Goal: Information Seeking & Learning: Learn about a topic

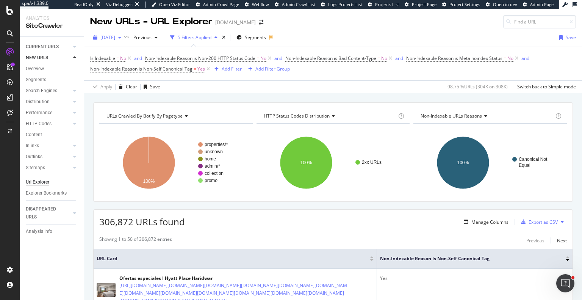
click at [121, 37] on icon "button" at bounding box center [119, 37] width 3 height 5
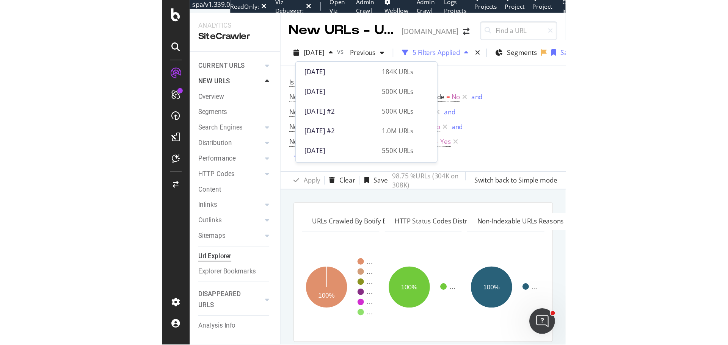
scroll to position [348, 0]
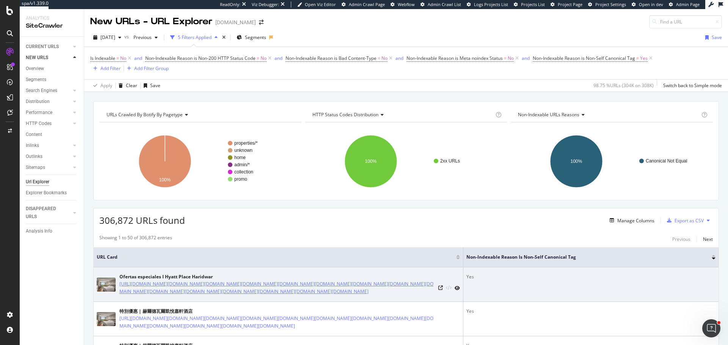
drag, startPoint x: 414, startPoint y: 99, endPoint x: 322, endPoint y: 303, distance: 223.5
click at [322, 110] on div "URLs Crawled By Botify By pagetype Chart (by Value) Table Expand Export as CSV …" at bounding box center [406, 101] width 644 height 18
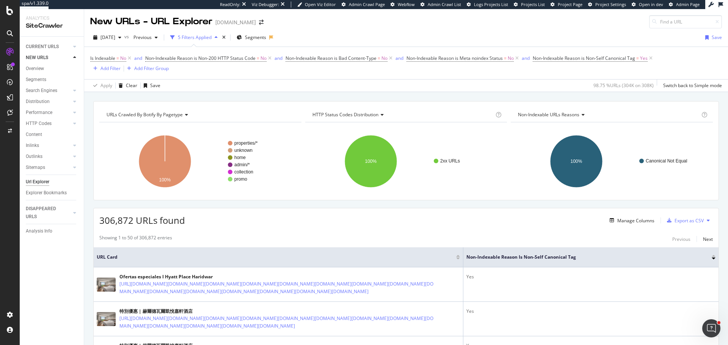
click at [43, 59] on div "NEW URLS" at bounding box center [37, 58] width 22 height 8
click at [38, 100] on div "Distribution" at bounding box center [38, 102] width 24 height 8
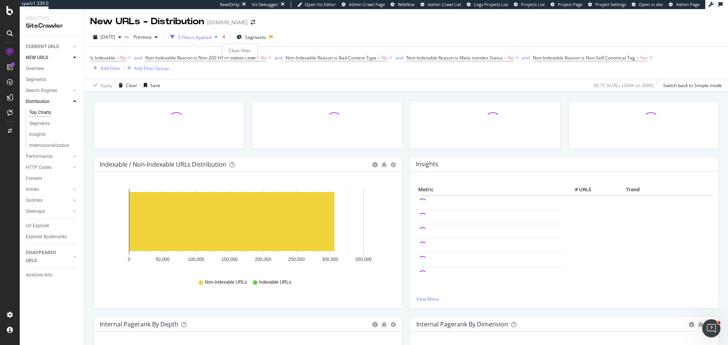
click at [226, 36] on icon "times" at bounding box center [223, 37] width 3 height 5
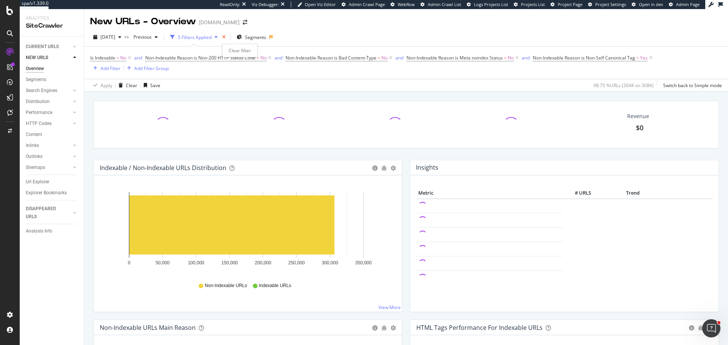
click at [226, 35] on icon "times" at bounding box center [223, 37] width 3 height 5
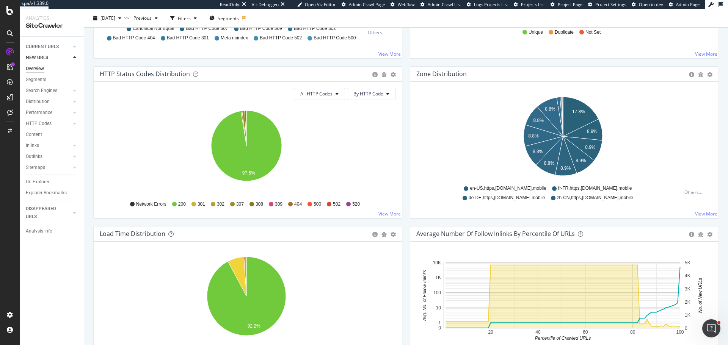
scroll to position [380, 0]
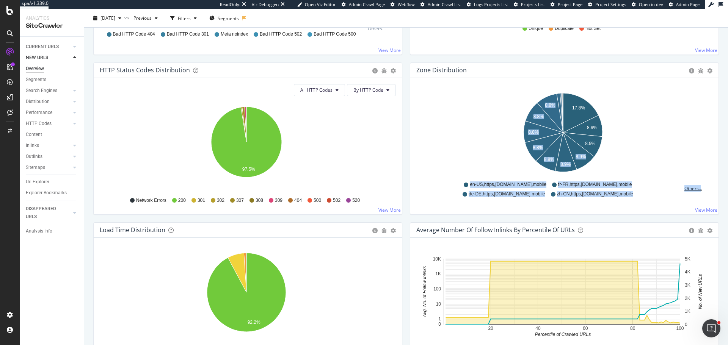
drag, startPoint x: 706, startPoint y: 154, endPoint x: 695, endPoint y: 181, distance: 28.9
click at [695, 181] on div "17.8% 8.9% 8.9% 8.9% 8.8% 8.8% 8.8% 8.8% 8.8% 8.9% Zone Crawled URLs en-US,http…" at bounding box center [564, 143] width 296 height 107
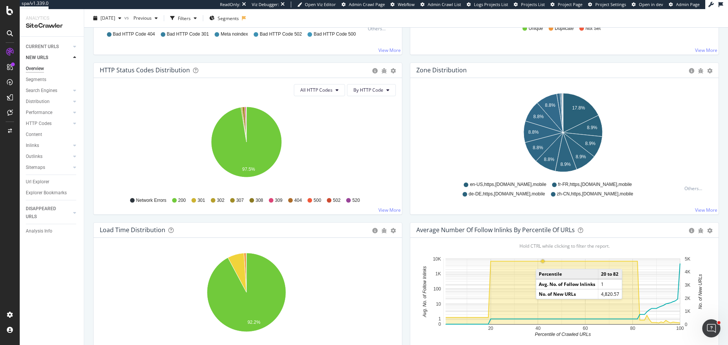
click at [541, 262] on circle "A chart." at bounding box center [542, 261] width 3 height 3
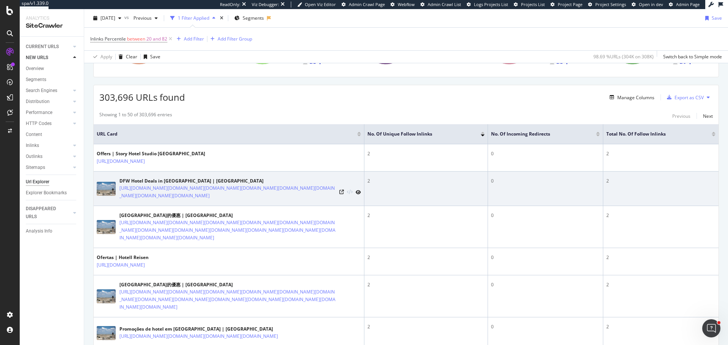
scroll to position [38, 0]
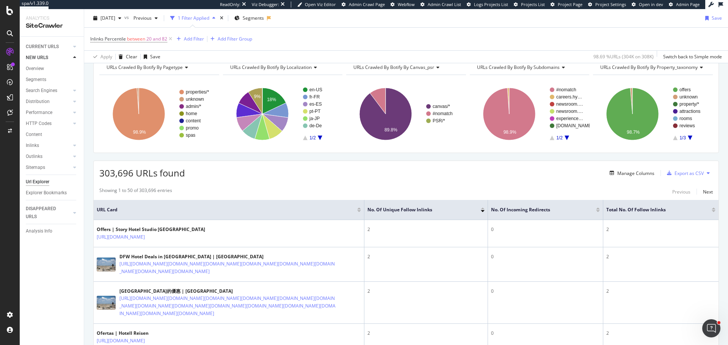
click at [481, 208] on div at bounding box center [483, 209] width 4 height 2
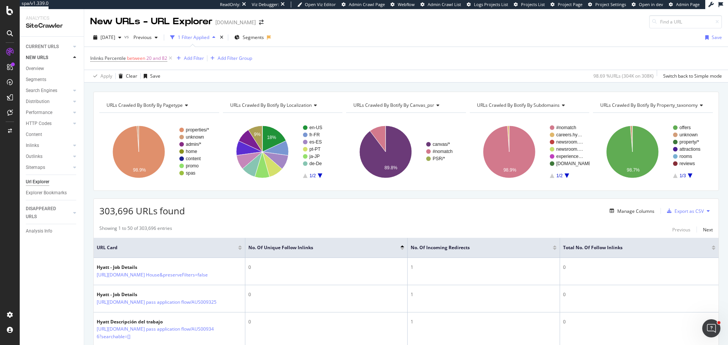
click at [402, 249] on div at bounding box center [402, 249] width 4 height 2
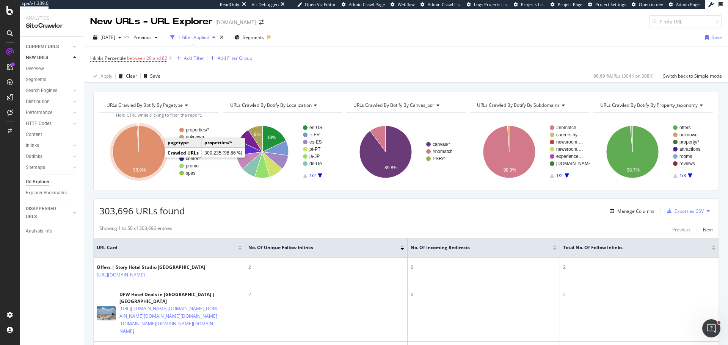
click at [153, 147] on icon "A chart." at bounding box center [139, 152] width 52 height 52
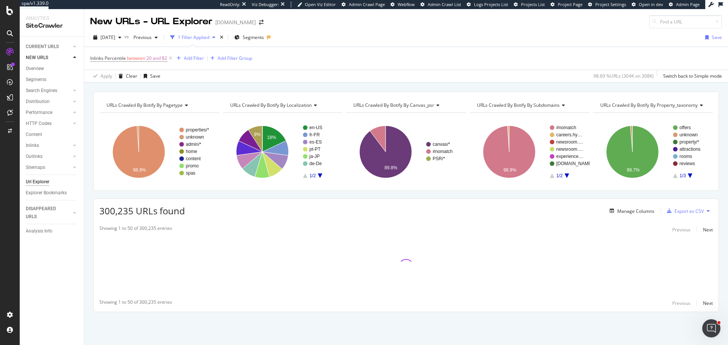
click at [291, 105] on span "URLs Crawled By Botify By localization" at bounding box center [271, 105] width 82 height 6
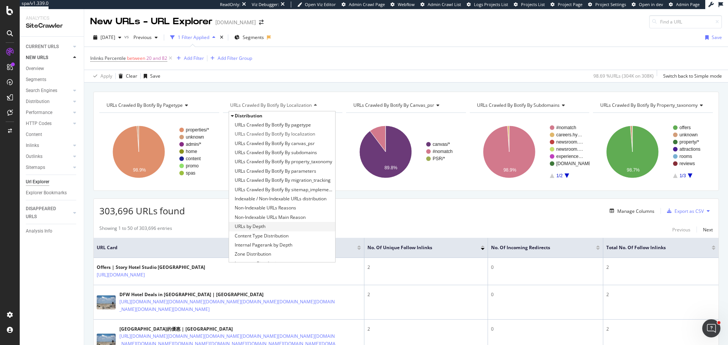
click at [248, 228] on span "URLs by Depth" at bounding box center [250, 227] width 31 height 8
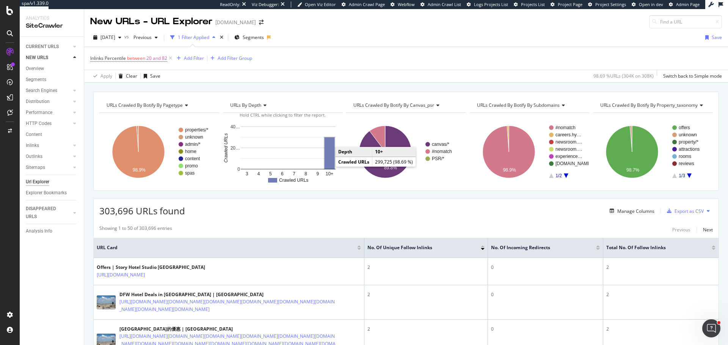
click at [326, 160] on rect "A chart." at bounding box center [330, 153] width 10 height 31
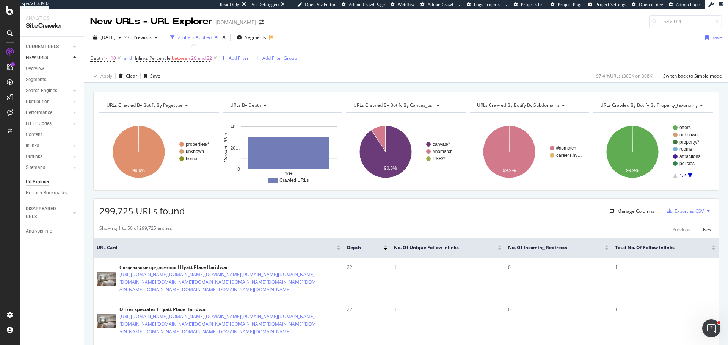
scroll to position [76, 0]
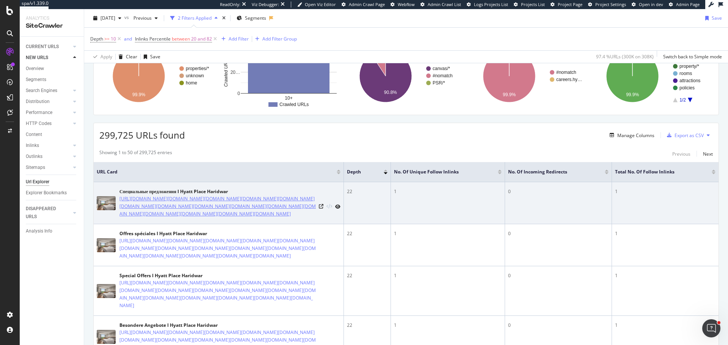
click at [220, 213] on link "https://www.hyatt.com/hyatt-place/ru-RU/dedzh-hyatt-place-haridwar/offers/www.f…" at bounding box center [217, 206] width 196 height 23
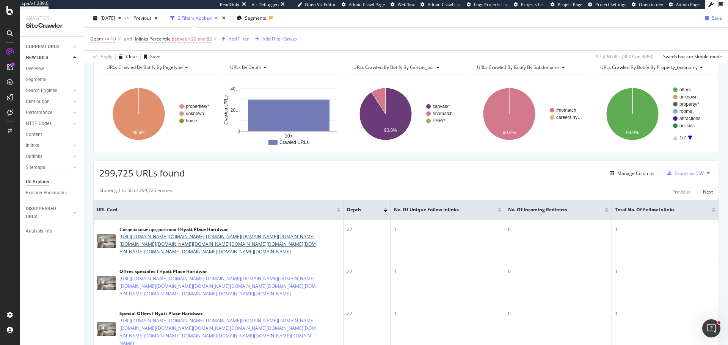
scroll to position [0, 0]
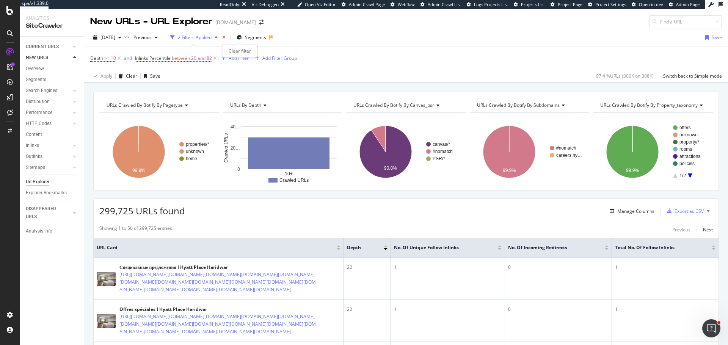
click at [226, 36] on icon "times" at bounding box center [223, 37] width 3 height 5
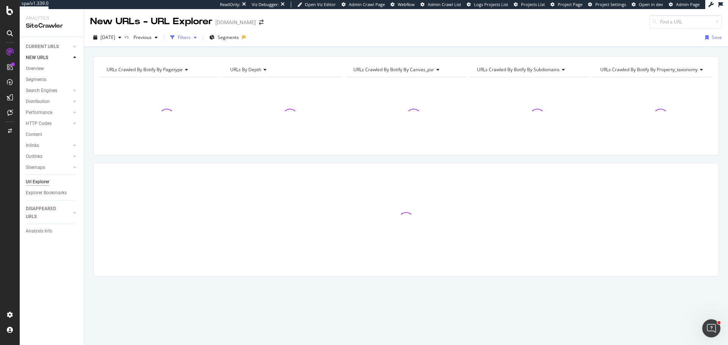
click at [191, 39] on div "Filters" at bounding box center [184, 37] width 13 height 6
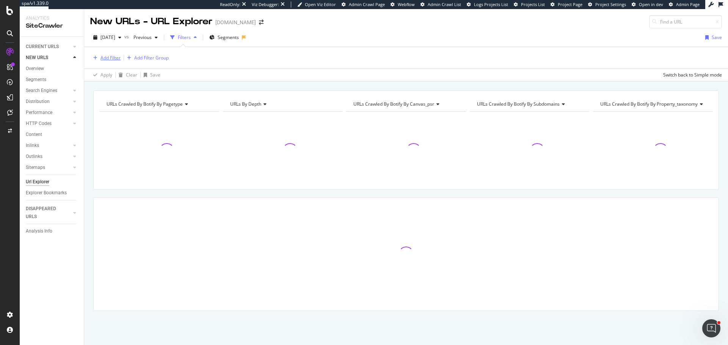
click at [117, 56] on div "Add Filter" at bounding box center [110, 58] width 20 height 6
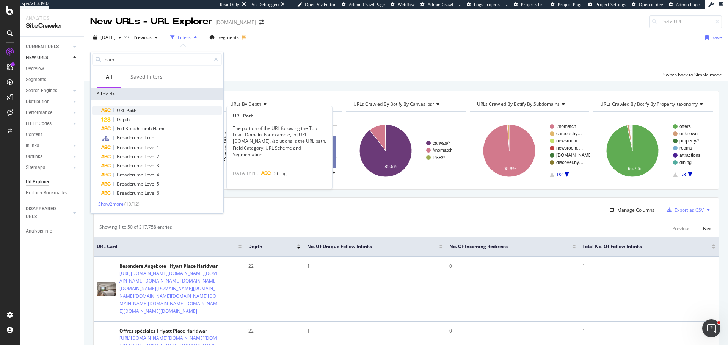
type input "path"
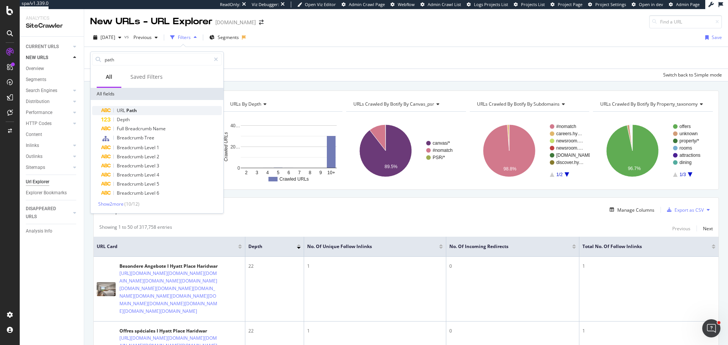
click at [134, 108] on span "Path" at bounding box center [131, 110] width 11 height 6
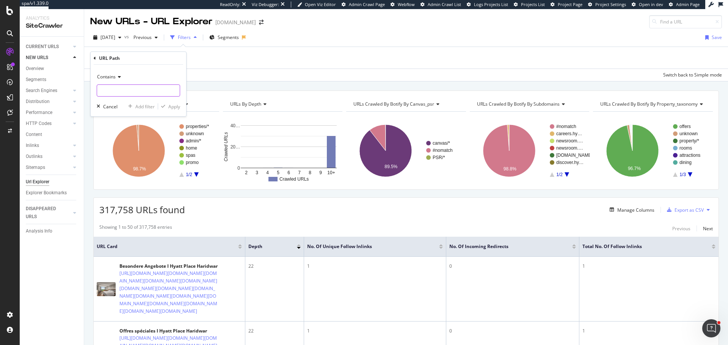
click at [132, 93] on input "text" at bounding box center [138, 91] width 83 height 12
type input "/www"
click at [176, 106] on div "Apply" at bounding box center [174, 107] width 12 height 6
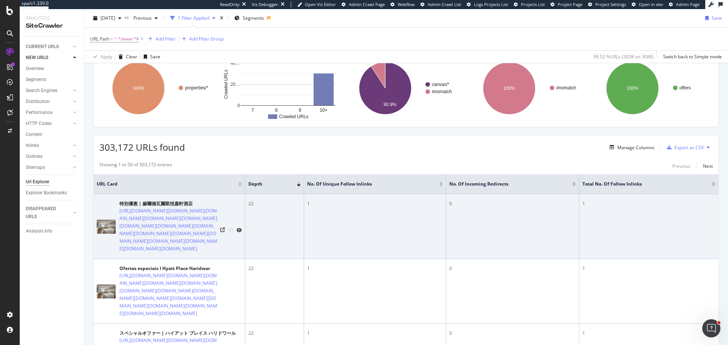
scroll to position [76, 0]
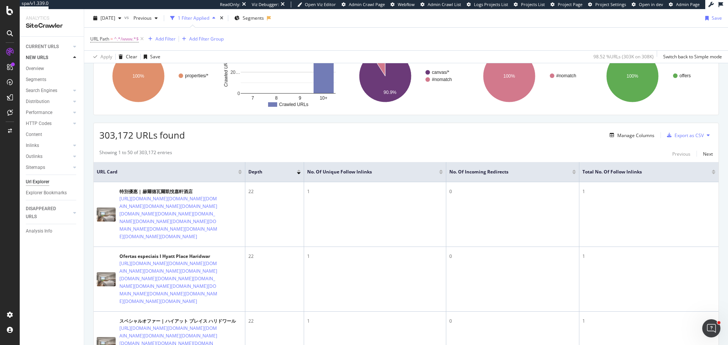
click at [299, 171] on div at bounding box center [299, 171] width 4 height 2
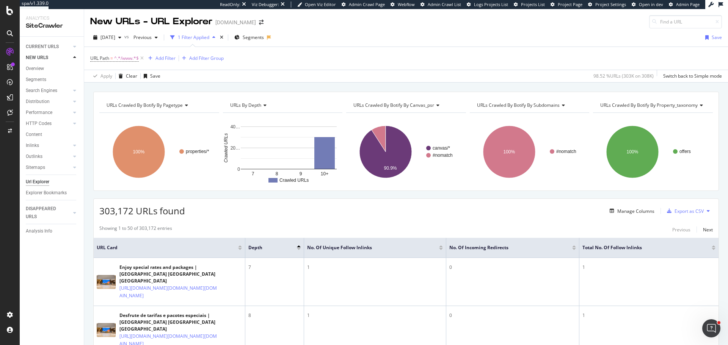
scroll to position [38, 0]
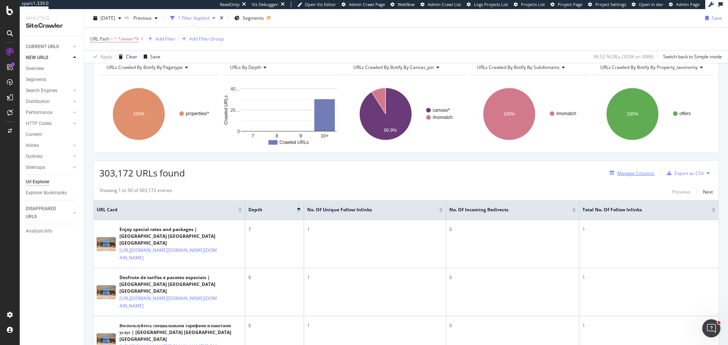
click at [633, 174] on div "Manage Columns" at bounding box center [635, 173] width 37 height 6
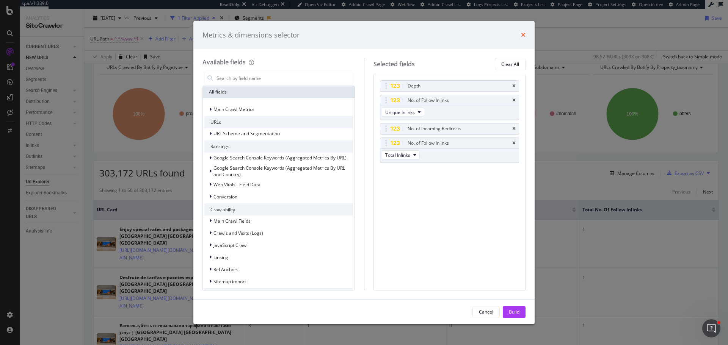
click at [524, 32] on icon "times" at bounding box center [523, 35] width 5 height 6
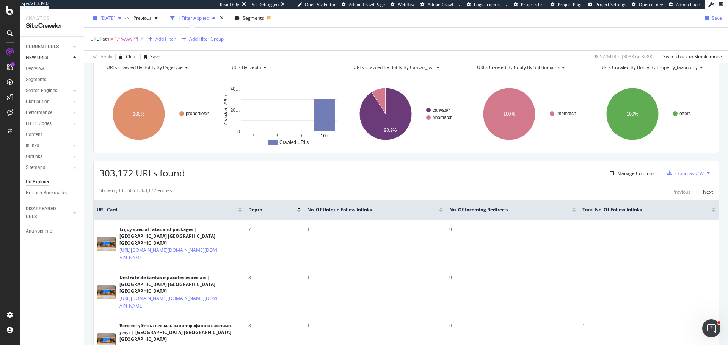
click at [124, 17] on div "button" at bounding box center [119, 18] width 9 height 5
click at [286, 38] on div "URL Path = ^.*/www.*$ Add Filter Add Filter Group" at bounding box center [406, 39] width 632 height 23
click at [39, 102] on div "Distribution" at bounding box center [38, 102] width 24 height 8
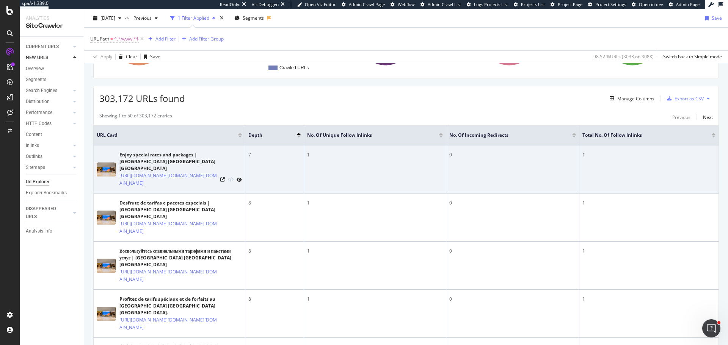
scroll to position [76, 0]
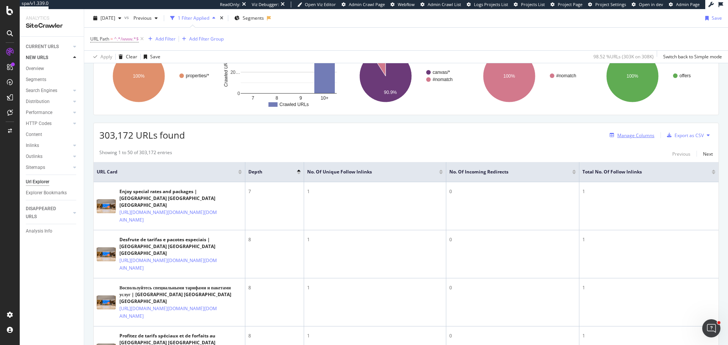
click at [632, 136] on div "Manage Columns" at bounding box center [635, 135] width 37 height 6
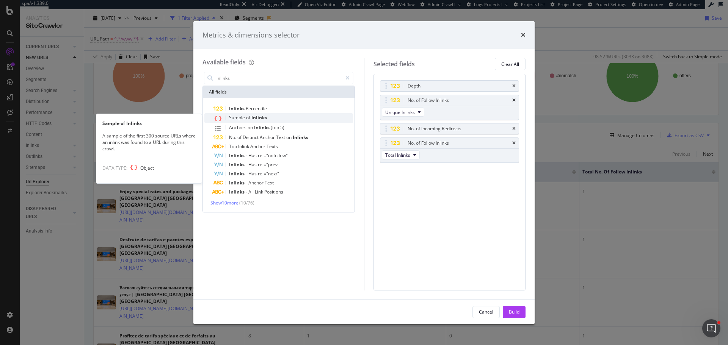
type input "inlinks"
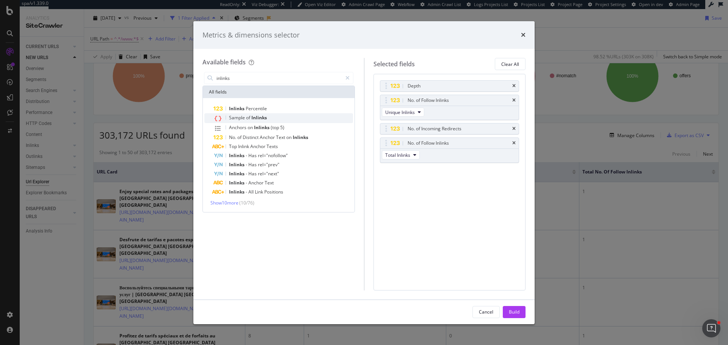
click at [284, 117] on div "Sample of Inlinks" at bounding box center [283, 118] width 140 height 10
click at [515, 86] on icon "times" at bounding box center [513, 86] width 3 height 5
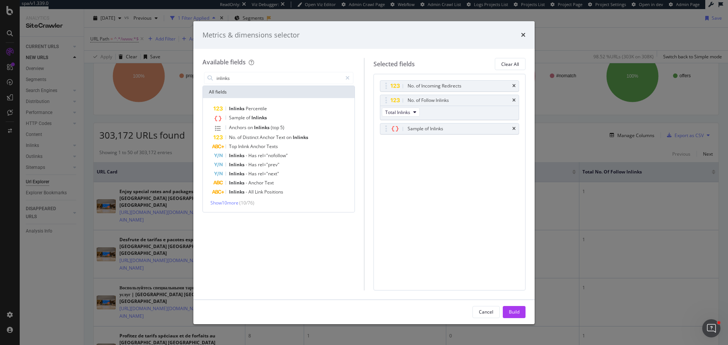
click at [515, 86] on icon "times" at bounding box center [513, 86] width 3 height 5
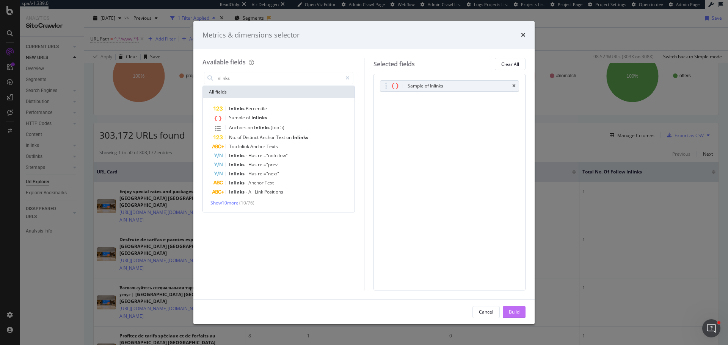
click at [518, 311] on div "Build" at bounding box center [514, 312] width 11 height 6
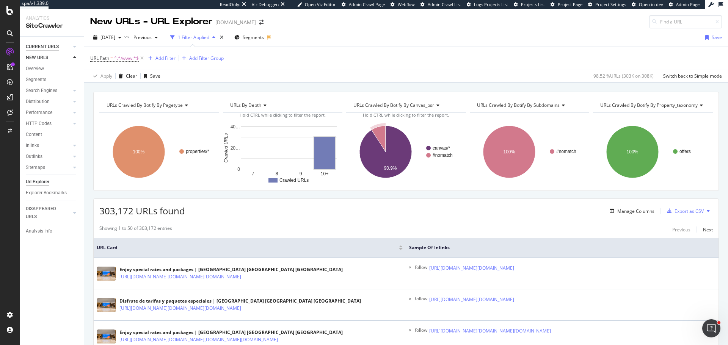
click at [55, 46] on div "CURRENT URLS" at bounding box center [42, 47] width 33 height 8
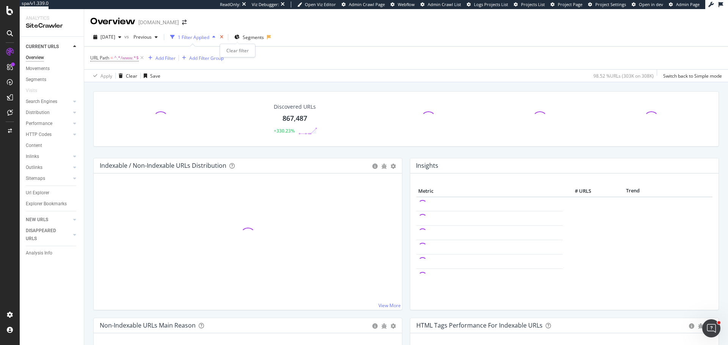
click at [223, 35] on icon "times" at bounding box center [221, 37] width 3 height 5
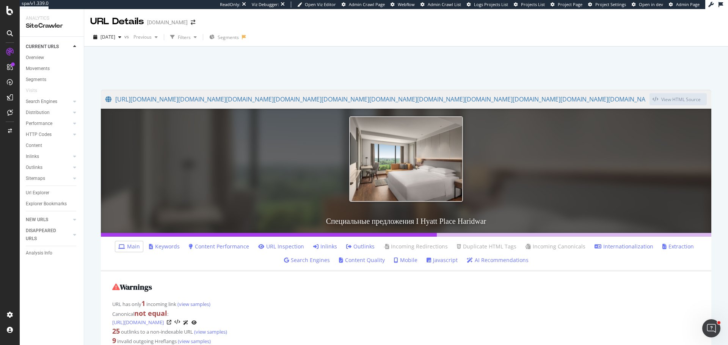
click at [330, 246] on link "Inlinks" at bounding box center [325, 247] width 24 height 8
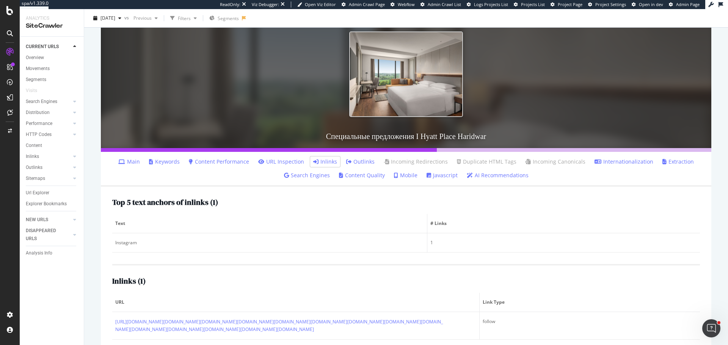
scroll to position [106, 0]
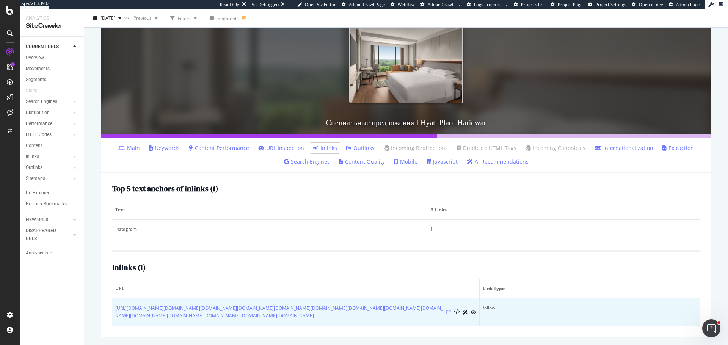
click at [446, 310] on icon at bounding box center [448, 312] width 5 height 5
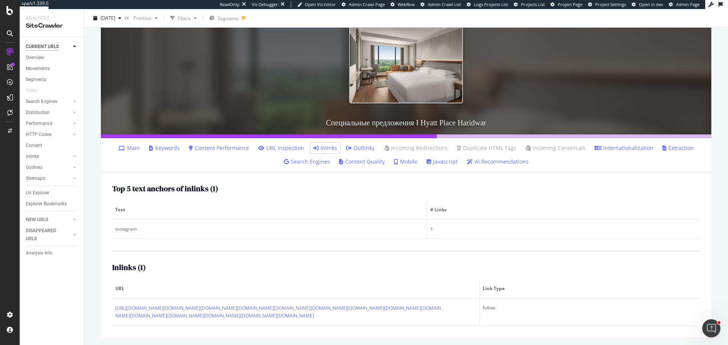
click at [50, 46] on div "CURRENT URLS" at bounding box center [42, 47] width 33 height 8
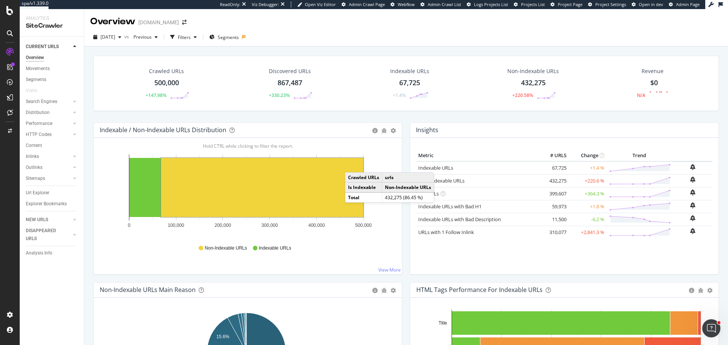
click at [410, 254] on div "Insights × Close Chart overview-insight-panel - API Requests List Area Type Req…" at bounding box center [564, 198] width 309 height 152
click at [400, 163] on div "Indexable / Non-Indexable URLs Distribution Bar Bar (by Percentage) Table Expor…" at bounding box center [247, 202] width 317 height 160
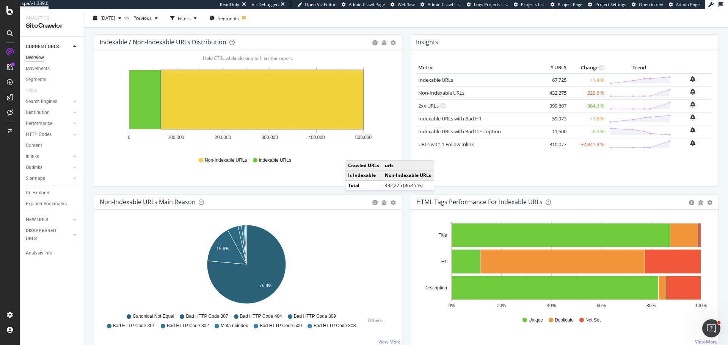
scroll to position [76, 0]
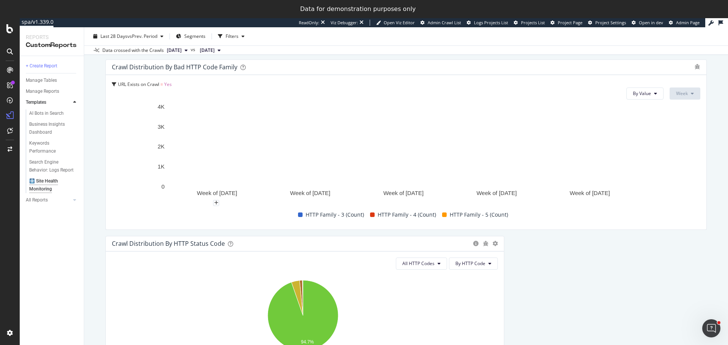
scroll to position [379, 0]
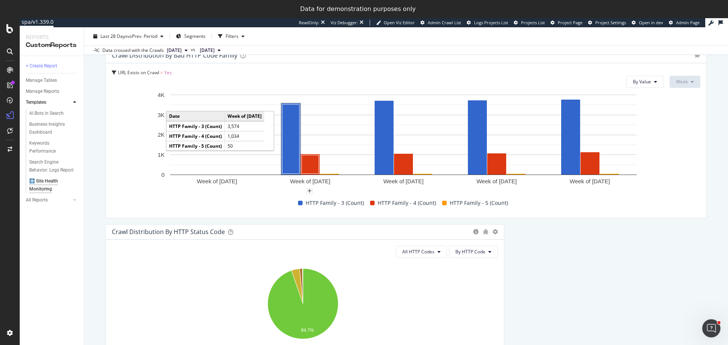
click at [295, 158] on rect "A chart." at bounding box center [290, 138] width 17 height 69
click at [290, 130] on rect "A chart." at bounding box center [290, 138] width 17 height 69
click at [290, 130] on rect "A chart." at bounding box center [290, 139] width 19 height 71
click at [290, 130] on rect "A chart." at bounding box center [290, 138] width 17 height 69
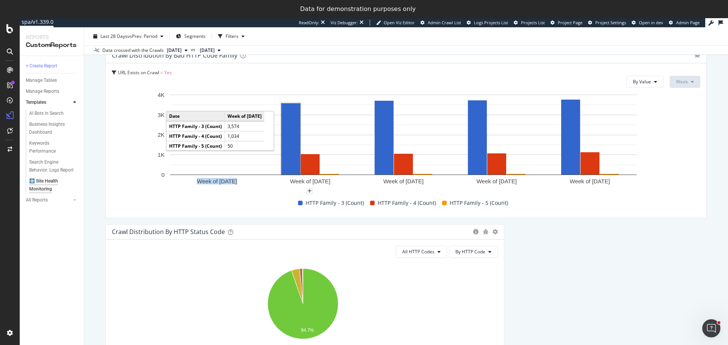
click at [290, 130] on rect "A chart." at bounding box center [290, 139] width 19 height 71
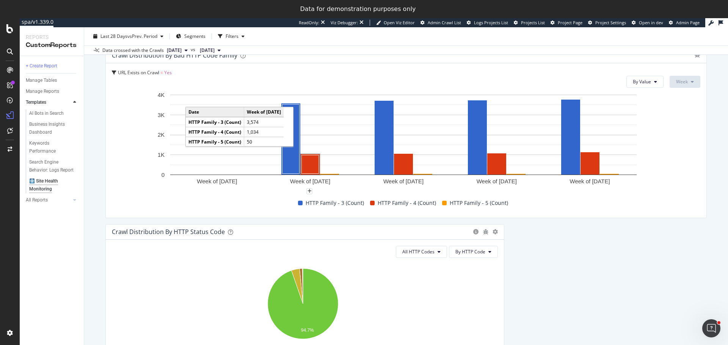
click at [312, 162] on rect "A chart." at bounding box center [310, 164] width 17 height 19
click at [312, 162] on rect "A chart." at bounding box center [310, 164] width 19 height 20
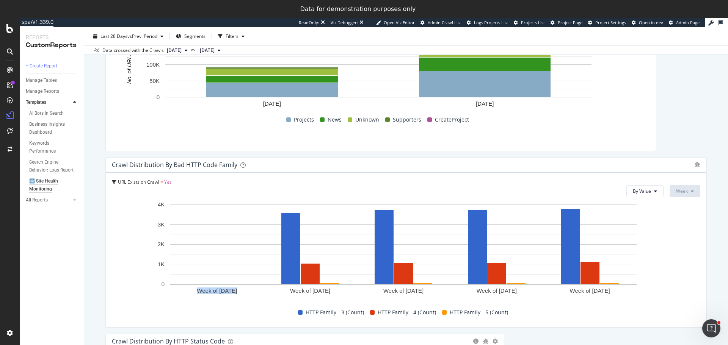
scroll to position [265, 0]
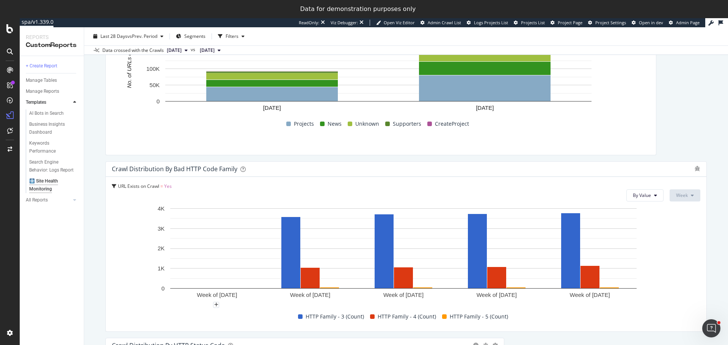
click at [248, 299] on rect "A chart." at bounding box center [403, 255] width 583 height 100
click at [315, 90] on rect "A chart." at bounding box center [272, 94] width 132 height 14
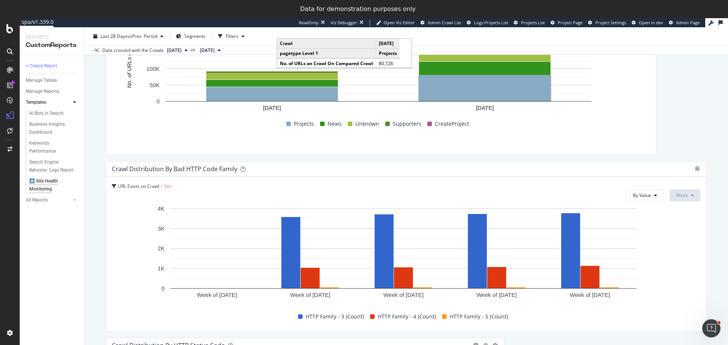
click at [474, 97] on rect "A chart." at bounding box center [485, 88] width 132 height 26
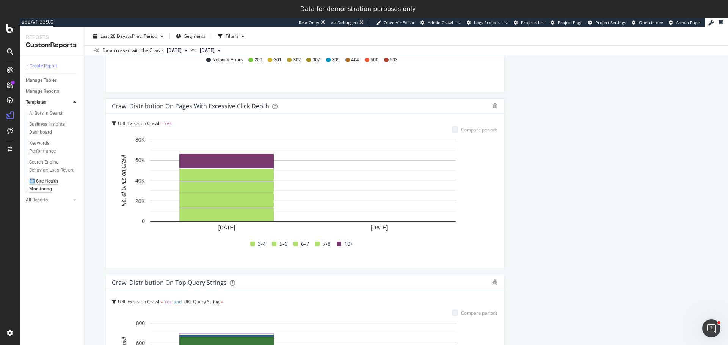
scroll to position [720, 0]
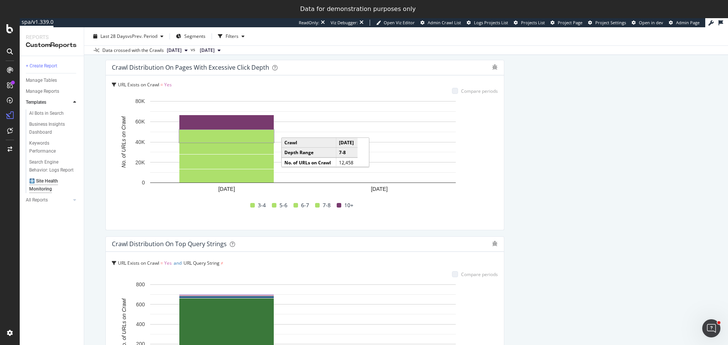
click at [247, 139] on rect "A chart." at bounding box center [226, 136] width 94 height 13
click at [247, 139] on rect "A chart." at bounding box center [226, 136] width 93 height 11
click at [247, 139] on rect "A chart." at bounding box center [226, 136] width 94 height 13
click at [247, 139] on rect "A chart." at bounding box center [226, 136] width 93 height 11
click at [247, 139] on rect "A chart." at bounding box center [226, 136] width 94 height 13
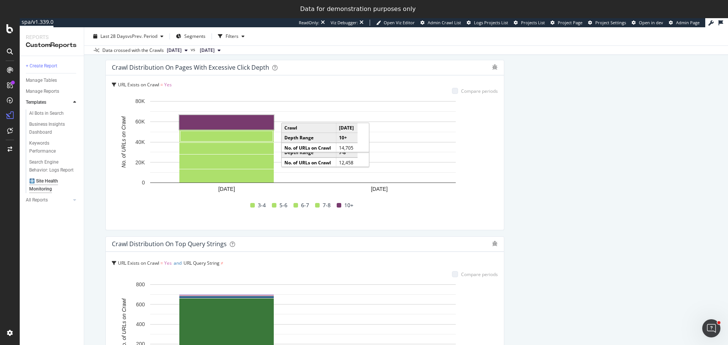
click at [246, 126] on rect "A chart." at bounding box center [226, 122] width 94 height 14
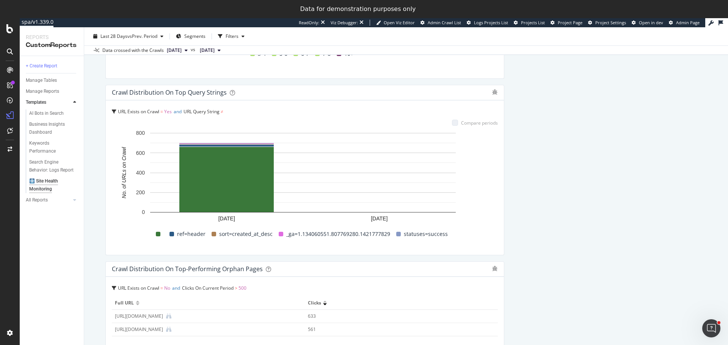
scroll to position [834, 0]
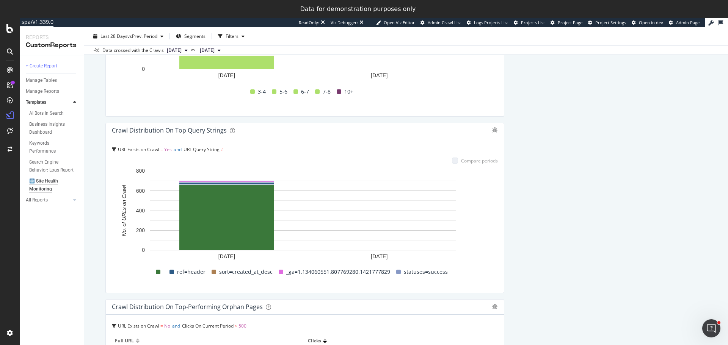
click at [218, 149] on span "URL Query String" at bounding box center [202, 149] width 36 height 6
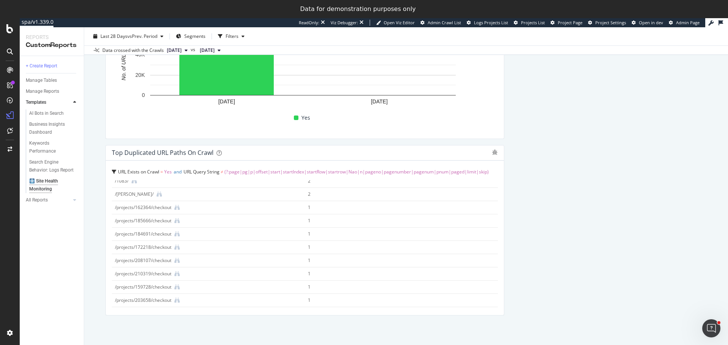
scroll to position [190, 0]
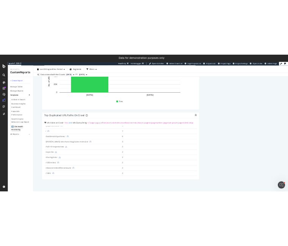
scroll to position [0, 0]
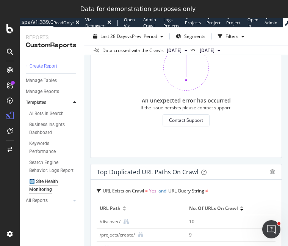
scroll to position [2317, 0]
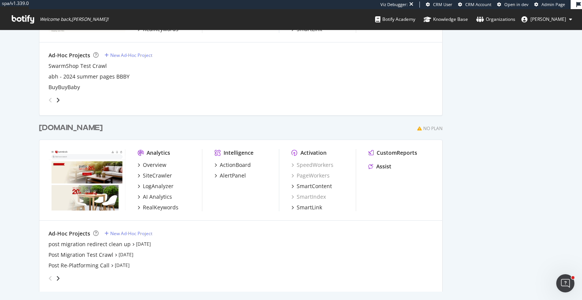
scroll to position [303, 0]
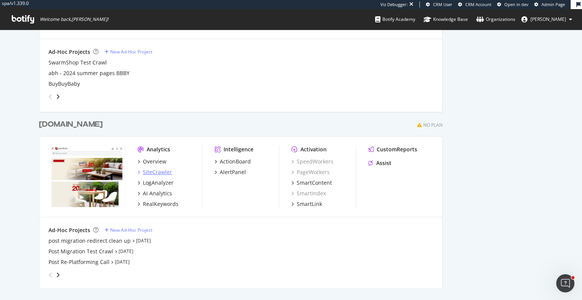
click at [160, 172] on div "SiteCrawler" at bounding box center [157, 172] width 29 height 8
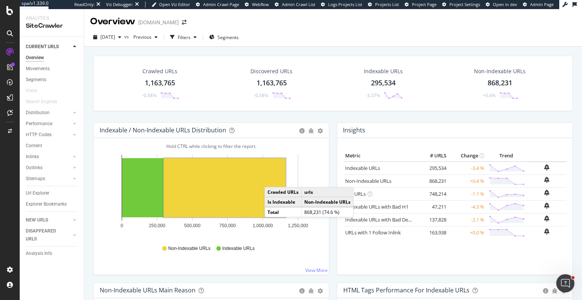
click at [464, 36] on div "2025 Sep. 25th vs Previous Filters Segments" at bounding box center [333, 38] width 498 height 15
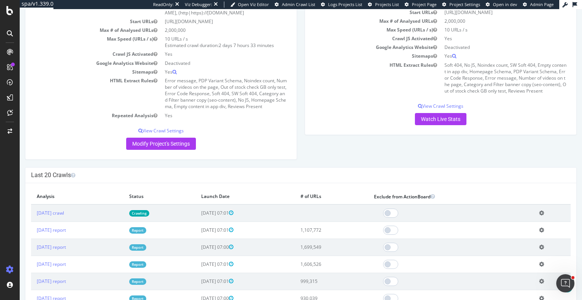
scroll to position [152, 0]
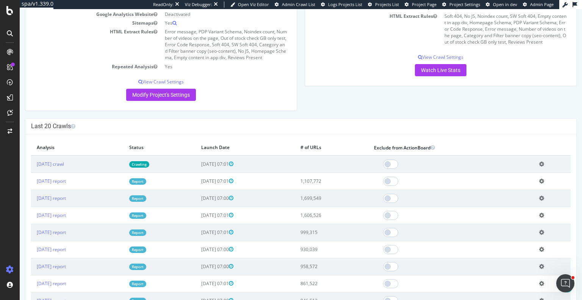
click at [146, 183] on link "Report" at bounding box center [137, 181] width 17 height 6
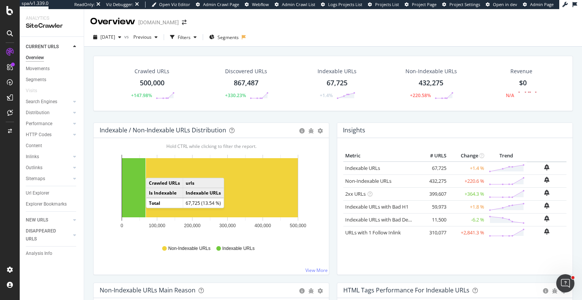
scroll to position [76, 0]
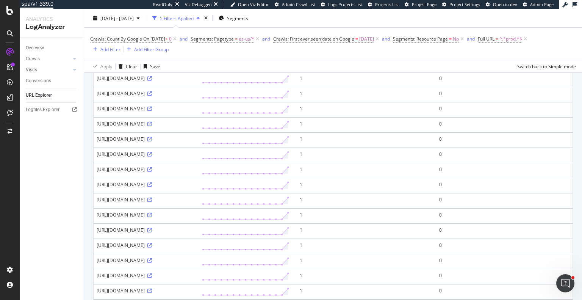
scroll to position [114, 0]
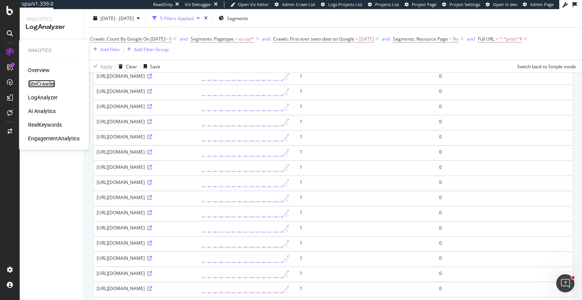
click at [41, 85] on div "SiteCrawler" at bounding box center [41, 84] width 27 height 8
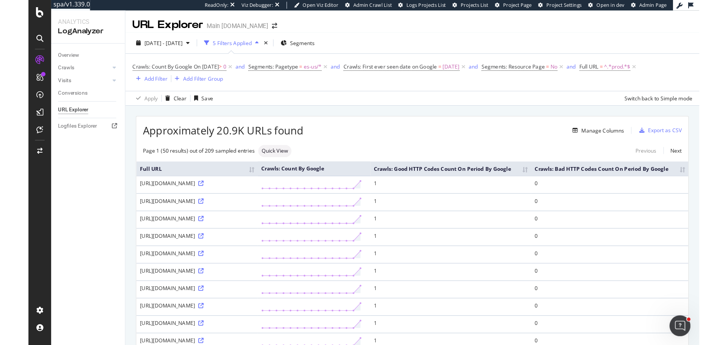
scroll to position [0, 0]
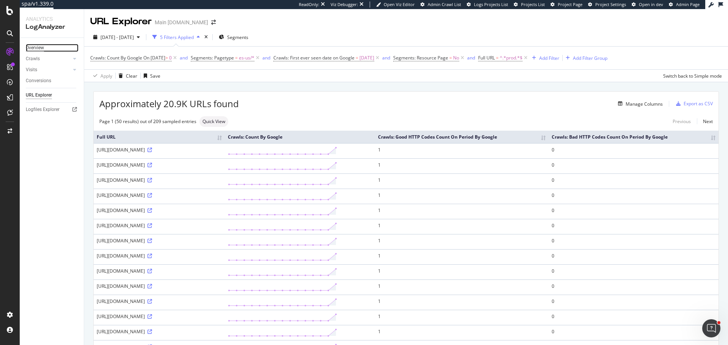
click at [33, 50] on div "Overview" at bounding box center [35, 48] width 18 height 8
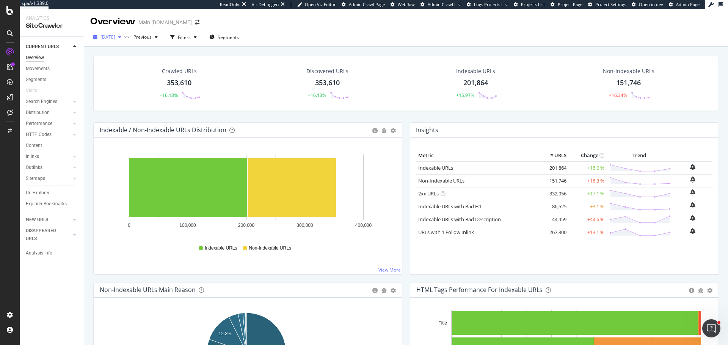
click at [115, 35] on span "[DATE]" at bounding box center [107, 37] width 15 height 6
click at [145, 78] on div "[DATE]" at bounding box center [135, 79] width 69 height 7
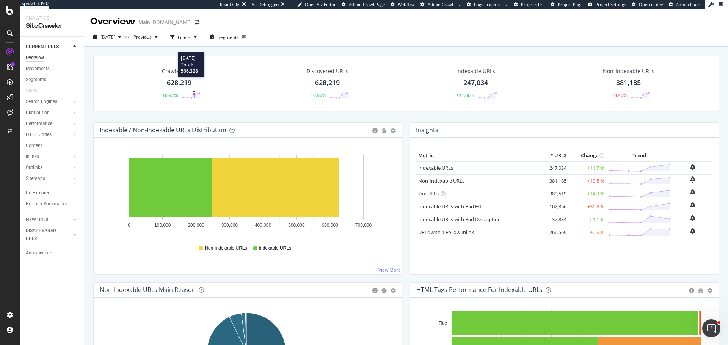
click at [193, 94] on circle at bounding box center [194, 94] width 2 height 2
click at [115, 39] on span "2025 Jun. 29th" at bounding box center [107, 37] width 15 height 6
click at [131, 58] on div "2025 May. 18th" at bounding box center [135, 55] width 69 height 7
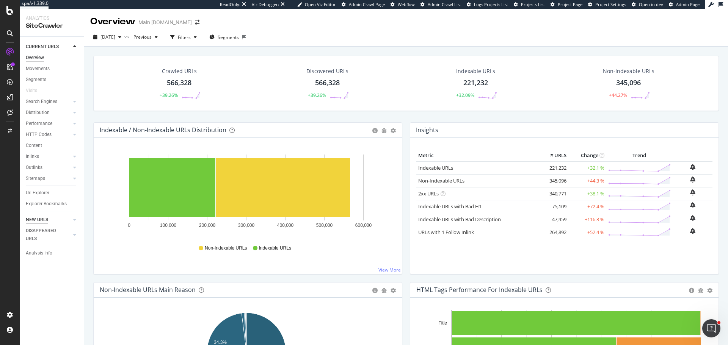
click at [41, 218] on div "NEW URLS" at bounding box center [37, 220] width 22 height 8
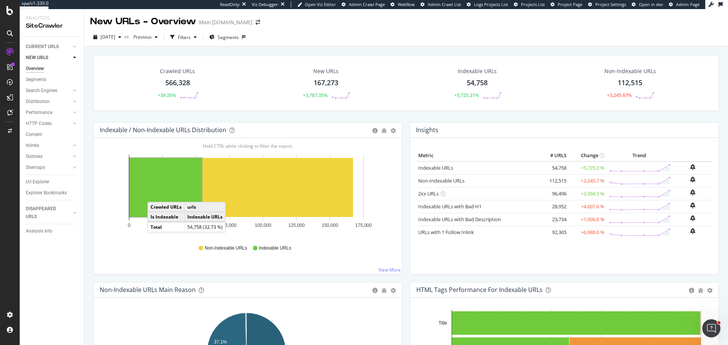
click at [155, 195] on rect "A chart." at bounding box center [165, 187] width 73 height 59
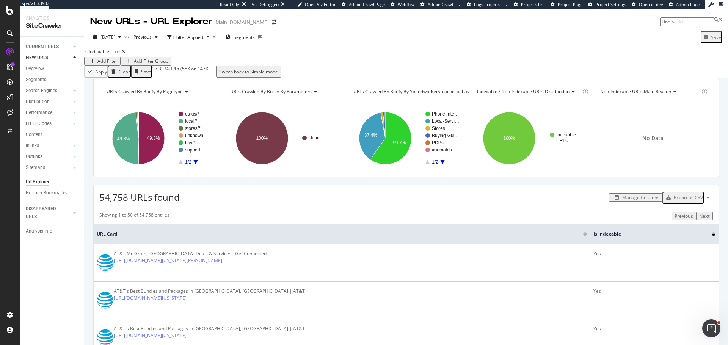
click at [105, 55] on span "Is Indexable" at bounding box center [96, 51] width 25 height 6
click at [105, 66] on icon at bounding box center [104, 64] width 5 height 5
click at [99, 85] on span "No" at bounding box center [96, 81] width 6 height 6
click at [192, 67] on div "Apply" at bounding box center [198, 64] width 12 height 6
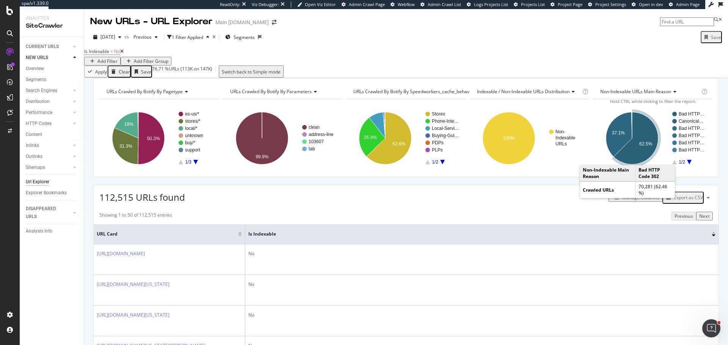
click at [582, 163] on icon "A chart." at bounding box center [636, 138] width 45 height 52
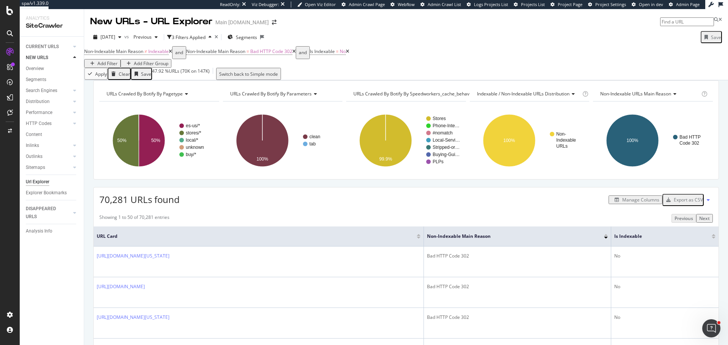
click at [582, 203] on div "Manage Columns" at bounding box center [640, 200] width 37 height 6
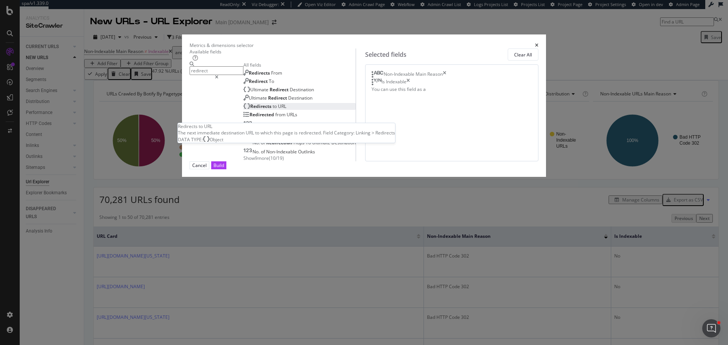
type input "redirect"
click at [273, 110] on div "Redirects to URL" at bounding box center [264, 106] width 43 height 6
click at [410, 86] on icon "times" at bounding box center [407, 82] width 3 height 8
click at [224, 169] on div "Build" at bounding box center [218, 165] width 11 height 6
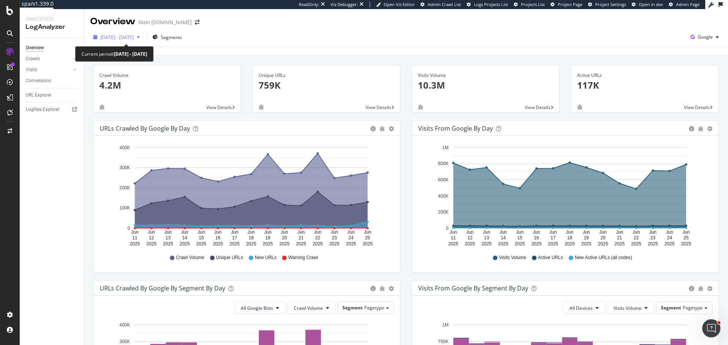
click at [134, 37] on span "[DATE] - [DATE]" at bounding box center [116, 37] width 33 height 6
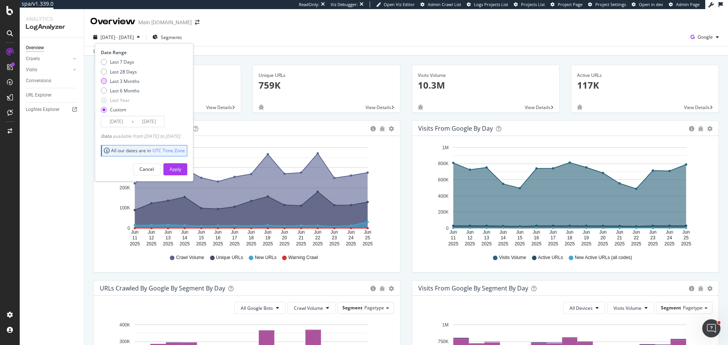
click at [128, 79] on div "Last 3 Months" at bounding box center [125, 81] width 30 height 6
type input "[DATE]"
click at [181, 171] on div "Apply" at bounding box center [175, 169] width 12 height 6
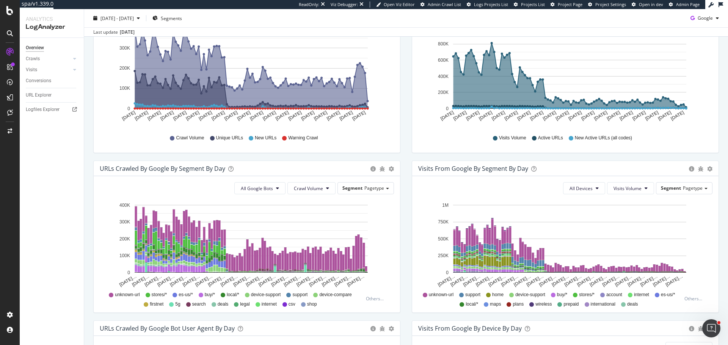
scroll to position [113, 0]
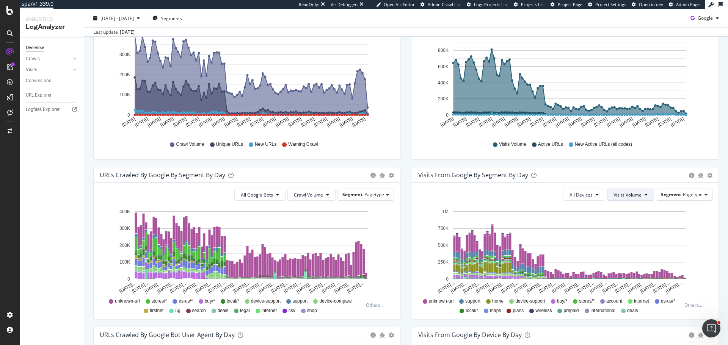
click at [631, 196] on span "Visits Volume" at bounding box center [627, 195] width 28 height 6
click at [628, 225] on span "Active URLs" at bounding box center [637, 224] width 58 height 7
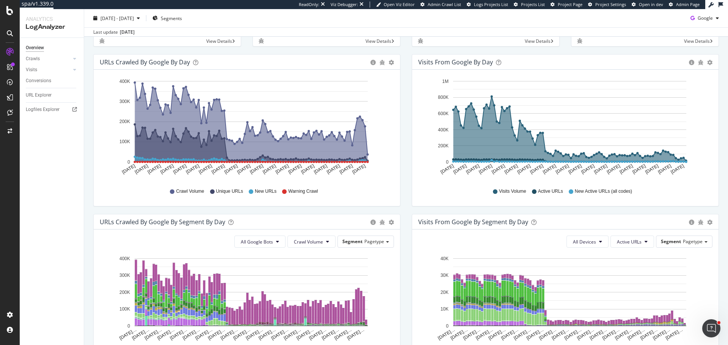
scroll to position [54, 0]
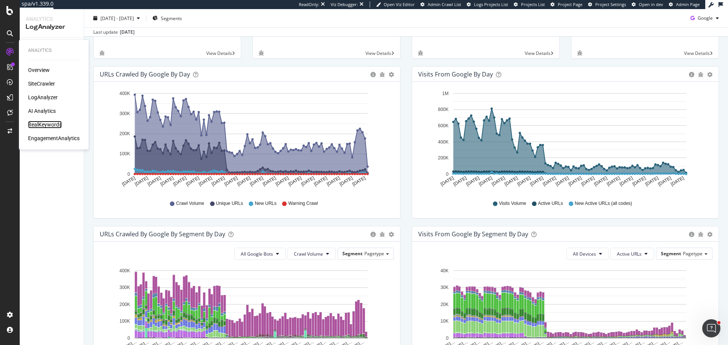
click at [52, 125] on div "RealKeywords" at bounding box center [45, 125] width 34 height 8
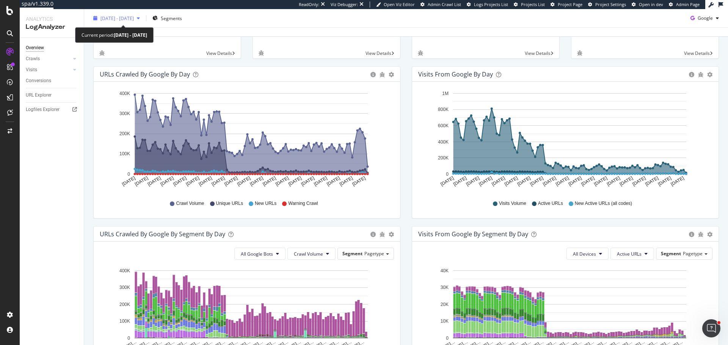
click at [134, 20] on span "2025 Jul. 9th - Oct. 8th" at bounding box center [116, 18] width 33 height 6
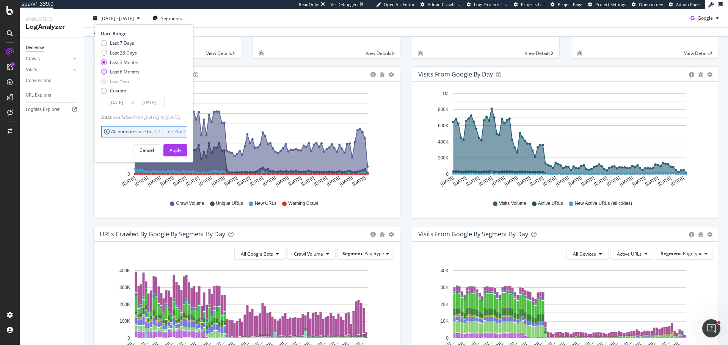
click at [130, 69] on div "Last 6 Months" at bounding box center [125, 72] width 30 height 6
type input "2025/04/09"
click at [181, 152] on div "Apply" at bounding box center [175, 150] width 12 height 6
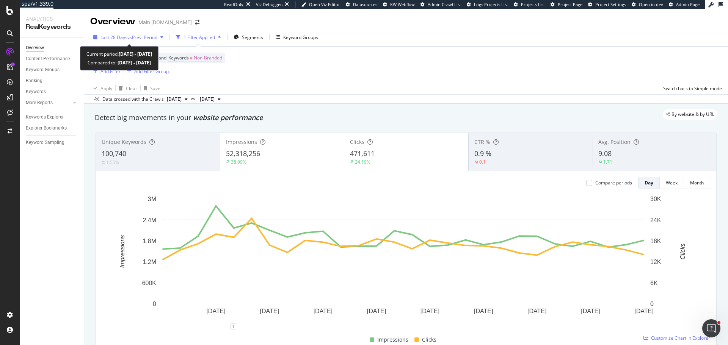
click at [144, 38] on span "vs Prev. Period" at bounding box center [142, 37] width 30 height 6
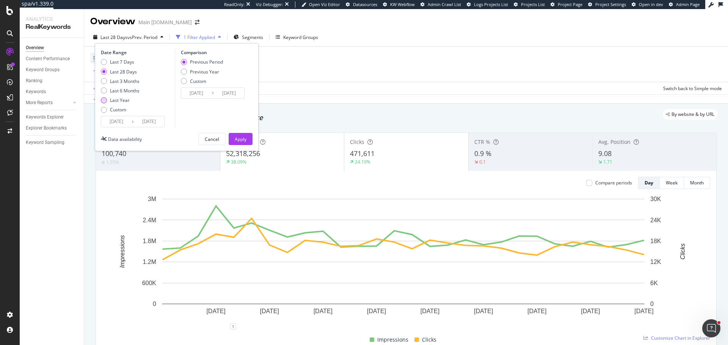
click at [121, 100] on div "Last Year" at bounding box center [120, 100] width 20 height 6
type input "[DATE]"
click at [239, 140] on div "Apply" at bounding box center [241, 139] width 12 height 6
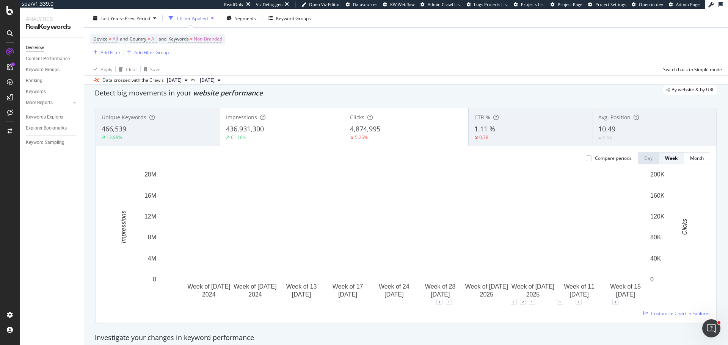
scroll to position [38, 0]
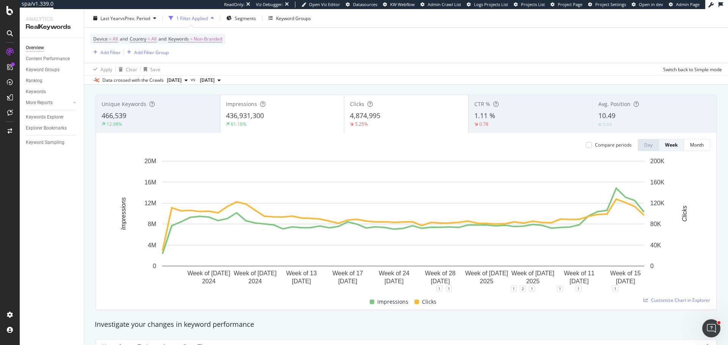
click at [155, 118] on div "466,539" at bounding box center [158, 116] width 113 height 10
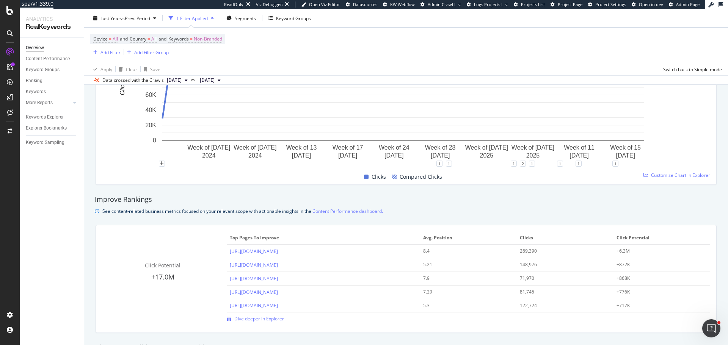
scroll to position [417, 0]
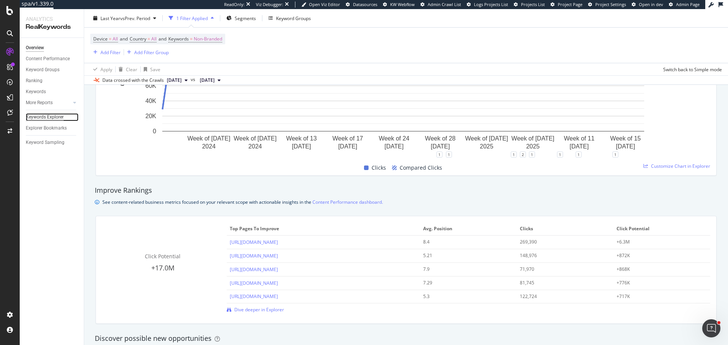
click at [49, 118] on div "Keywords Explorer" at bounding box center [45, 117] width 38 height 8
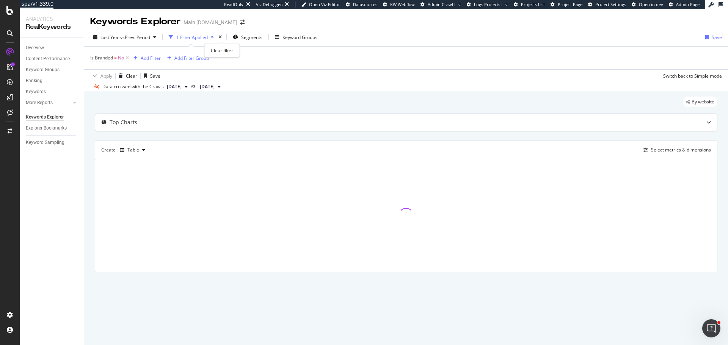
click at [223, 34] on div "times" at bounding box center [220, 37] width 6 height 8
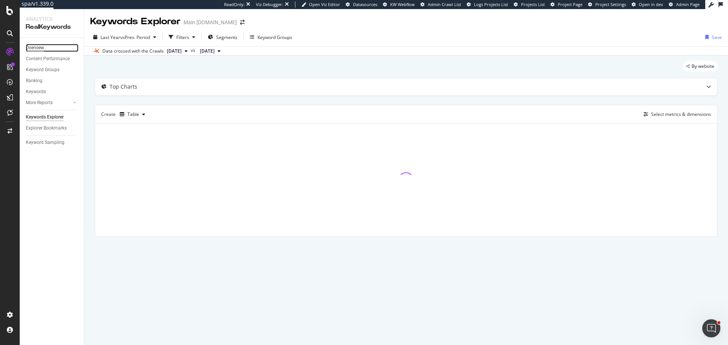
click at [38, 44] on div "Overview" at bounding box center [35, 48] width 18 height 8
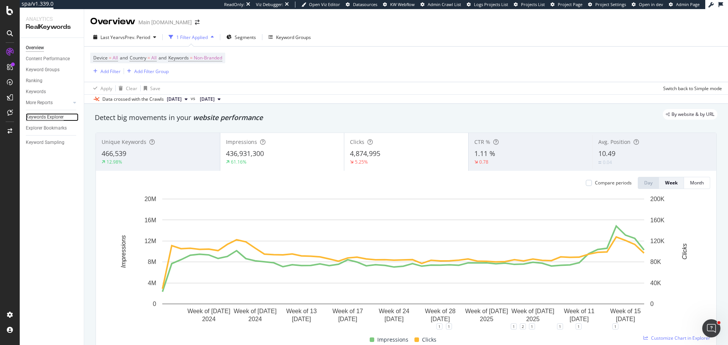
click at [53, 116] on div "Keywords Explorer" at bounding box center [45, 117] width 38 height 8
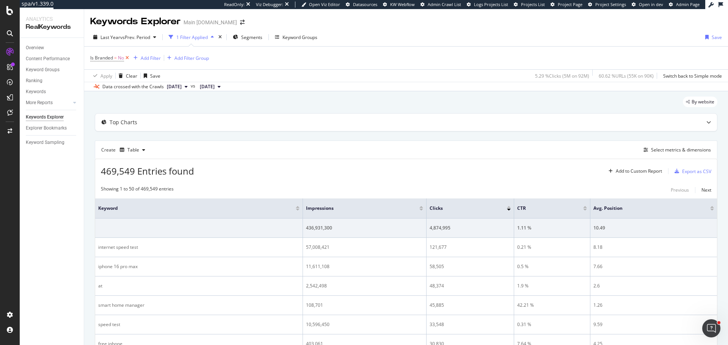
click at [126, 58] on icon at bounding box center [127, 58] width 6 height 8
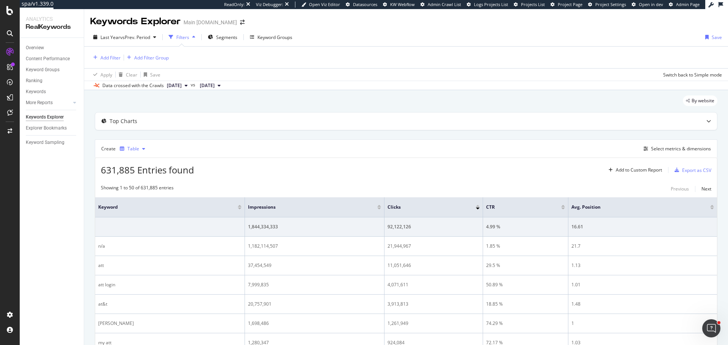
click at [144, 147] on div "button" at bounding box center [143, 149] width 9 height 5
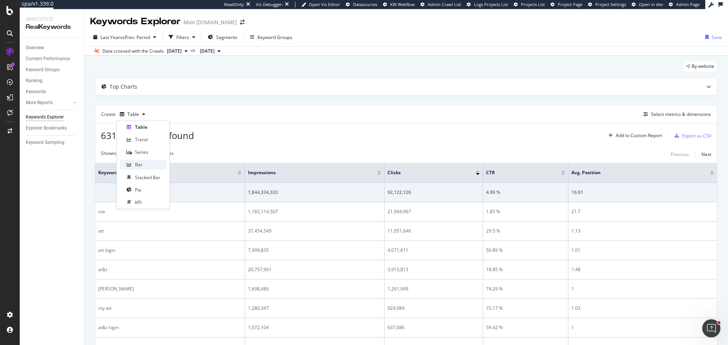
click at [140, 164] on div "Bar" at bounding box center [139, 165] width 8 height 6
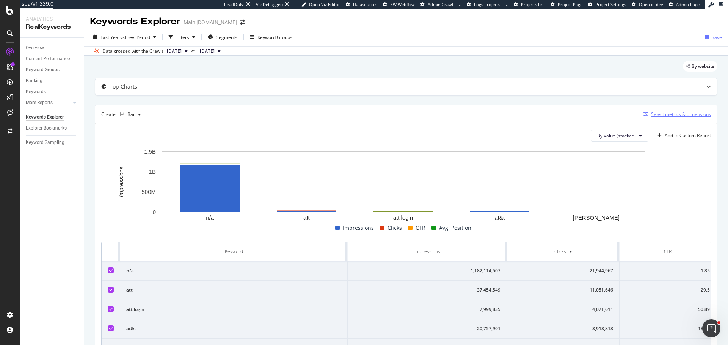
click at [685, 113] on div "Select metrics & dimensions" at bounding box center [681, 114] width 60 height 6
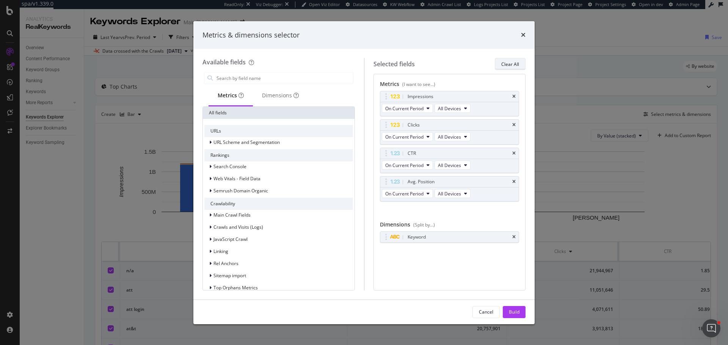
click at [511, 67] on div "Clear All" at bounding box center [510, 64] width 18 height 6
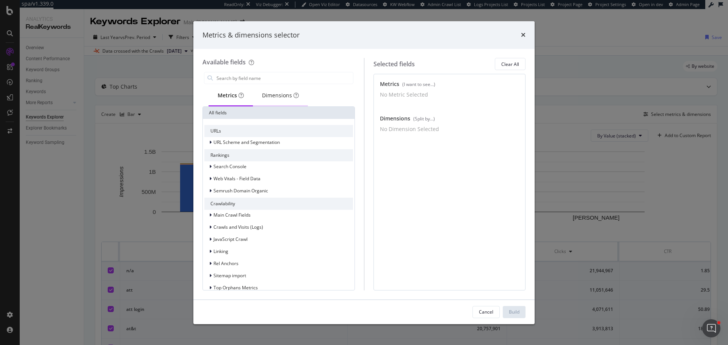
click at [281, 93] on div "Dimensions" at bounding box center [280, 96] width 37 height 8
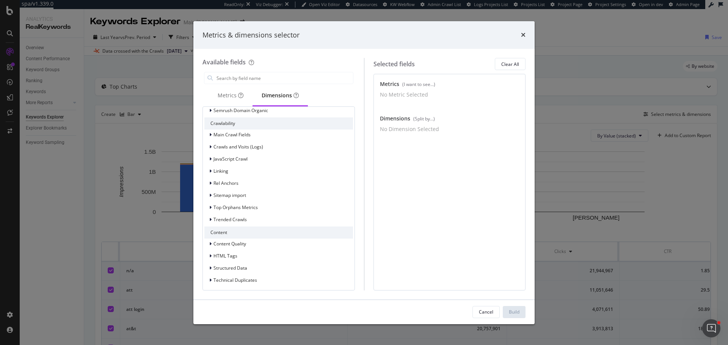
scroll to position [42, 0]
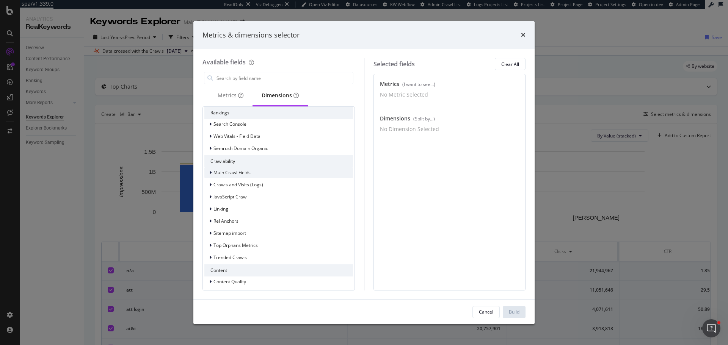
click at [233, 175] on span "Main Crawl Fields" at bounding box center [231, 172] width 37 height 6
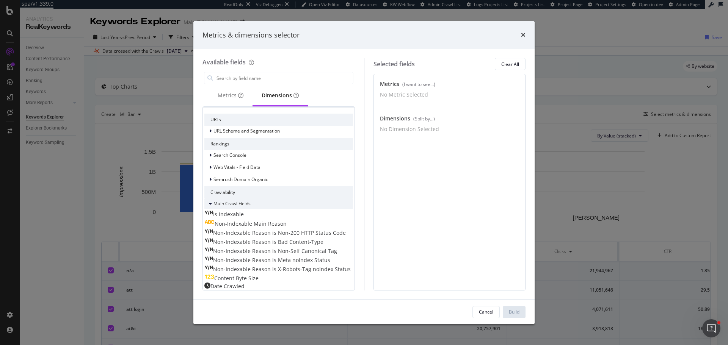
scroll to position [0, 0]
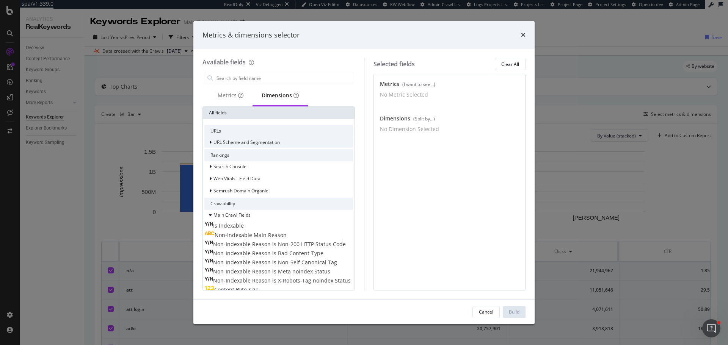
click at [238, 143] on span "URL Scheme and Segmentation" at bounding box center [246, 142] width 66 height 6
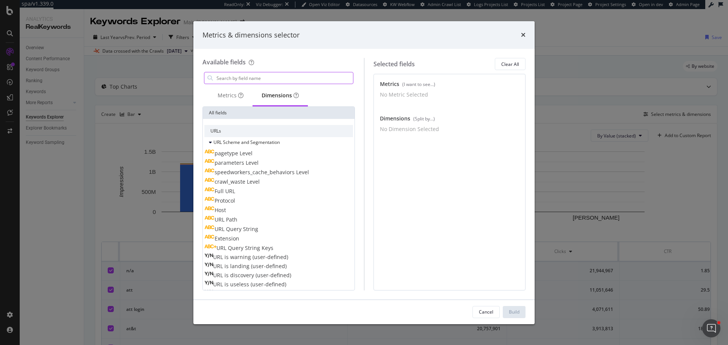
click at [267, 77] on input "modal" at bounding box center [284, 77] width 137 height 11
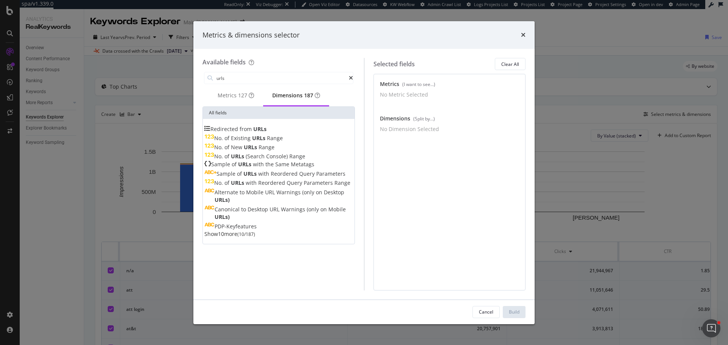
click at [232, 231] on span "Show 10 more" at bounding box center [220, 234] width 33 height 7
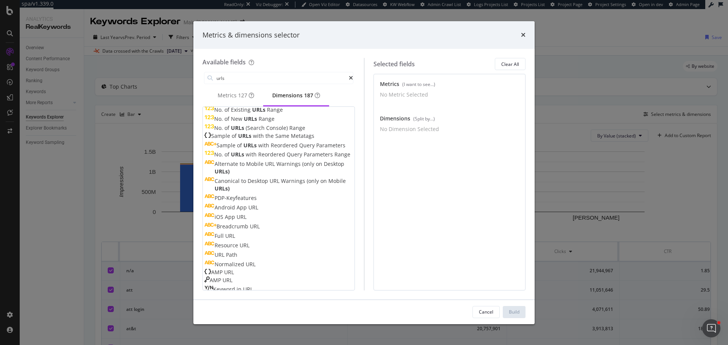
scroll to position [39, 0]
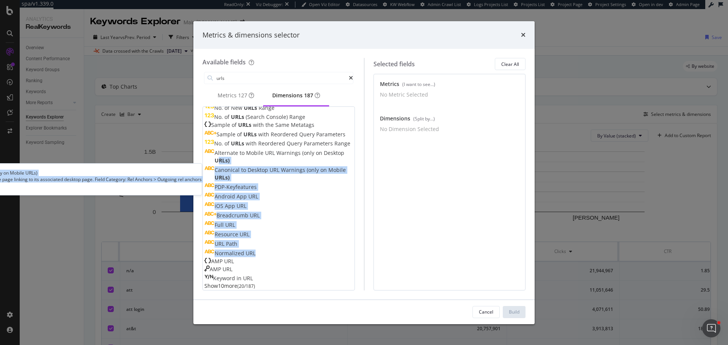
drag, startPoint x: 344, startPoint y: 235, endPoint x: 338, endPoint y: 148, distance: 87.0
click at [343, 154] on div "Redirected from URLs No. of Existing URLs Range No. of New URLs Range No. of UR…" at bounding box center [278, 184] width 149 height 197
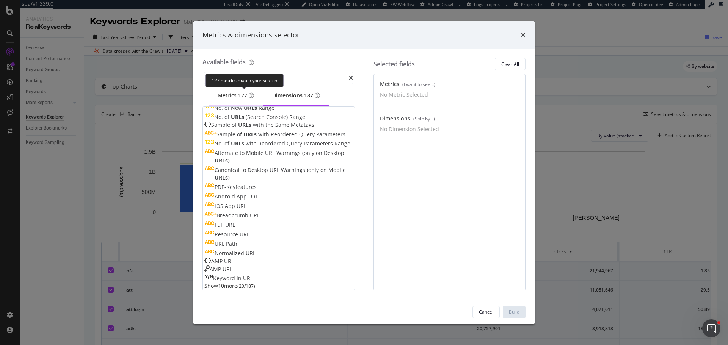
click at [236, 97] on div "Metrics 127" at bounding box center [236, 96] width 36 height 8
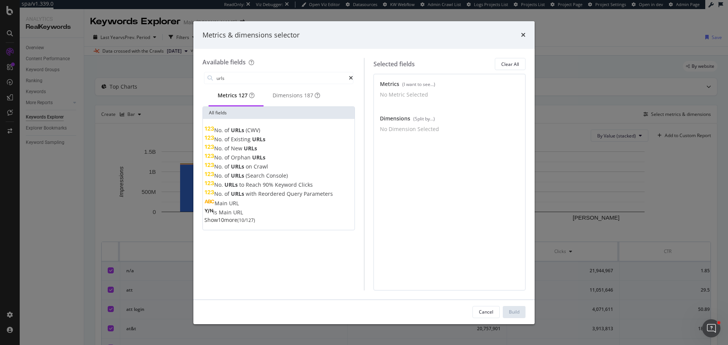
scroll to position [0, 0]
click at [246, 170] on span "URLs" at bounding box center [238, 166] width 15 height 7
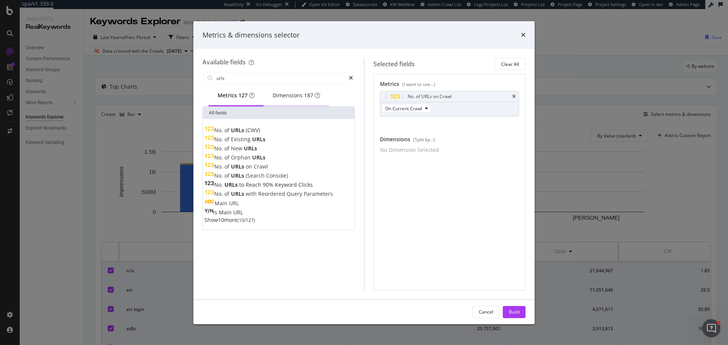
click at [304, 95] on div "Dimensions 187" at bounding box center [296, 96] width 47 height 8
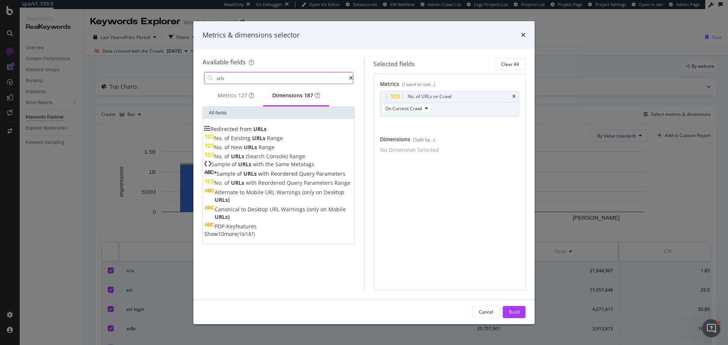
click at [248, 81] on input "urls" at bounding box center [282, 77] width 133 height 11
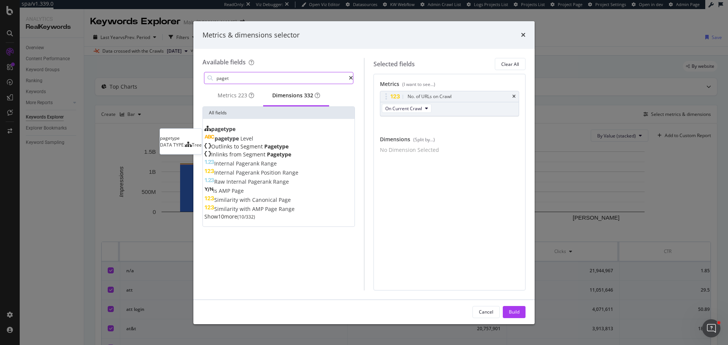
type input "paget"
click at [235, 132] on span "pagetype" at bounding box center [223, 128] width 24 height 7
click at [520, 310] on button "Build" at bounding box center [514, 312] width 23 height 12
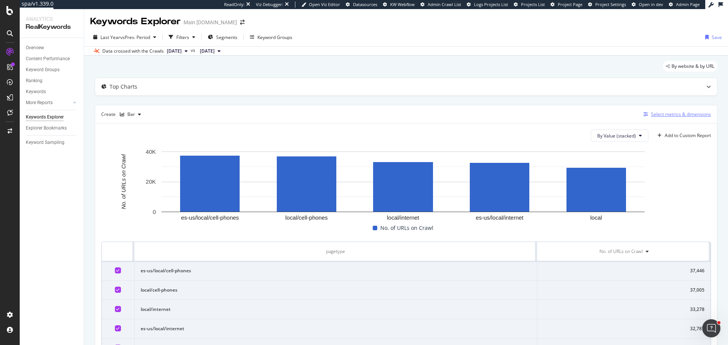
click at [676, 116] on div "Select metrics & dimensions" at bounding box center [681, 114] width 60 height 6
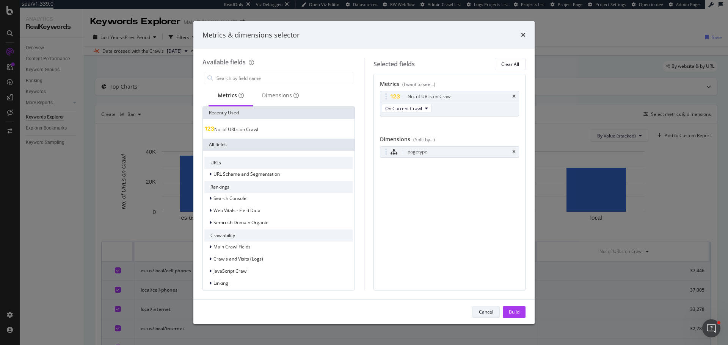
click at [491, 315] on div "Cancel" at bounding box center [486, 312] width 14 height 6
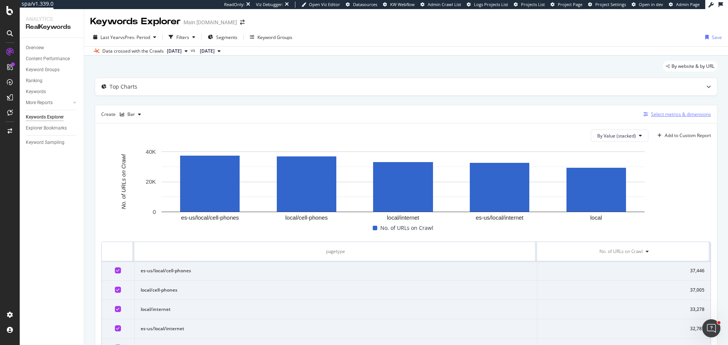
click at [667, 117] on div "Select metrics & dimensions" at bounding box center [681, 114] width 60 height 6
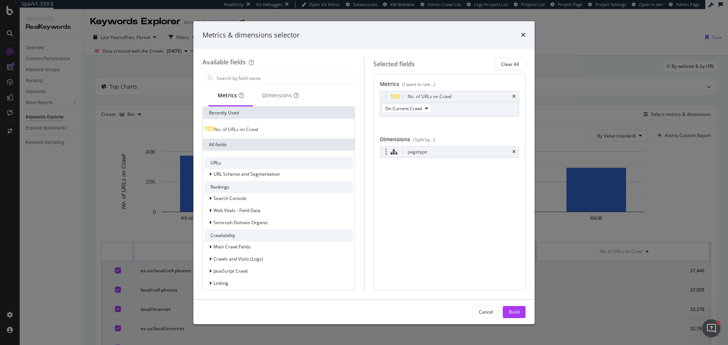
click at [511, 151] on div "pagetype" at bounding box center [449, 152] width 139 height 11
click at [513, 151] on icon "times" at bounding box center [513, 152] width 3 height 5
click at [516, 312] on div "Build" at bounding box center [514, 312] width 11 height 6
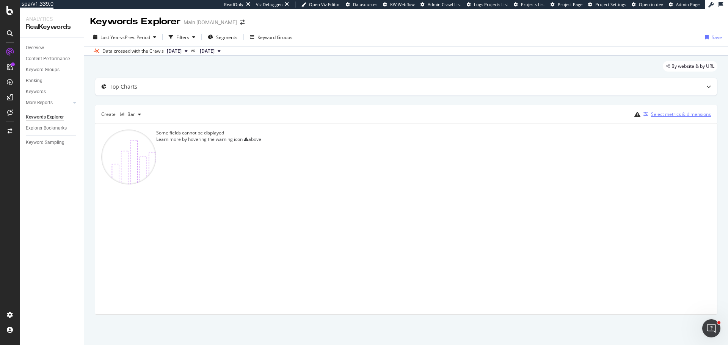
click at [665, 115] on div "Select metrics & dimensions" at bounding box center [681, 114] width 60 height 6
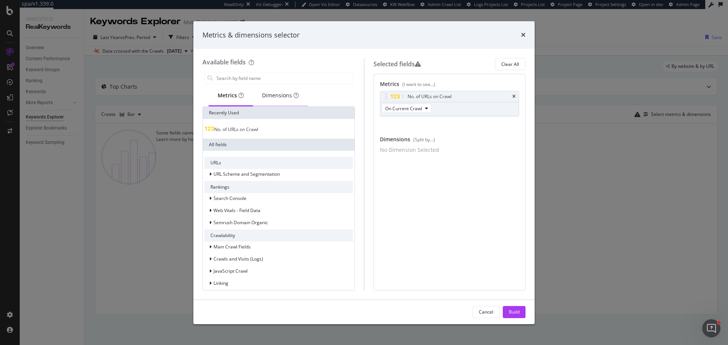
click at [282, 94] on div "Dimensions" at bounding box center [280, 96] width 37 height 8
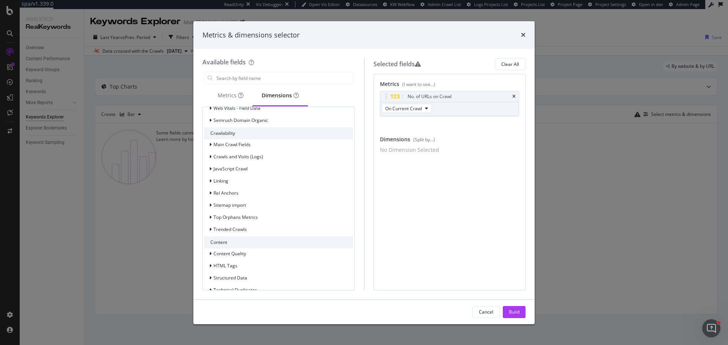
scroll to position [152, 0]
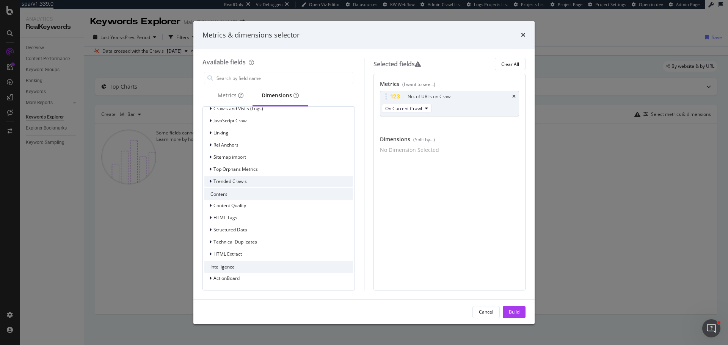
click at [235, 182] on span "Trended Crawls" at bounding box center [229, 181] width 33 height 6
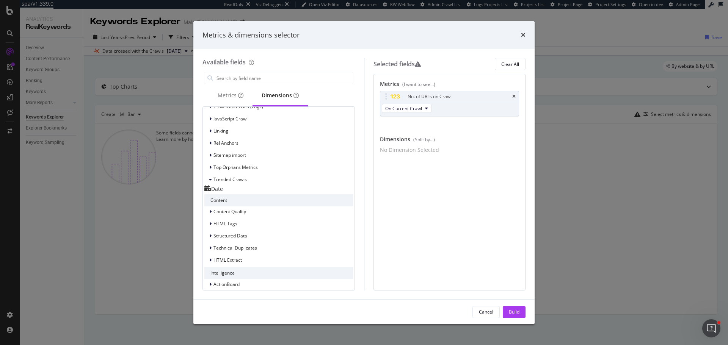
click at [223, 192] on div "Date" at bounding box center [213, 189] width 19 height 8
click at [513, 311] on div "Build" at bounding box center [514, 312] width 11 height 6
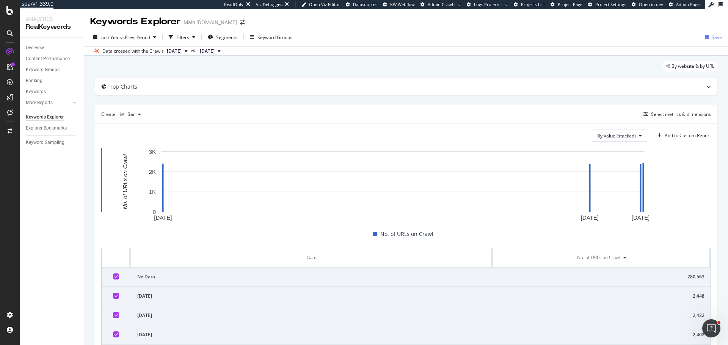
click at [182, 53] on span "2025 Sep. 28th" at bounding box center [174, 51] width 15 height 7
click at [362, 60] on div "By website & by URL Top Charts Create Bar Select metrics & dimensions By Value …" at bounding box center [406, 301] width 644 height 491
drag, startPoint x: 680, startPoint y: 118, endPoint x: 654, endPoint y: 138, distance: 32.7
click at [667, 128] on div "Top Charts Create Bar Select metrics & dimensions By Value (stacked) Add to Cus…" at bounding box center [406, 299] width 623 height 442
click at [49, 116] on div "Keywords Explorer" at bounding box center [45, 117] width 38 height 8
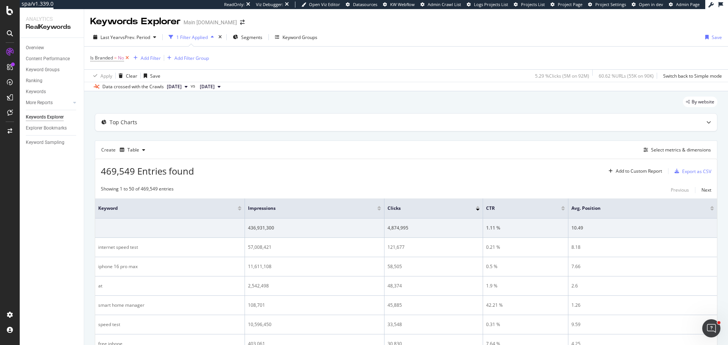
click at [127, 58] on icon at bounding box center [127, 58] width 6 height 8
click at [139, 149] on div "button" at bounding box center [143, 149] width 9 height 5
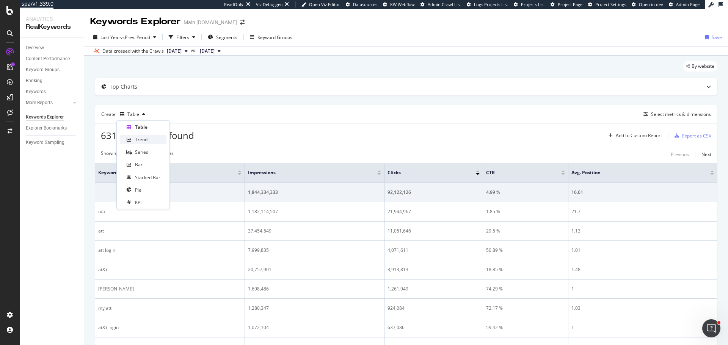
click at [143, 138] on div "Trend" at bounding box center [141, 139] width 13 height 6
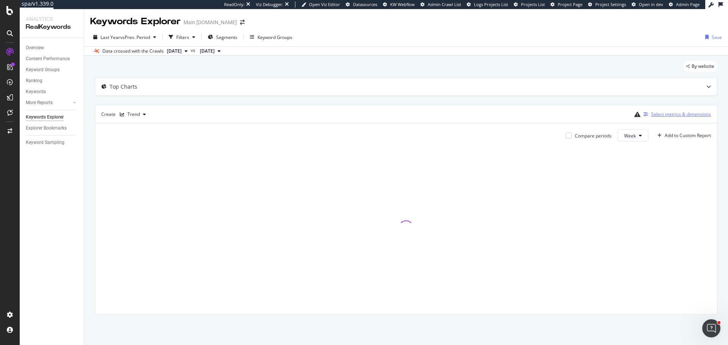
click at [662, 118] on div "Select metrics & dimensions" at bounding box center [681, 114] width 60 height 6
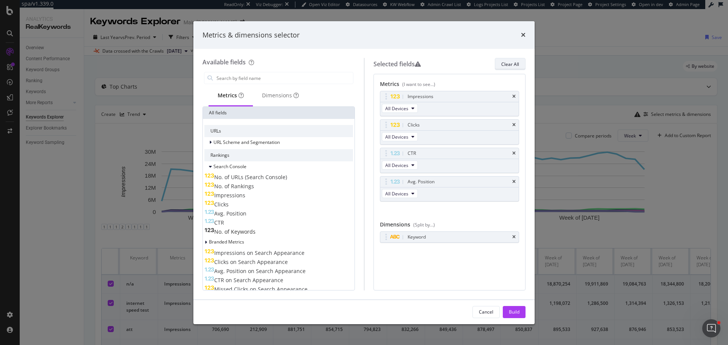
click at [508, 62] on div "Clear All" at bounding box center [510, 64] width 18 height 6
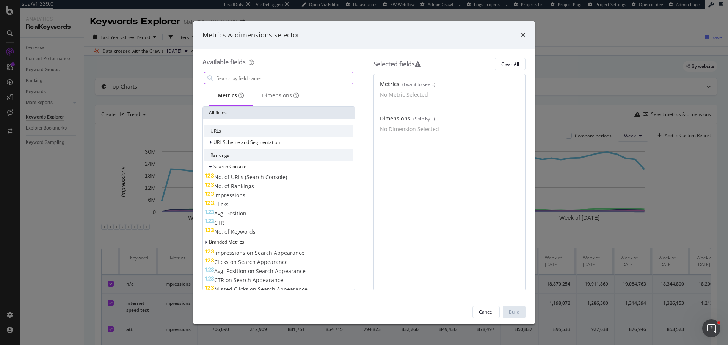
click at [238, 78] on input "modal" at bounding box center [284, 77] width 137 height 11
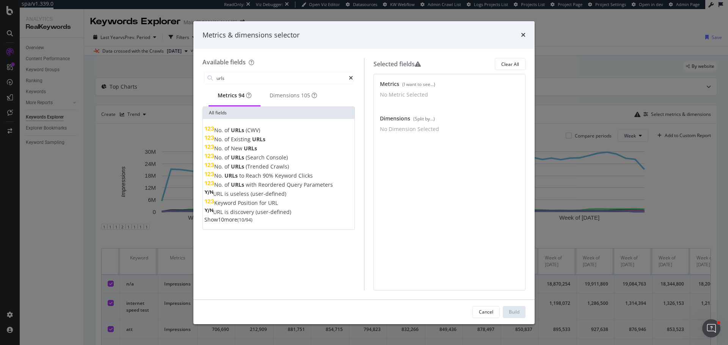
click at [270, 170] on span "(Trended" at bounding box center [258, 166] width 25 height 7
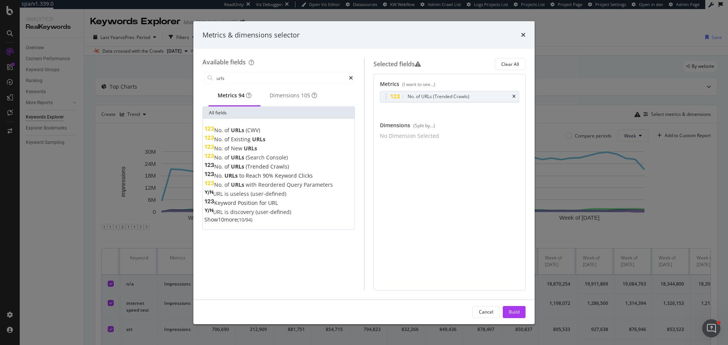
click at [231, 223] on span "Show 10 more" at bounding box center [220, 219] width 33 height 7
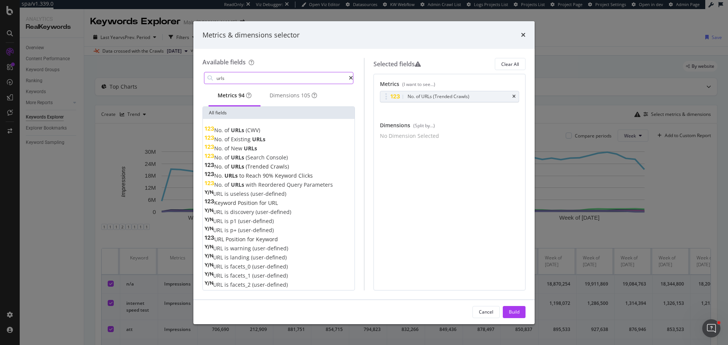
click at [255, 80] on input "urls" at bounding box center [282, 77] width 133 height 11
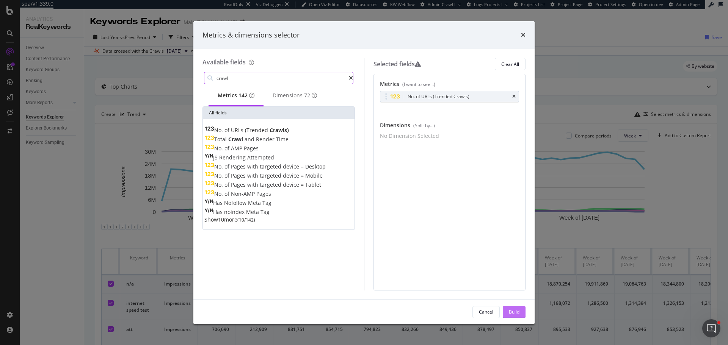
type input "crawl"
click at [511, 314] on div "Build" at bounding box center [514, 312] width 11 height 6
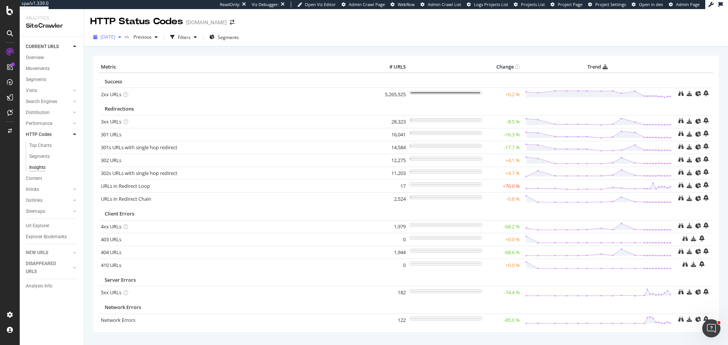
click at [122, 33] on div "[DATE]" at bounding box center [107, 36] width 34 height 11
click at [133, 76] on div "[DATE]" at bounding box center [121, 77] width 41 height 7
click at [41, 265] on div "DISAPPEARED URLS" at bounding box center [45, 268] width 38 height 16
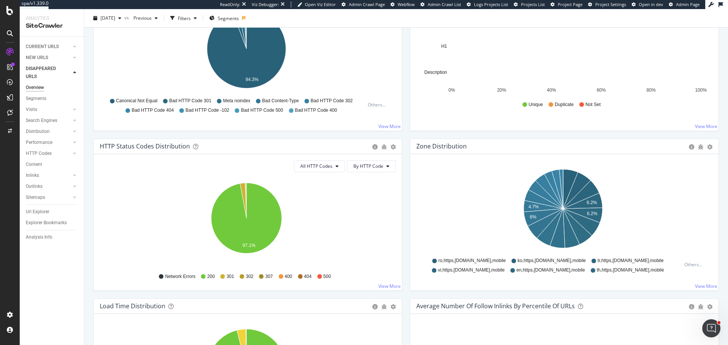
scroll to position [341, 0]
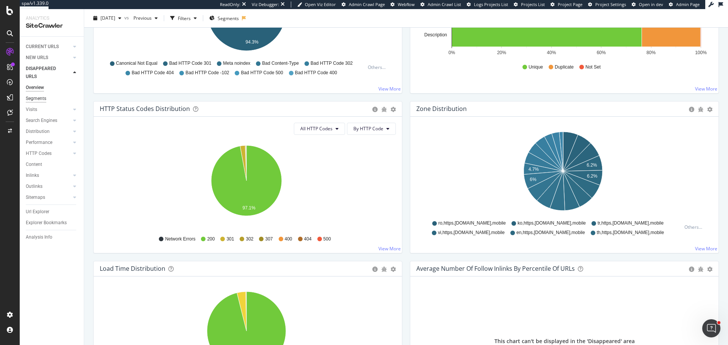
click at [35, 99] on div "Segments" at bounding box center [36, 99] width 20 height 8
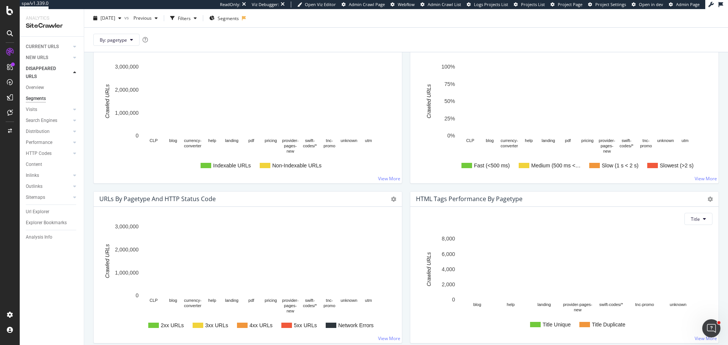
scroll to position [455, 0]
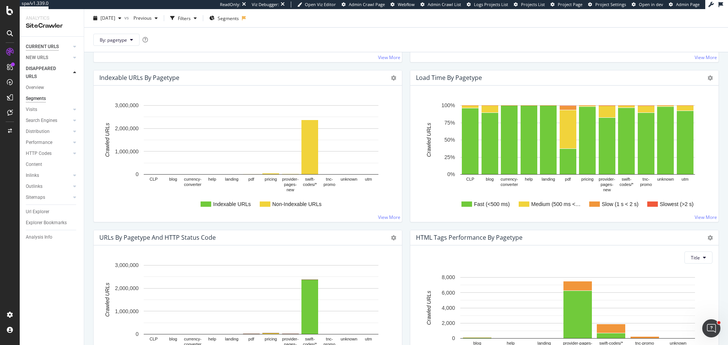
click at [45, 44] on div "CURRENT URLS" at bounding box center [42, 47] width 33 height 8
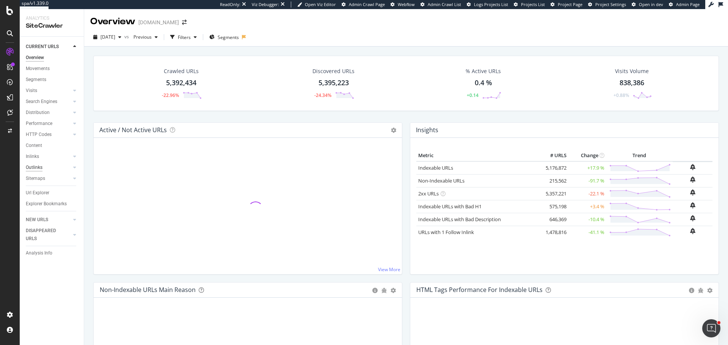
click at [40, 166] on div "Outlinks" at bounding box center [34, 168] width 17 height 8
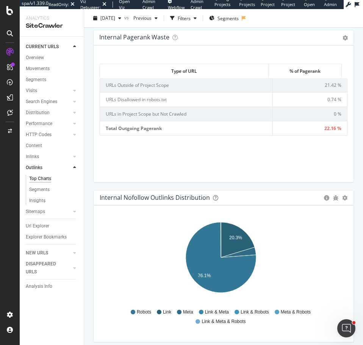
scroll to position [739, 0]
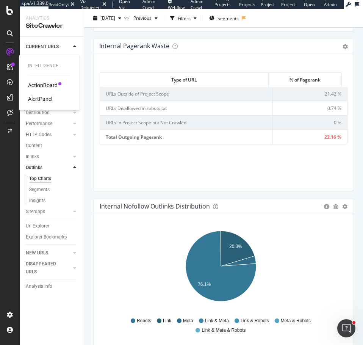
click at [46, 97] on div "AlertPanel" at bounding box center [40, 99] width 24 height 8
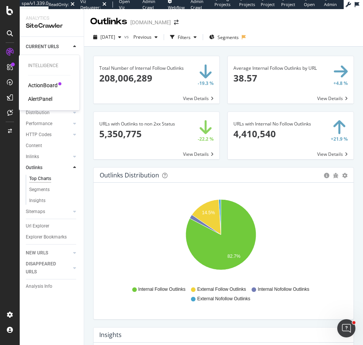
click at [41, 102] on div "AlertPanel" at bounding box center [40, 99] width 24 height 8
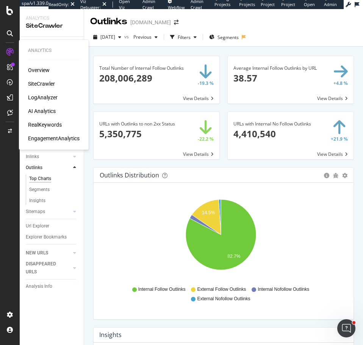
click at [42, 95] on div "LogAnalyzer" at bounding box center [43, 98] width 30 height 8
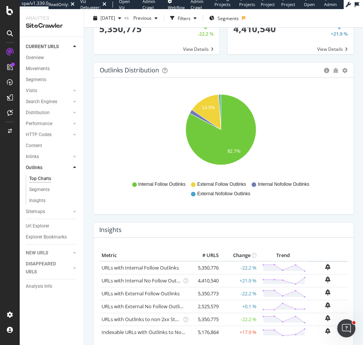
scroll to position [152, 0]
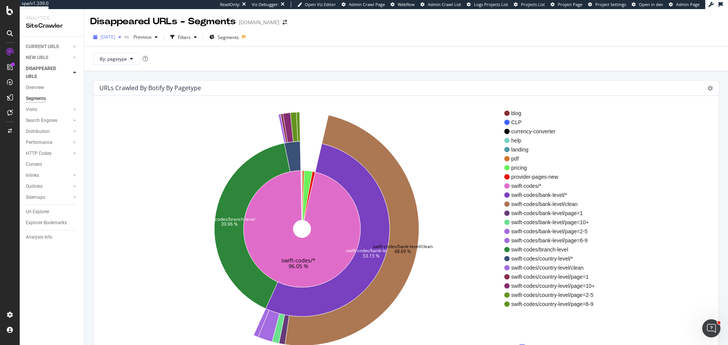
click at [115, 38] on span "[DATE]" at bounding box center [107, 37] width 15 height 6
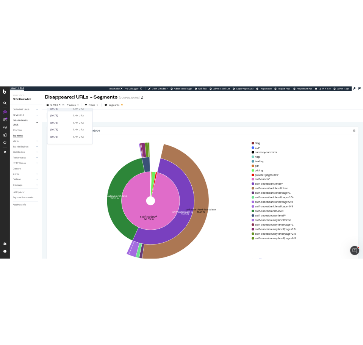
scroll to position [114, 0]
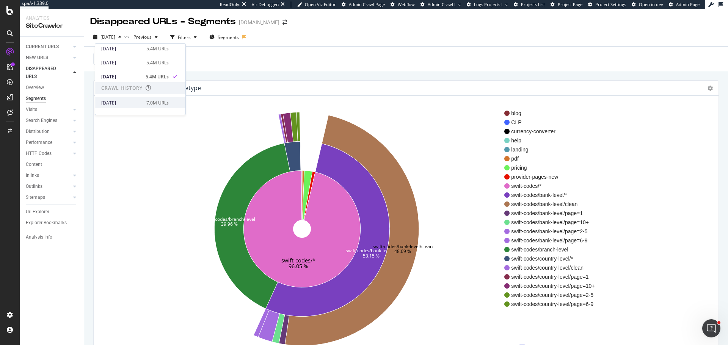
click at [122, 102] on div "[DATE]" at bounding box center [121, 103] width 41 height 7
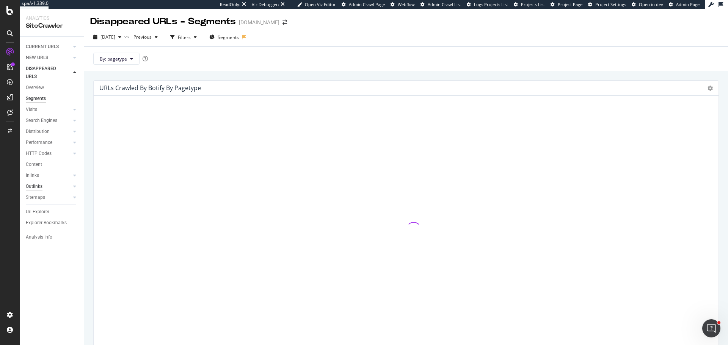
click at [36, 186] on div "Outlinks" at bounding box center [34, 187] width 17 height 8
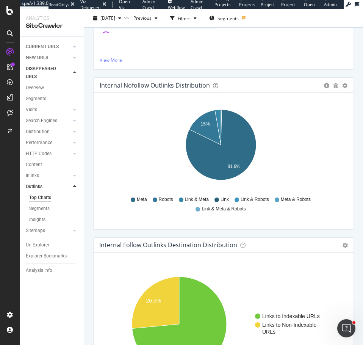
scroll to position [375, 0]
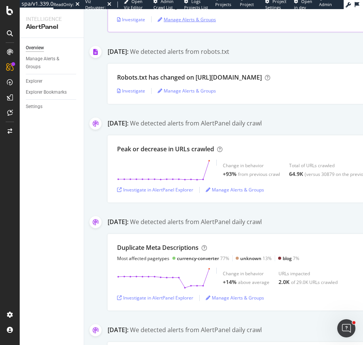
scroll to position [2645, 0]
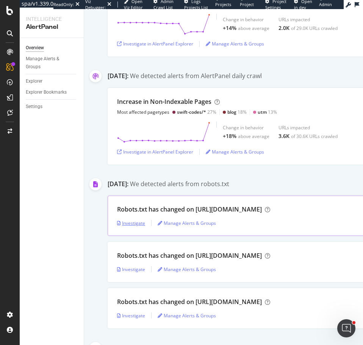
click at [131, 220] on div "Investigate" at bounding box center [131, 222] width 28 height 11
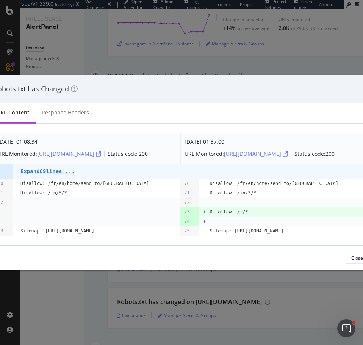
click at [235, 55] on div "Robots.txt has Changed URL Content Response Headers Jul. 28th 2025 01:08:34 URL…" at bounding box center [181, 172] width 363 height 345
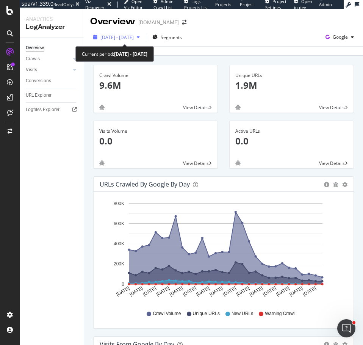
click at [131, 37] on span "[DATE] - [DATE]" at bounding box center [116, 37] width 33 height 6
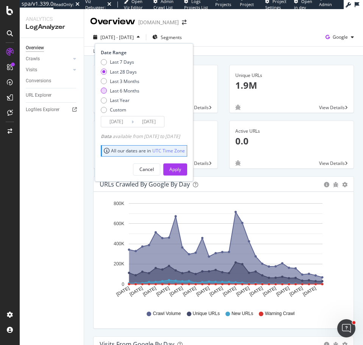
click at [110, 91] on div "Last 6 Months" at bounding box center [120, 91] width 39 height 6
type input "[DATE]"
click at [181, 166] on div "Apply" at bounding box center [175, 169] width 12 height 6
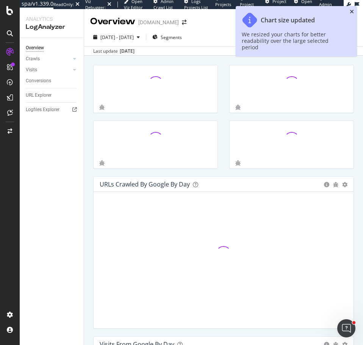
click at [353, 10] on icon "close toast" at bounding box center [352, 11] width 4 height 5
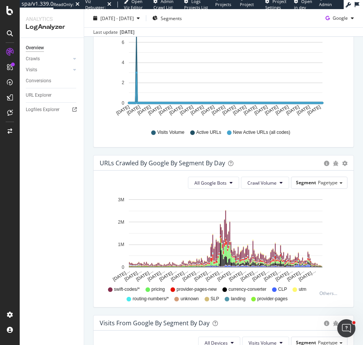
scroll to position [379, 0]
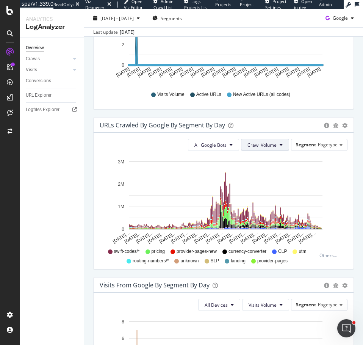
click at [265, 145] on span "Crawl Volume" at bounding box center [262, 145] width 29 height 6
click at [260, 173] on span "Unique URLs" at bounding box center [257, 174] width 30 height 7
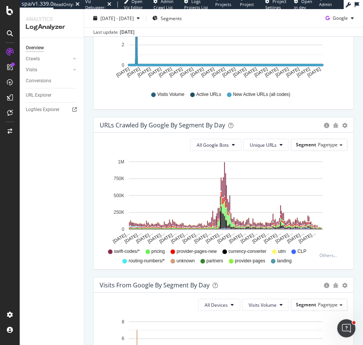
scroll to position [227, 0]
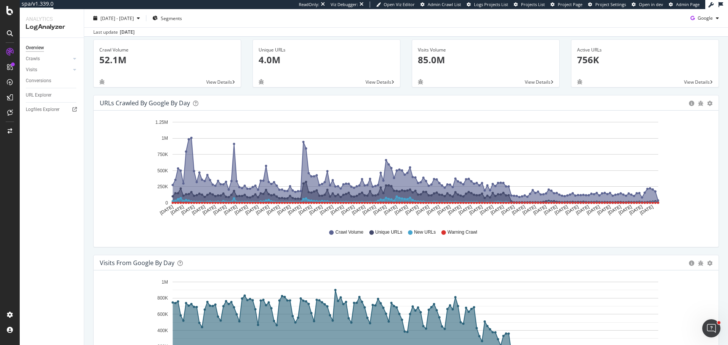
scroll to position [16, 0]
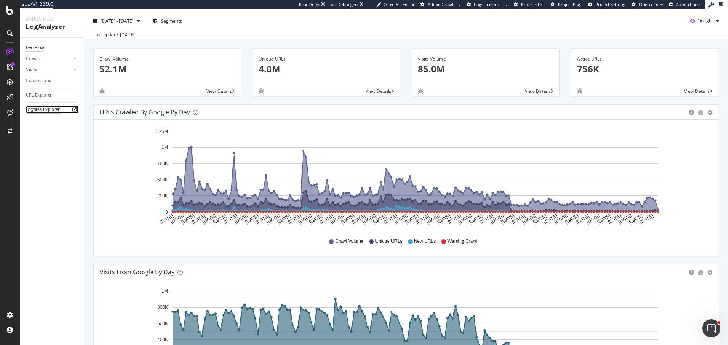
click at [44, 110] on div "Logfiles Explorer" at bounding box center [43, 110] width 34 height 8
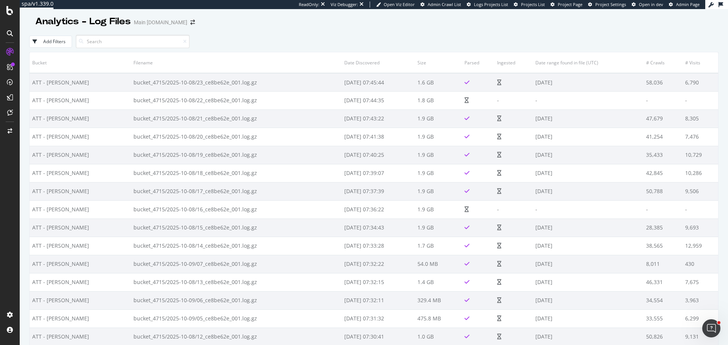
scroll to position [61, 0]
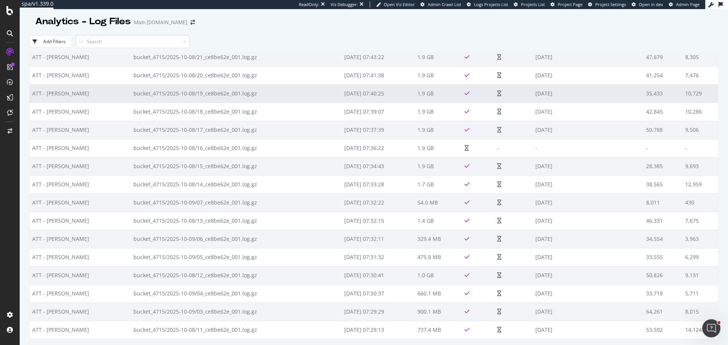
click at [701, 94] on td "10,729" at bounding box center [700, 94] width 36 height 18
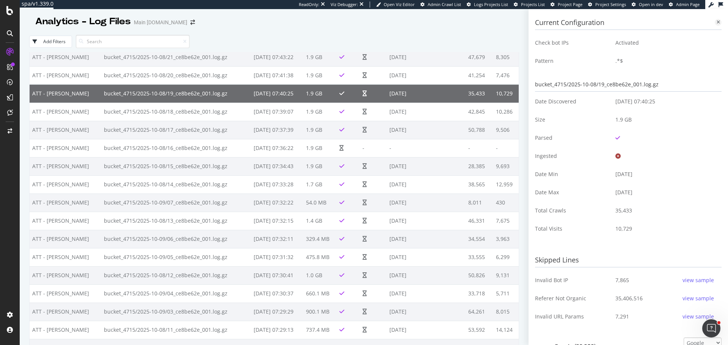
click at [715, 20] on div at bounding box center [718, 22] width 7 height 7
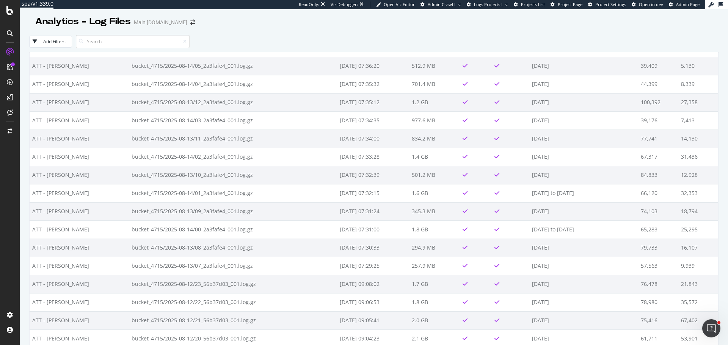
scroll to position [26443, 0]
click at [585, 244] on td "[DATE]" at bounding box center [583, 246] width 109 height 18
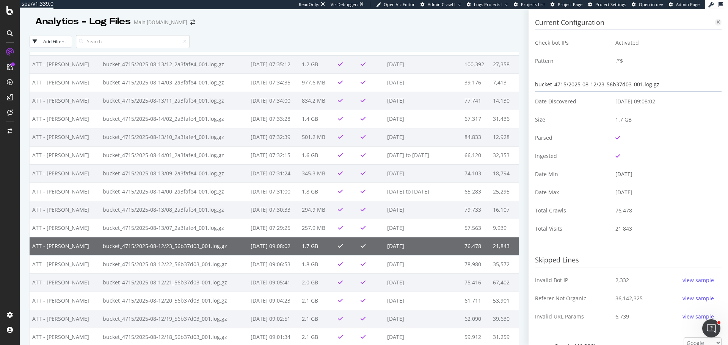
click at [715, 19] on div at bounding box center [718, 22] width 7 height 7
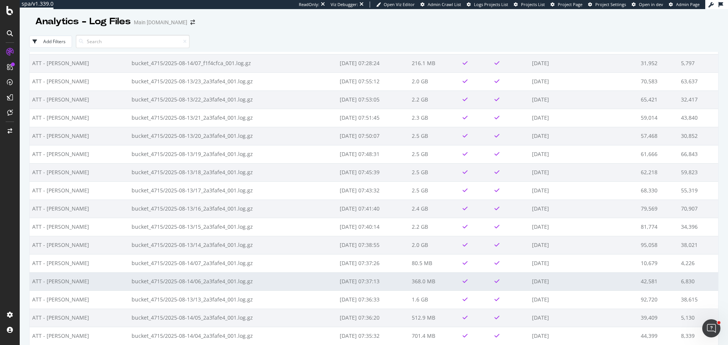
scroll to position [26140, 0]
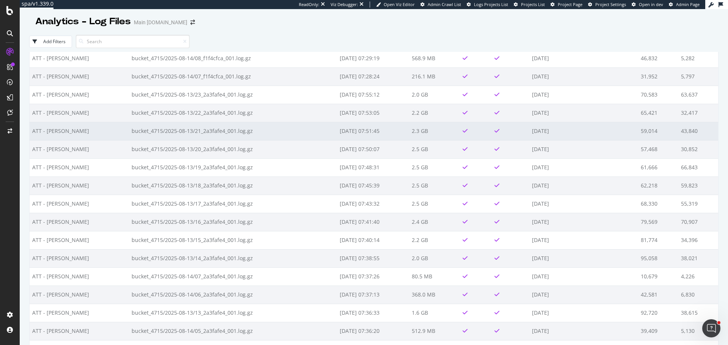
click at [641, 131] on td "59,014" at bounding box center [658, 131] width 40 height 18
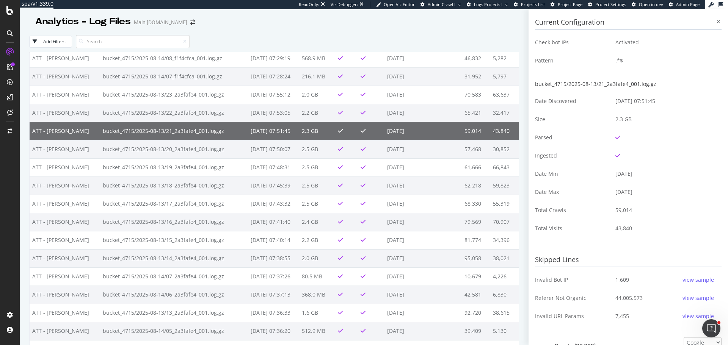
scroll to position [0, 0]
click at [717, 21] on icon at bounding box center [718, 22] width 3 height 5
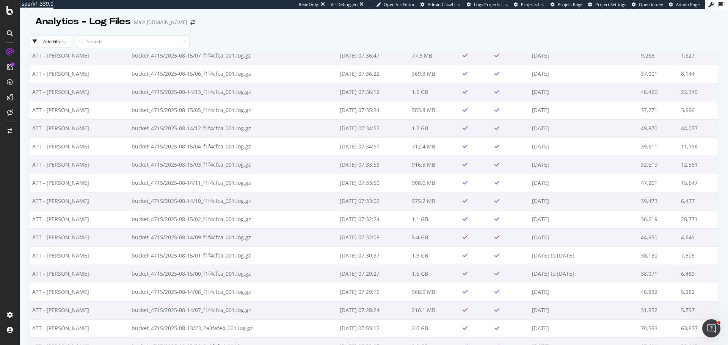
scroll to position [25950, 0]
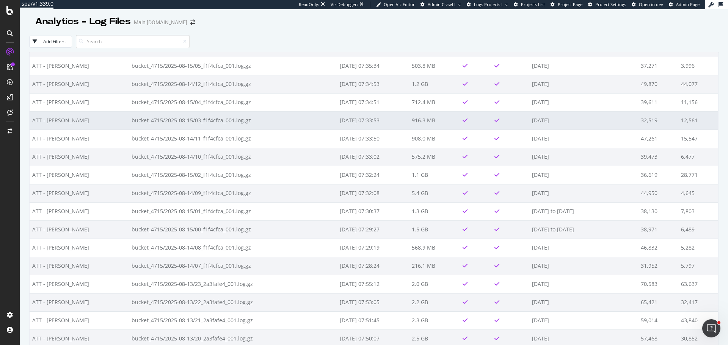
click at [643, 121] on td "32,519" at bounding box center [658, 120] width 40 height 18
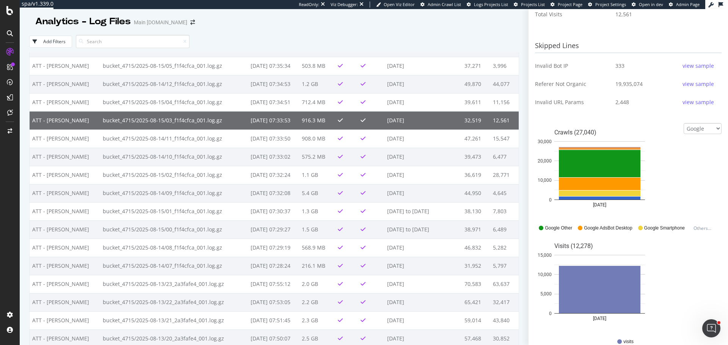
scroll to position [227, 0]
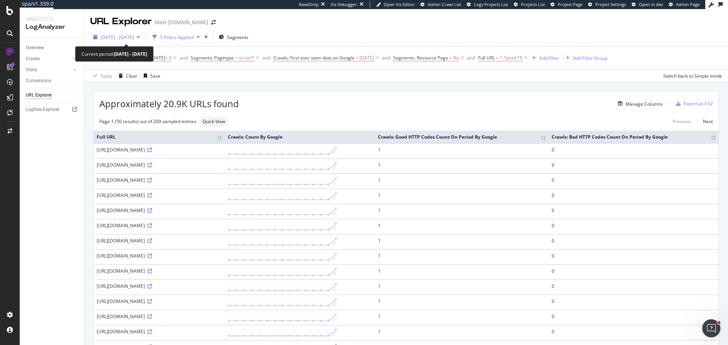
click at [120, 39] on span "2025 Jun. 11th - Jun. 25th" at bounding box center [116, 37] width 33 height 6
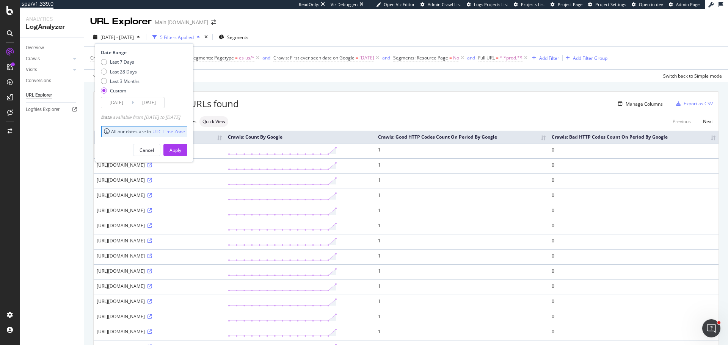
click at [124, 104] on input "2025/06/11" at bounding box center [116, 102] width 30 height 11
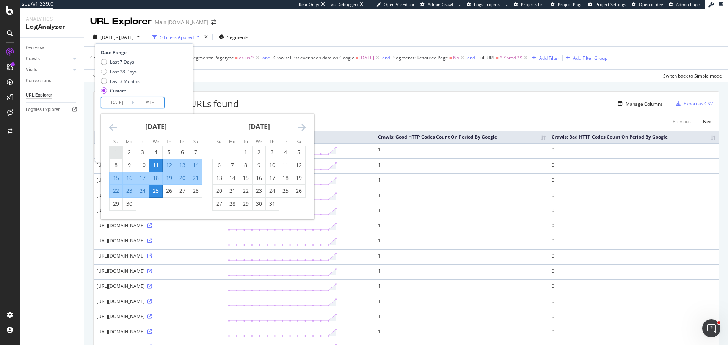
click at [114, 154] on div "1" at bounding box center [116, 153] width 13 height 8
type input "2025/06/01"
click at [131, 203] on div "30" at bounding box center [129, 204] width 13 height 8
type input "2025/06/30"
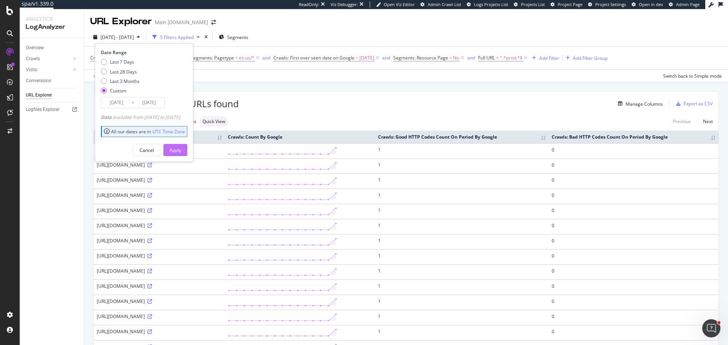
click at [181, 150] on div "Apply" at bounding box center [175, 150] width 12 height 6
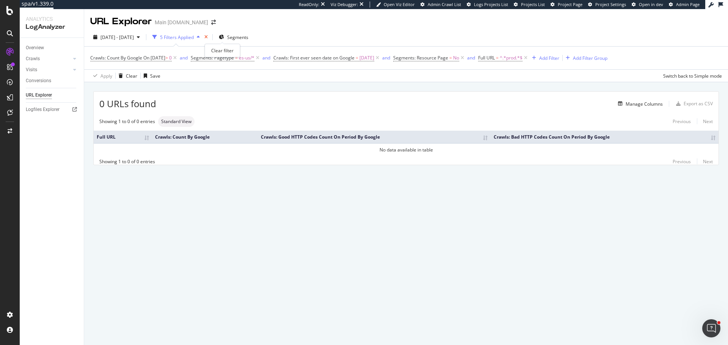
click at [208, 36] on icon "times" at bounding box center [205, 37] width 3 height 5
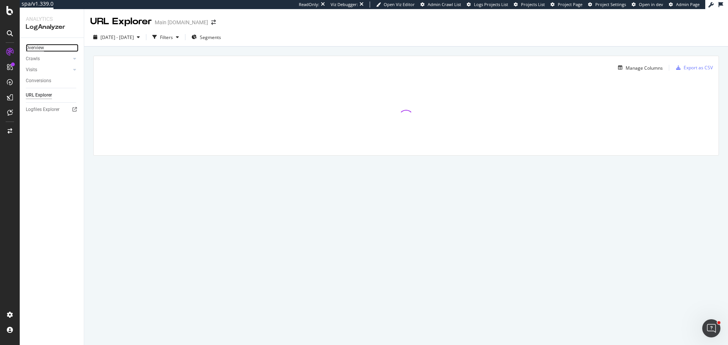
click at [42, 48] on div "Overview" at bounding box center [35, 48] width 18 height 8
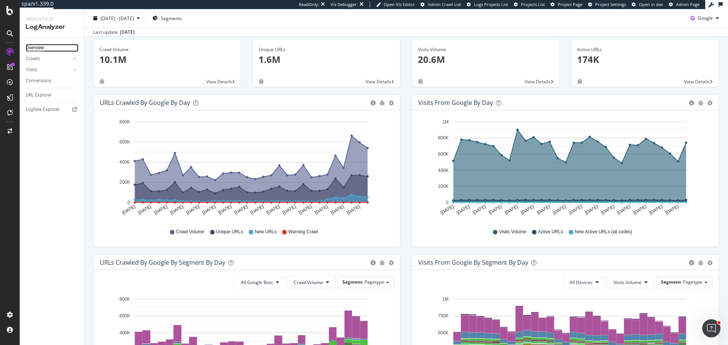
scroll to position [38, 0]
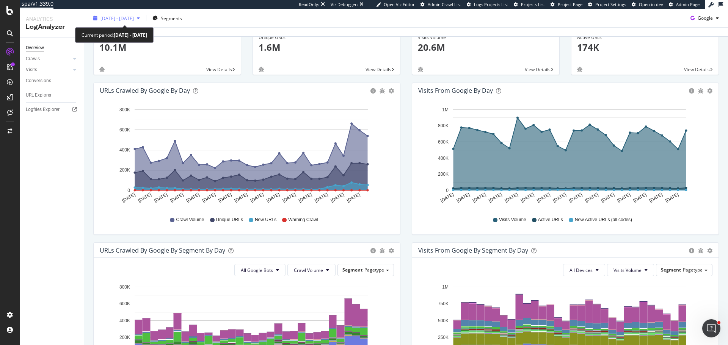
click at [133, 20] on span "2025 Jun. 1st - Jun. 30th" at bounding box center [116, 18] width 33 height 6
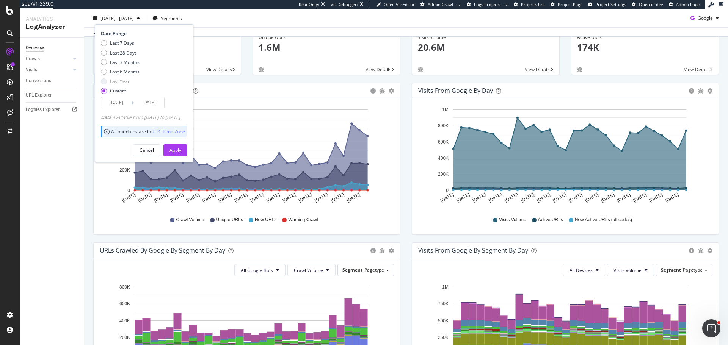
click at [151, 100] on input "2025/06/30" at bounding box center [149, 102] width 30 height 11
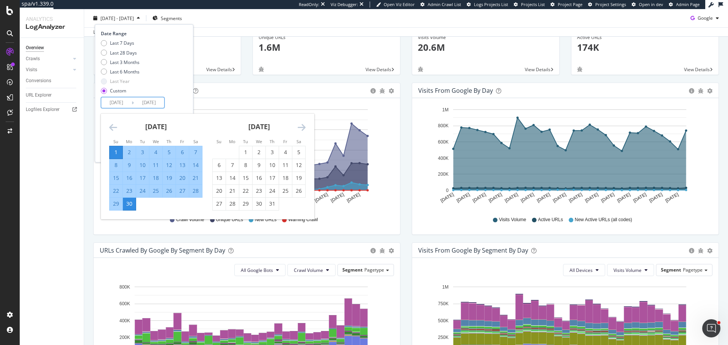
click at [116, 149] on div "1" at bounding box center [116, 153] width 13 height 8
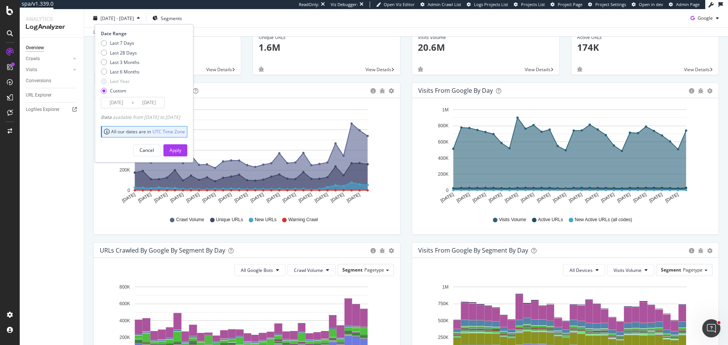
click at [145, 104] on input "2025/06/01" at bounding box center [149, 102] width 30 height 11
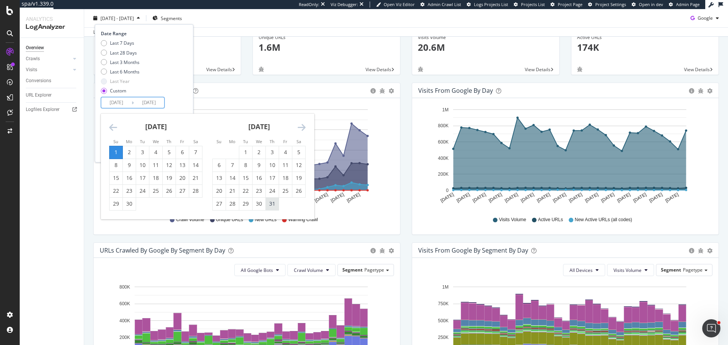
click at [273, 205] on div "31" at bounding box center [272, 204] width 13 height 8
type input "2025/07/31"
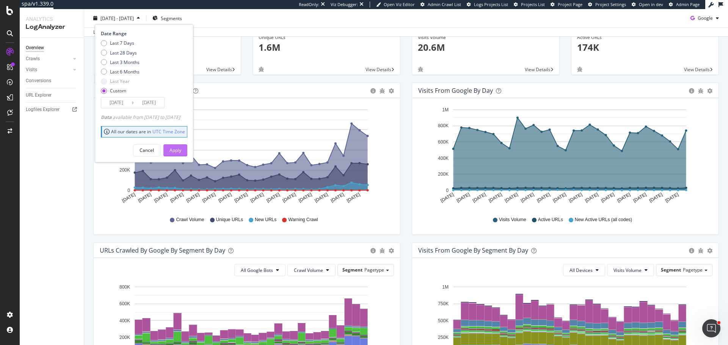
click at [181, 147] on div "Apply" at bounding box center [175, 150] width 12 height 6
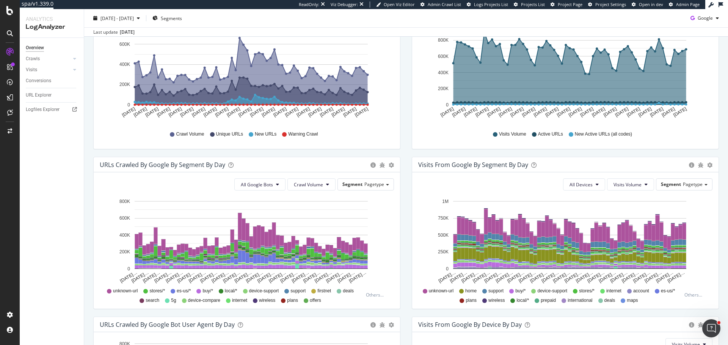
scroll to position [152, 0]
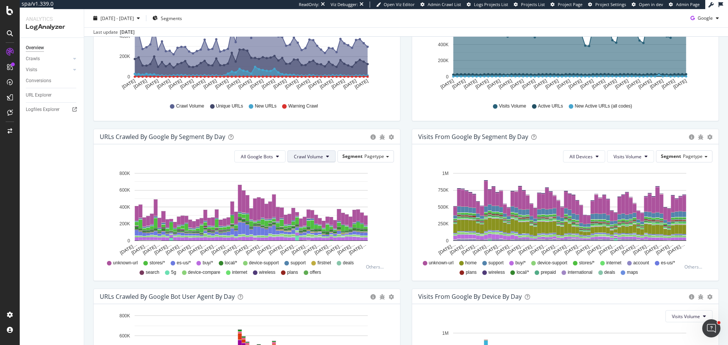
click at [310, 156] on span "Crawl Volume" at bounding box center [308, 157] width 29 height 6
click at [304, 198] on span "New URLs" at bounding box center [307, 199] width 30 height 7
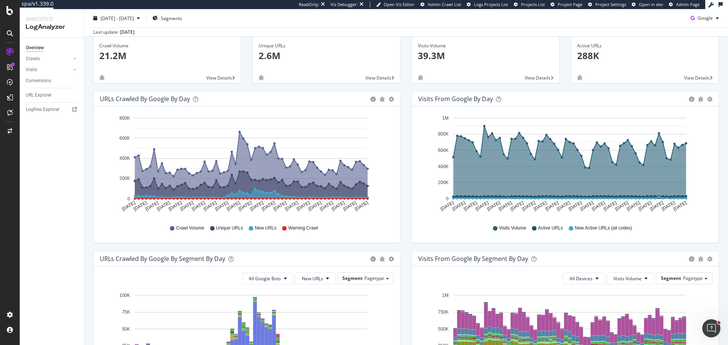
scroll to position [16, 0]
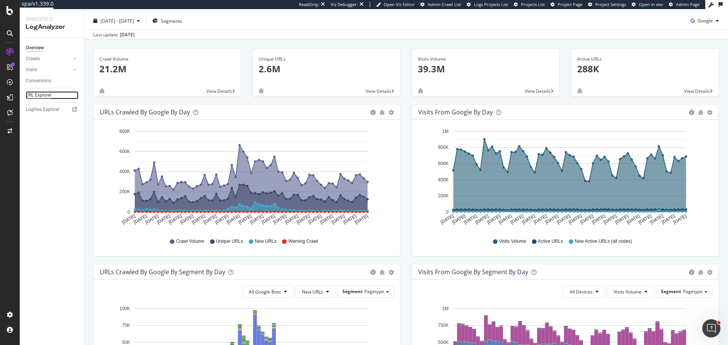
click at [41, 96] on div "URL Explorer" at bounding box center [39, 95] width 26 height 8
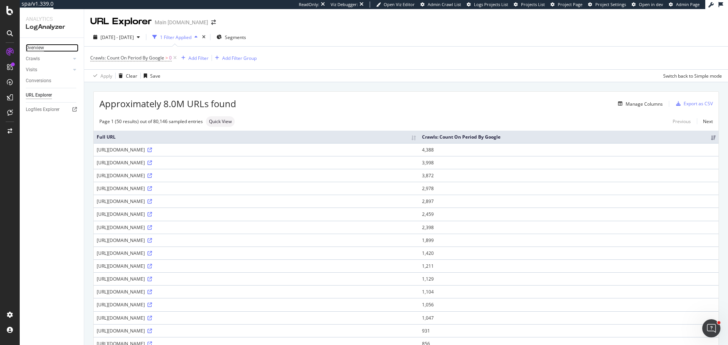
click at [34, 46] on div "Overview" at bounding box center [35, 48] width 18 height 8
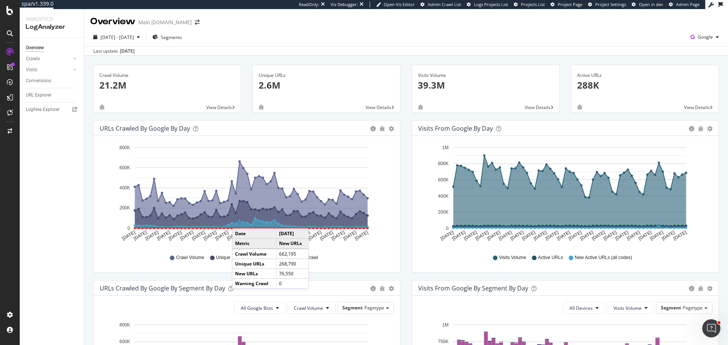
click at [240, 221] on circle "A chart." at bounding box center [239, 221] width 2 height 2
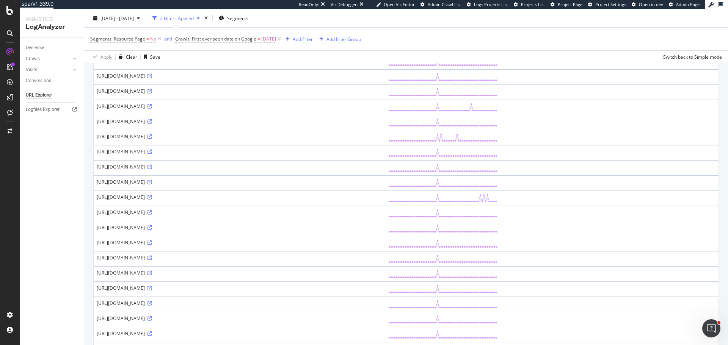
scroll to position [417, 0]
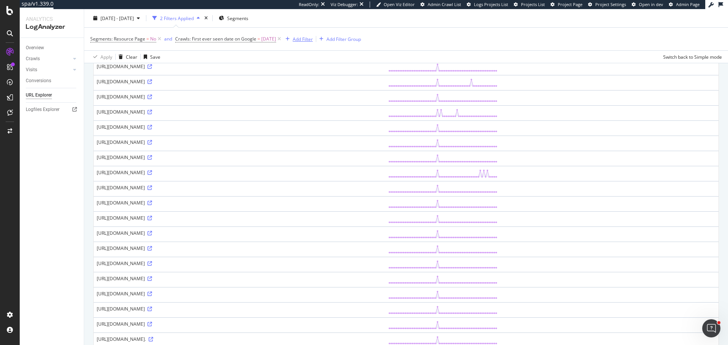
click at [310, 38] on div "Add Filter" at bounding box center [303, 39] width 20 height 6
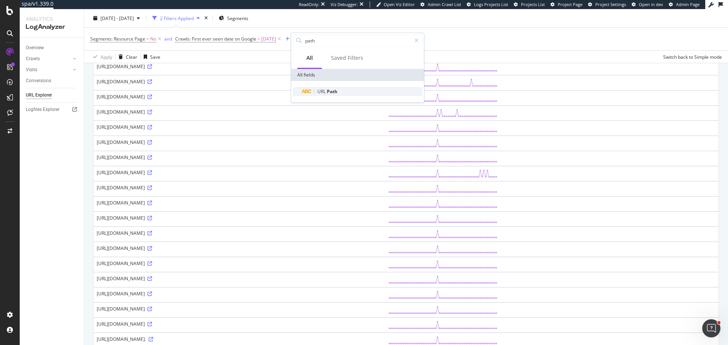
type input "path"
click at [334, 90] on span "Path" at bounding box center [332, 91] width 11 height 6
click at [314, 58] on span "Contains" at bounding box center [307, 58] width 19 height 6
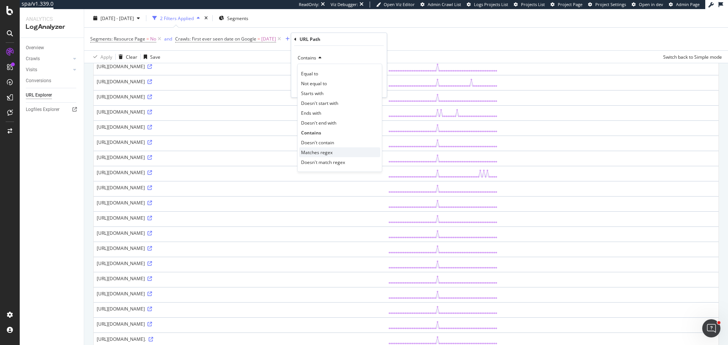
click at [322, 151] on span "Matches regex" at bounding box center [316, 152] width 31 height 6
click at [330, 71] on input "text" at bounding box center [339, 72] width 83 height 12
type input "/prod\d+[^/]+/prod"
click at [372, 89] on div "Apply" at bounding box center [375, 88] width 12 height 6
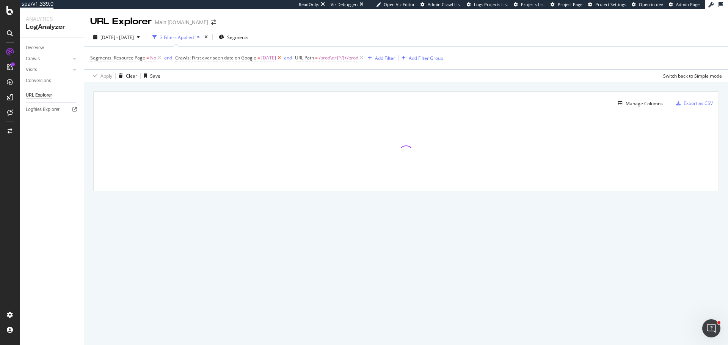
click at [282, 58] on icon at bounding box center [279, 58] width 6 height 8
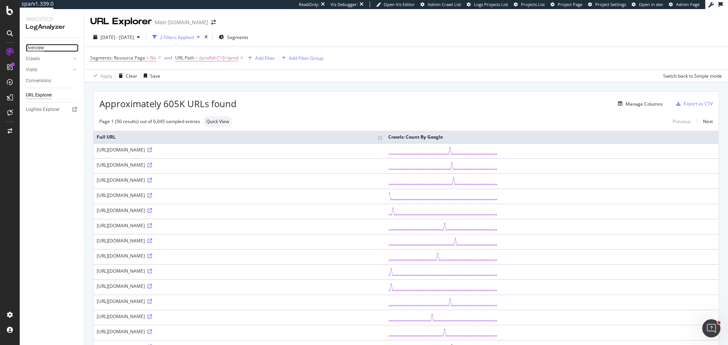
click at [38, 48] on div "Overview" at bounding box center [35, 48] width 18 height 8
click at [227, 56] on span "/prod\d+[^/]+/prod" at bounding box center [218, 58] width 39 height 11
click at [640, 104] on div "Manage Columns" at bounding box center [644, 104] width 37 height 6
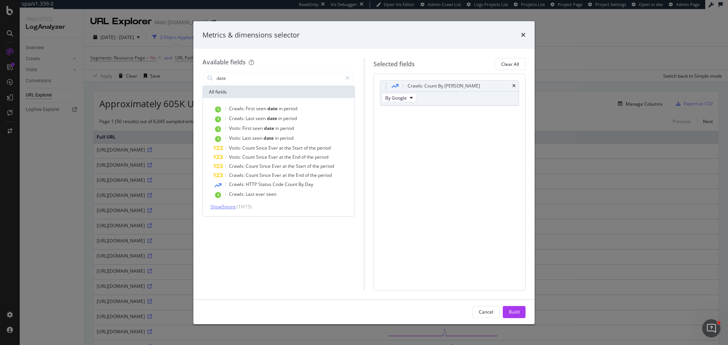
type input "date"
click at [228, 207] on span "Show 5 more" at bounding box center [222, 207] width 25 height 6
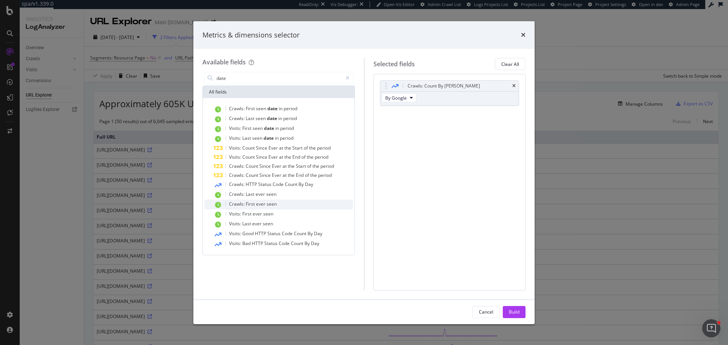
click at [263, 207] on span "ever" at bounding box center [261, 204] width 11 height 6
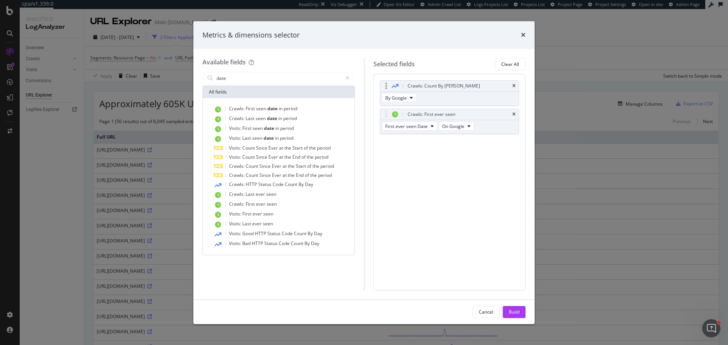
click at [516, 85] on div "Crawls: Count By Day" at bounding box center [449, 86] width 139 height 11
click at [517, 310] on div "Build" at bounding box center [514, 312] width 11 height 6
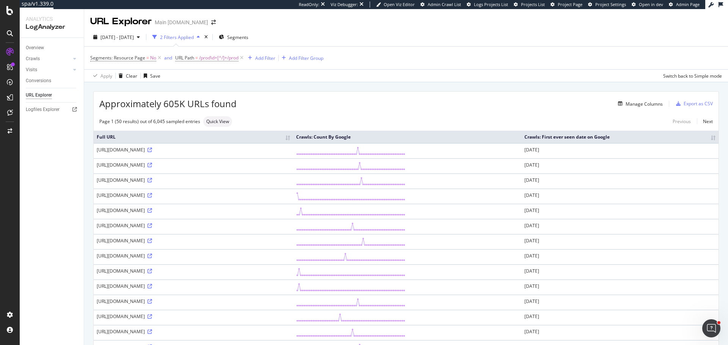
click at [707, 138] on th "Crawls: First ever seen date on Google" at bounding box center [619, 137] width 197 height 13
click at [642, 102] on div "Manage Columns" at bounding box center [644, 104] width 37 height 6
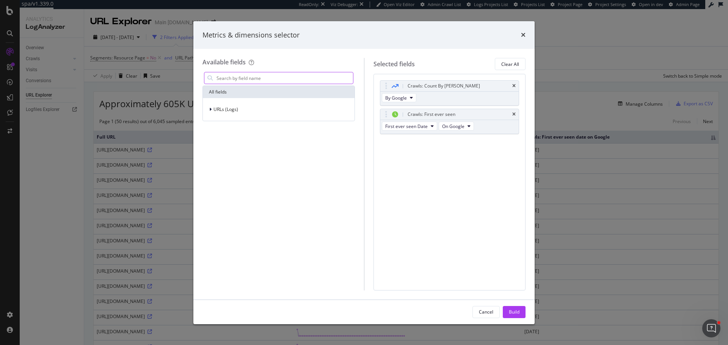
click at [331, 81] on input "modal" at bounding box center [284, 77] width 137 height 11
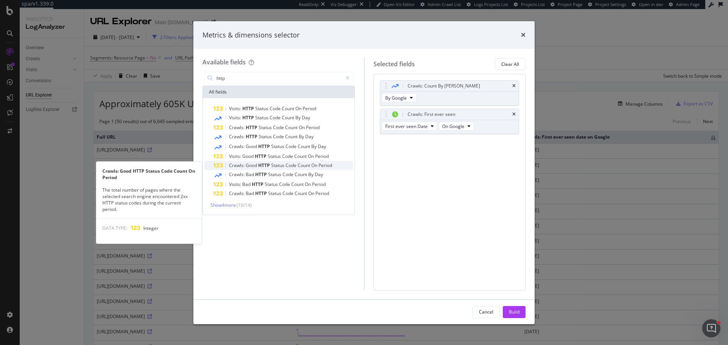
type input "http"
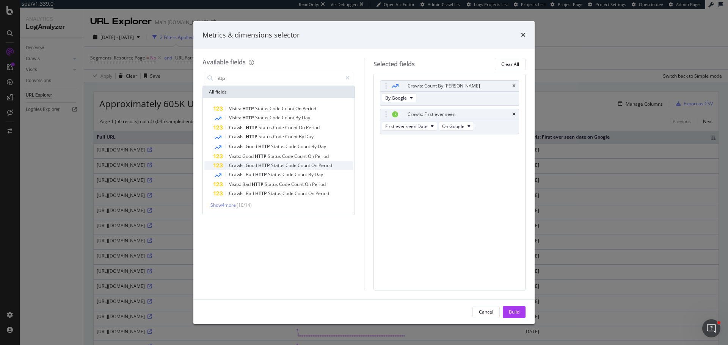
click at [281, 168] on span "Status" at bounding box center [278, 165] width 14 height 6
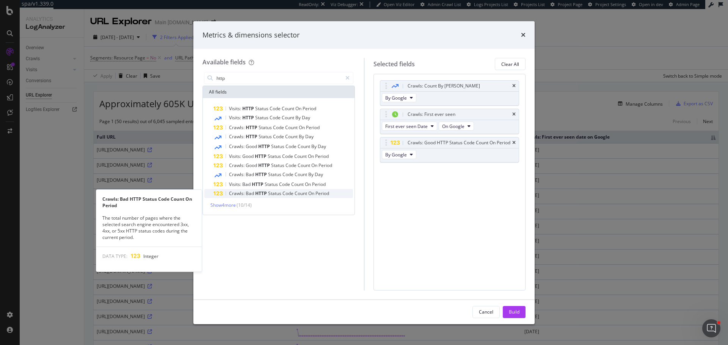
click at [280, 193] on span "Status" at bounding box center [275, 193] width 14 height 6
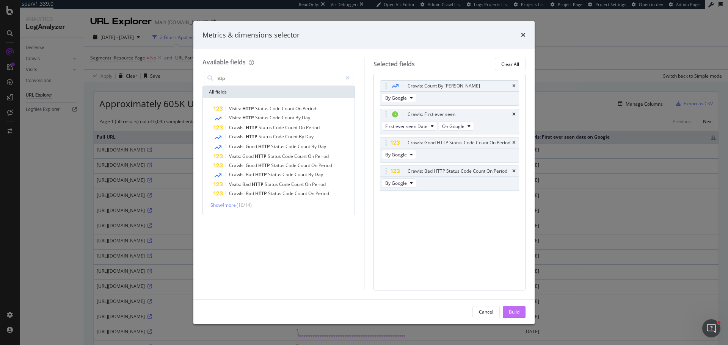
click at [512, 310] on div "Build" at bounding box center [514, 312] width 11 height 6
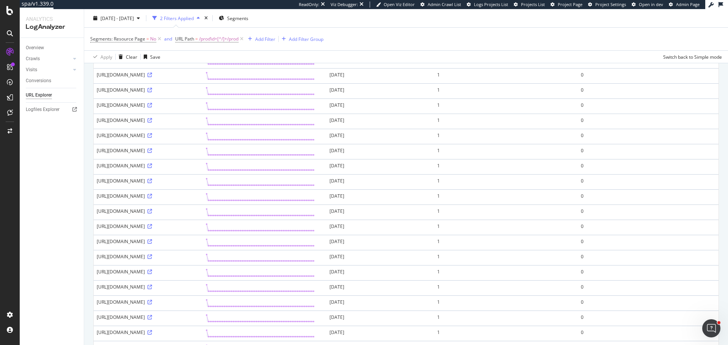
scroll to position [455, 0]
click at [152, 77] on icon at bounding box center [149, 74] width 5 height 5
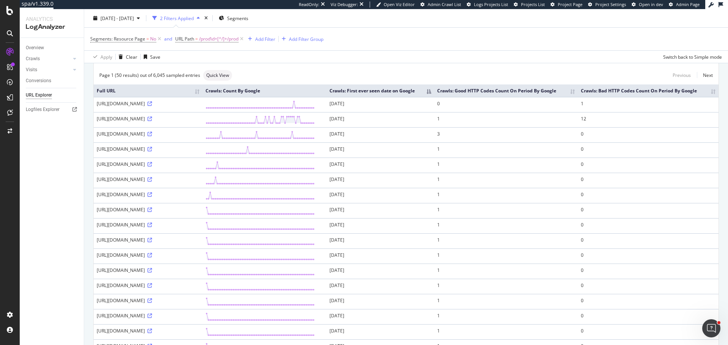
scroll to position [0, 0]
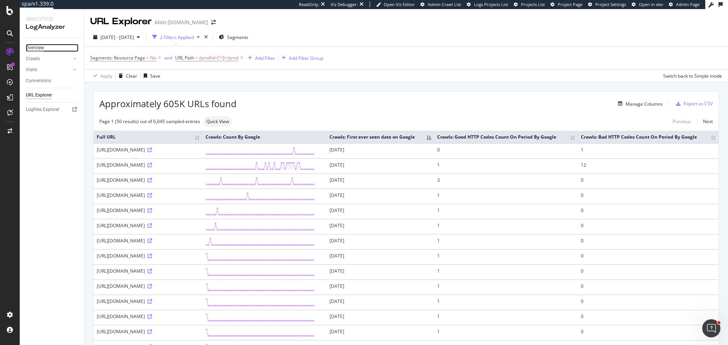
click at [38, 49] on div "Overview" at bounding box center [35, 48] width 18 height 8
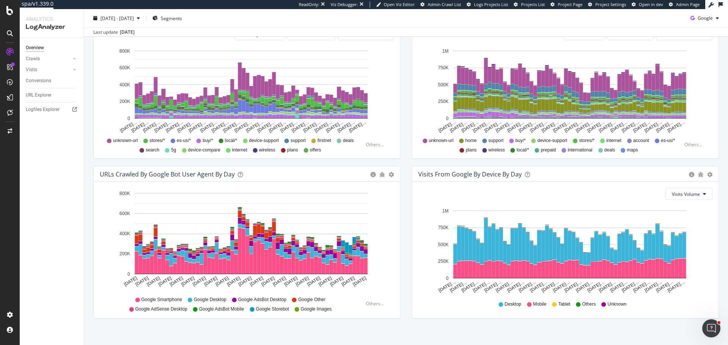
scroll to position [282, 0]
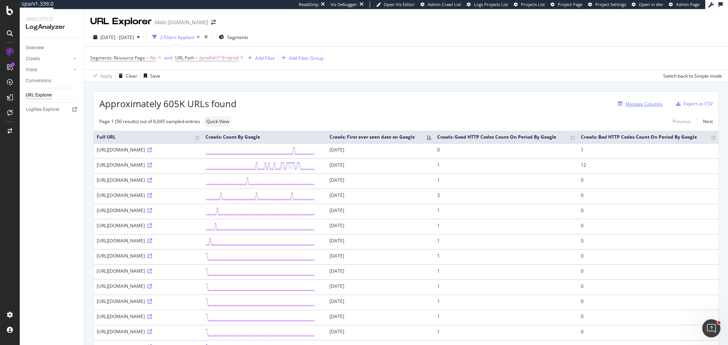
click at [646, 106] on div "Manage Columns" at bounding box center [644, 104] width 37 height 6
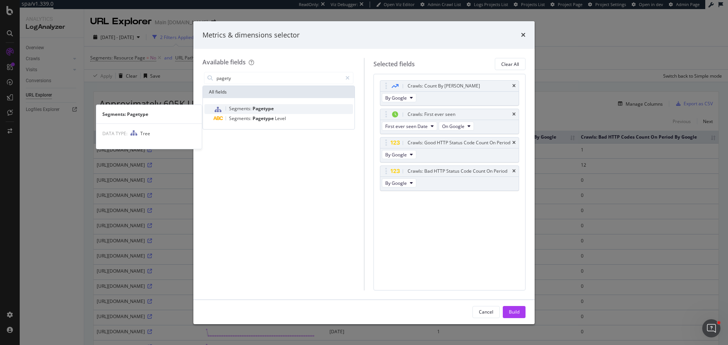
type input "pagety"
click at [242, 109] on span "Segments:" at bounding box center [241, 108] width 24 height 6
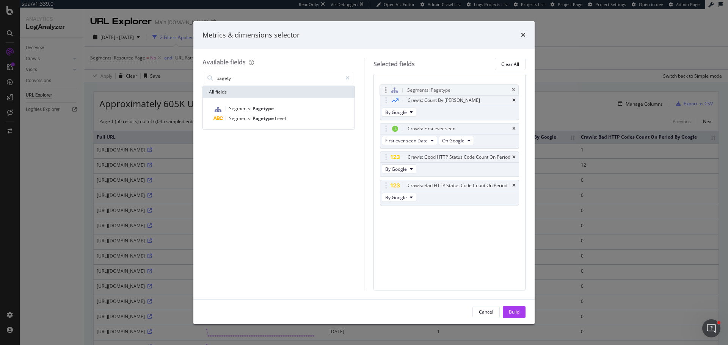
drag, startPoint x: 387, startPoint y: 208, endPoint x: 387, endPoint y: 87, distance: 120.9
click at [387, 87] on body "spa/v1.339.0 ReadOnly: Viz Debugger: Open Viz Editor Admin Crawl List Logs Proj…" at bounding box center [364, 172] width 728 height 345
click at [511, 312] on div "Build" at bounding box center [514, 312] width 11 height 6
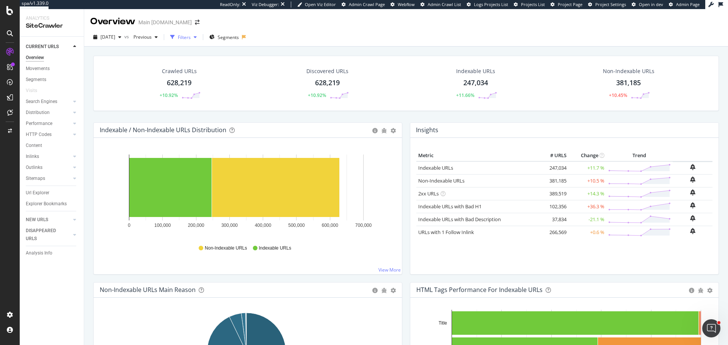
click at [191, 36] on div "Filters" at bounding box center [184, 37] width 13 height 6
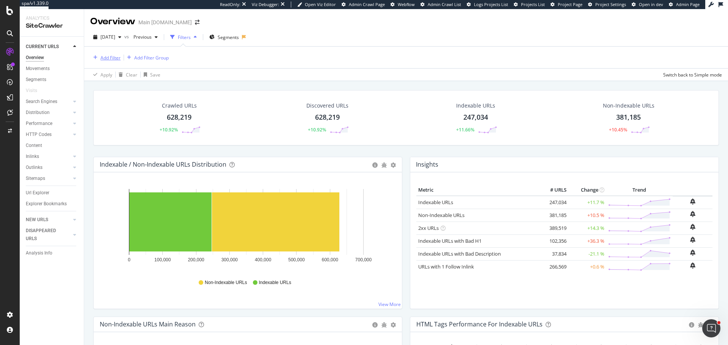
click at [111, 57] on div "Add Filter" at bounding box center [110, 58] width 20 height 6
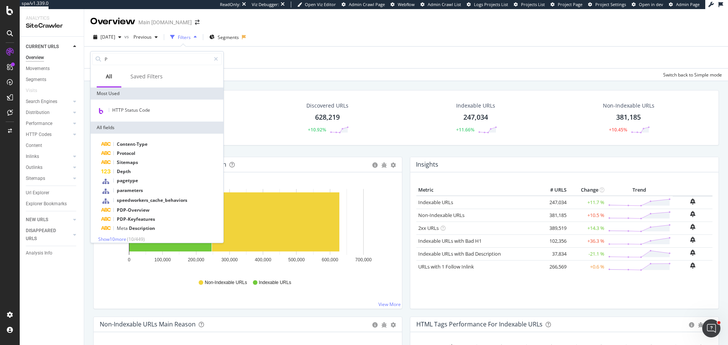
type input "P+"
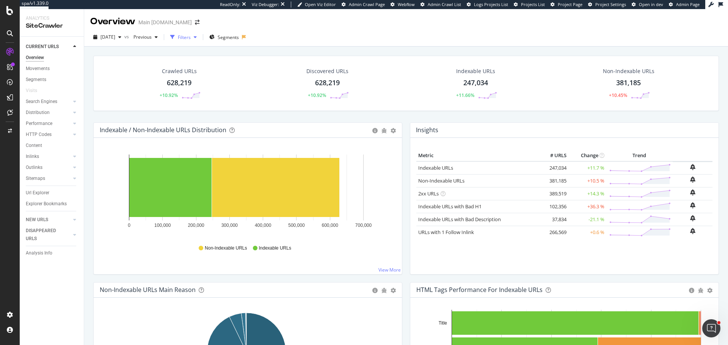
click at [191, 36] on div "Filters" at bounding box center [184, 37] width 13 height 6
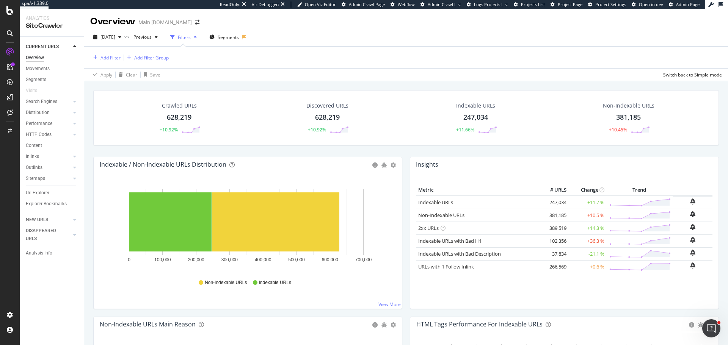
click at [191, 37] on div "Filters" at bounding box center [184, 37] width 13 height 6
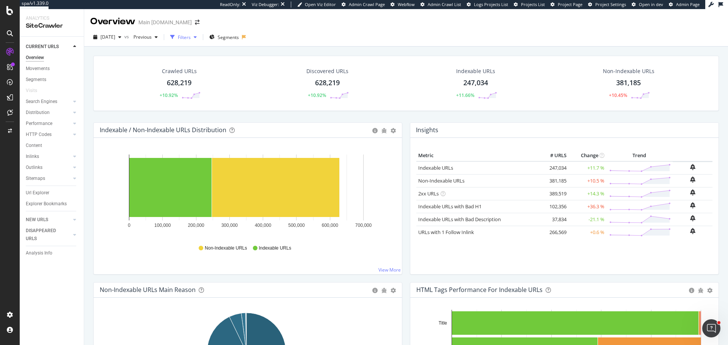
click at [191, 37] on div "Filters" at bounding box center [184, 37] width 13 height 6
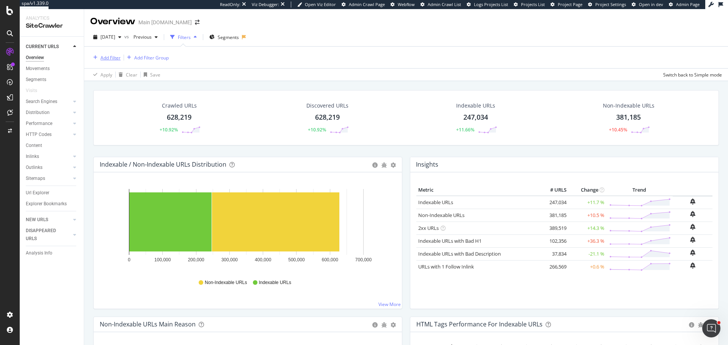
click at [108, 59] on div "Add Filter" at bounding box center [110, 58] width 20 height 6
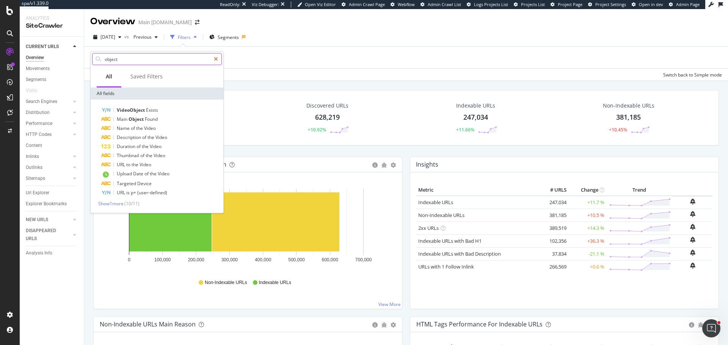
type input "object"
click at [216, 56] on icon at bounding box center [216, 58] width 4 height 5
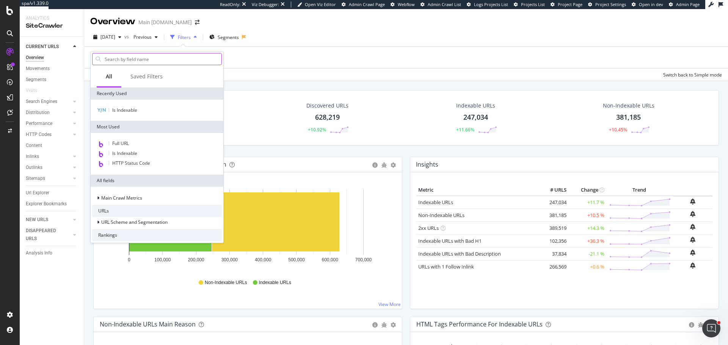
click at [316, 31] on div "2025 Jun. 29th vs Previous Filters Segments Add Filter Add Filter Group Apply C…" at bounding box center [406, 54] width 644 height 53
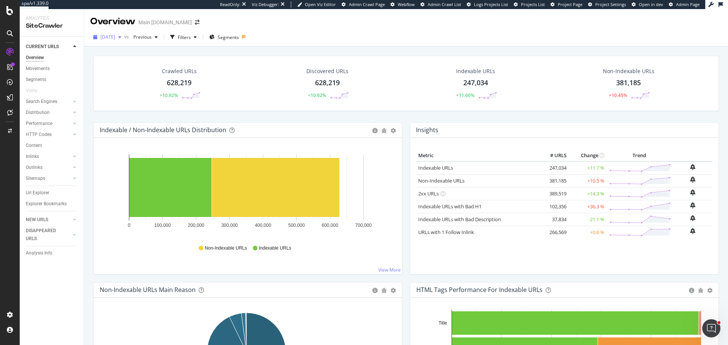
click at [115, 35] on span "2025 Jun. 29th" at bounding box center [107, 37] width 15 height 6
click at [304, 20] on div "Overview Main att.com" at bounding box center [406, 18] width 644 height 19
click at [41, 220] on div "NEW URLS" at bounding box center [37, 220] width 22 height 8
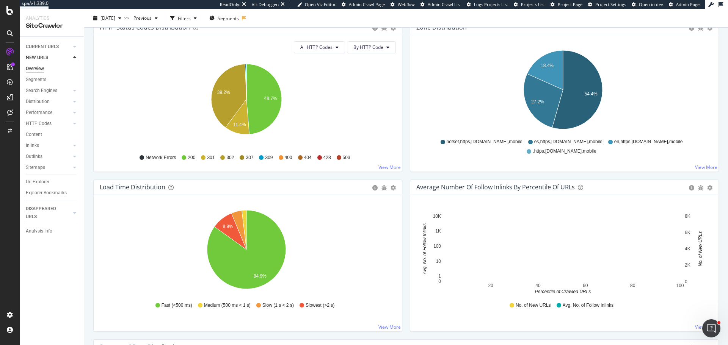
scroll to position [455, 0]
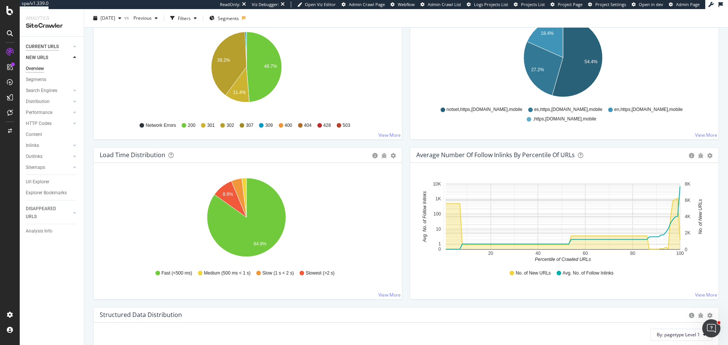
click at [45, 44] on div "CURRENT URLS" at bounding box center [42, 47] width 33 height 8
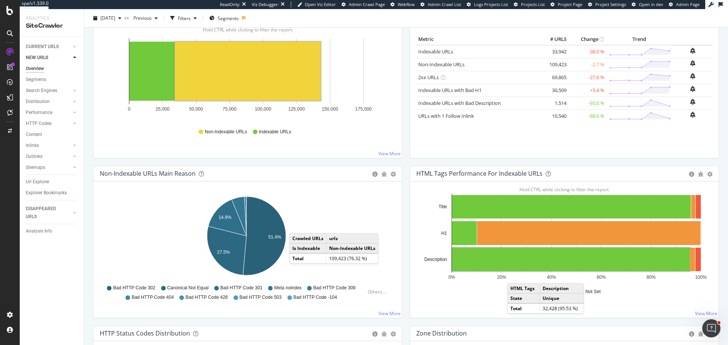
scroll to position [152, 0]
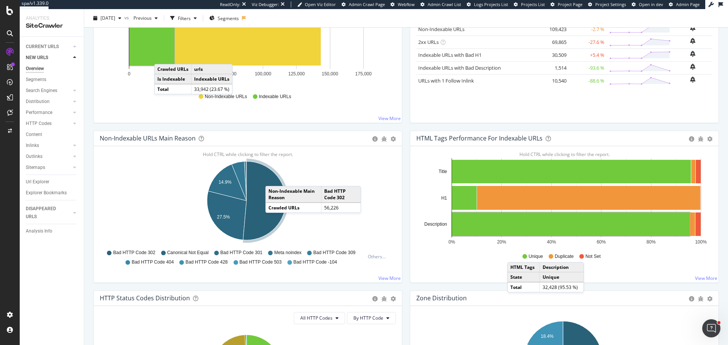
click at [162, 56] on rect "A chart." at bounding box center [151, 35] width 45 height 59
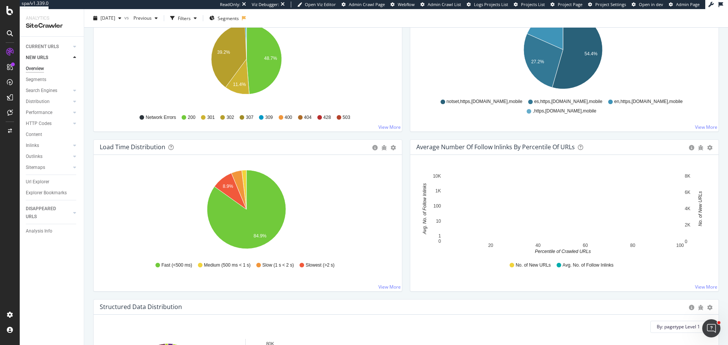
scroll to position [493, 0]
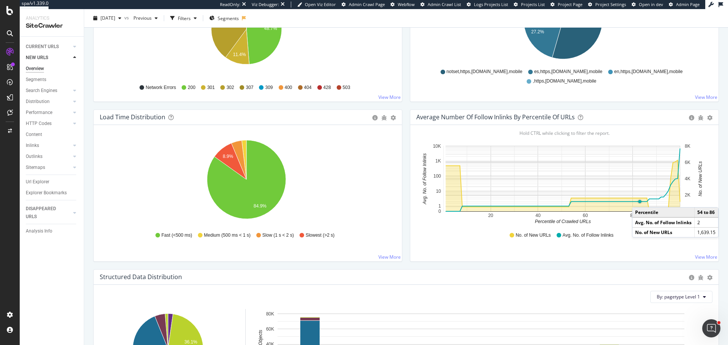
click at [638, 200] on circle "A chart." at bounding box center [640, 202] width 4 height 4
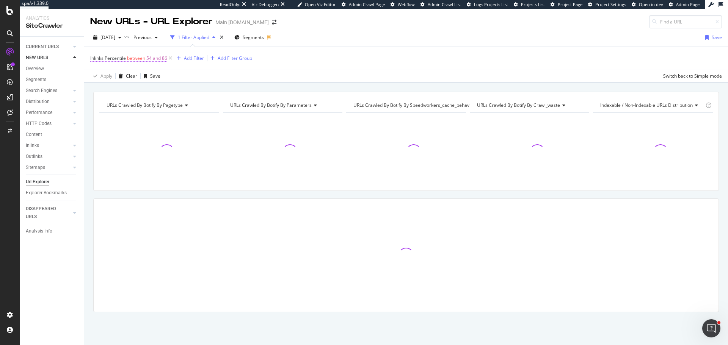
click at [126, 60] on span "Inlinks Percentile" at bounding box center [108, 58] width 36 height 6
drag, startPoint x: 112, startPoint y: 84, endPoint x: 98, endPoint y: 85, distance: 14.4
click at [98, 85] on input "54" at bounding box center [138, 90] width 83 height 12
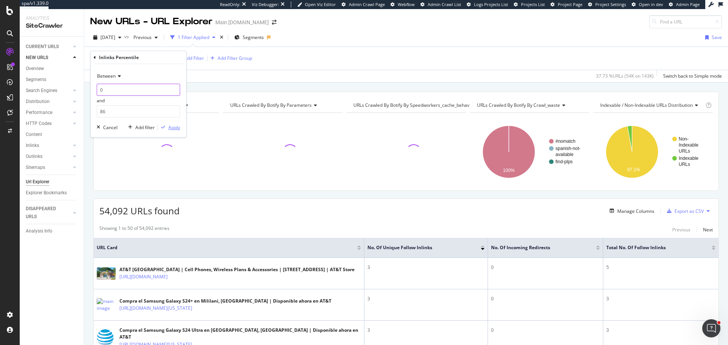
type input "0"
click at [173, 128] on div "Apply" at bounding box center [174, 127] width 12 height 6
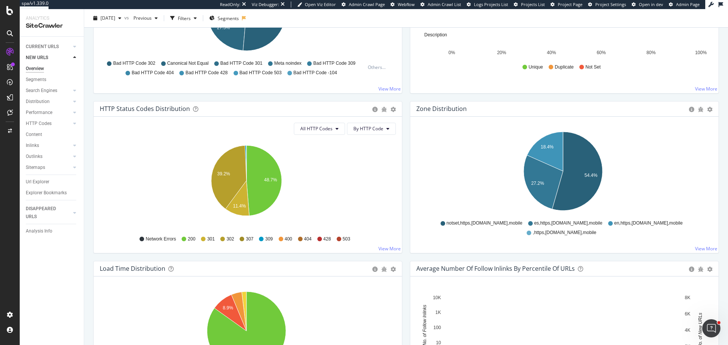
scroll to position [417, 0]
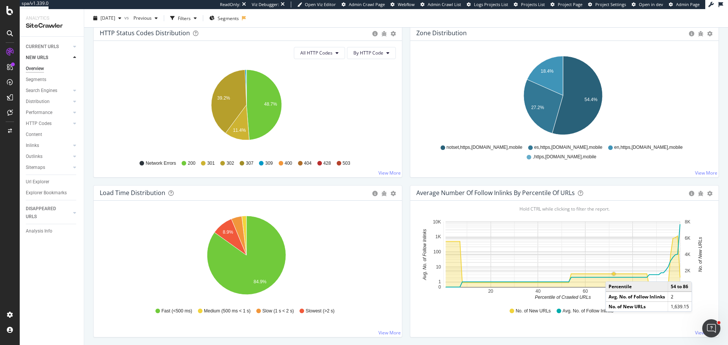
click at [612, 274] on circle "A chart." at bounding box center [613, 274] width 3 height 3
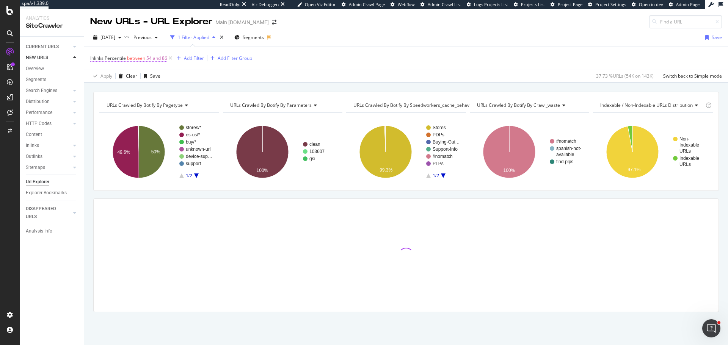
click at [129, 57] on span "between" at bounding box center [136, 58] width 18 height 6
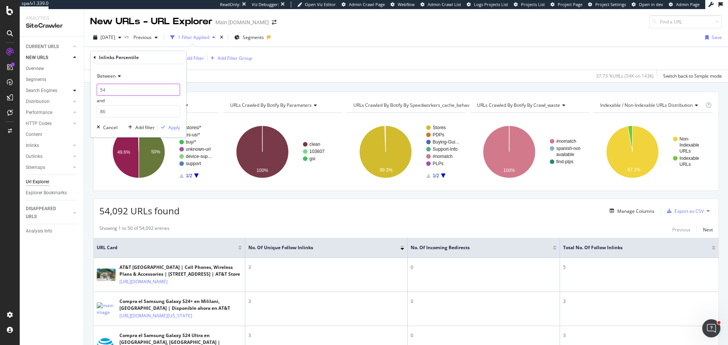
drag, startPoint x: 109, startPoint y: 89, endPoint x: 77, endPoint y: 88, distance: 31.9
click at [77, 88] on body "spa/v1.339.0 ReadOnly: Viz Debugger: Open Viz Editor Admin Crawl Page Webflow A…" at bounding box center [364, 172] width 728 height 345
type input "5"
type input "1"
click at [169, 129] on div "Apply" at bounding box center [174, 127] width 12 height 6
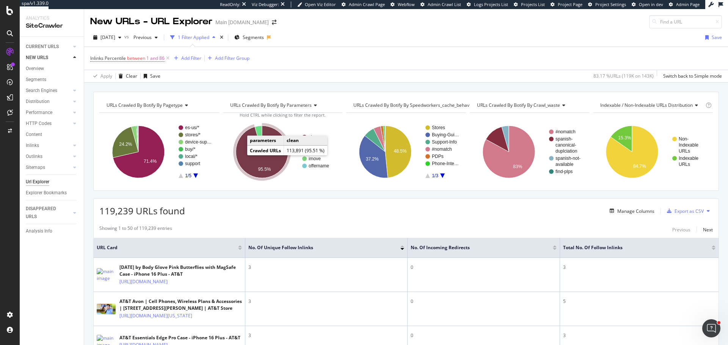
click at [270, 165] on icon "A chart." at bounding box center [262, 152] width 52 height 52
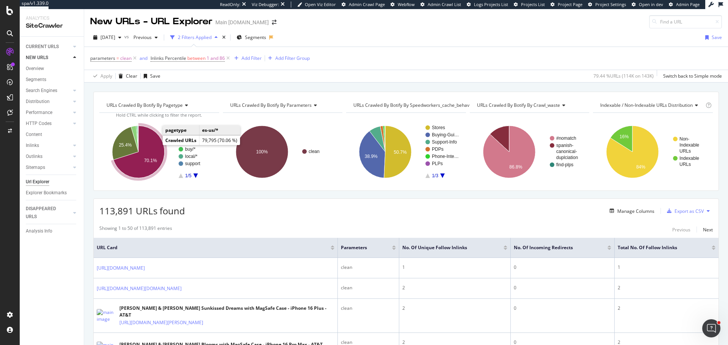
click at [148, 149] on icon "A chart." at bounding box center [138, 152] width 51 height 52
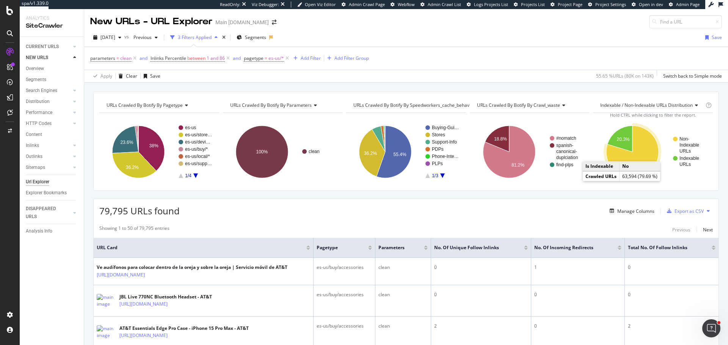
click at [631, 156] on icon "A chart." at bounding box center [632, 152] width 52 height 52
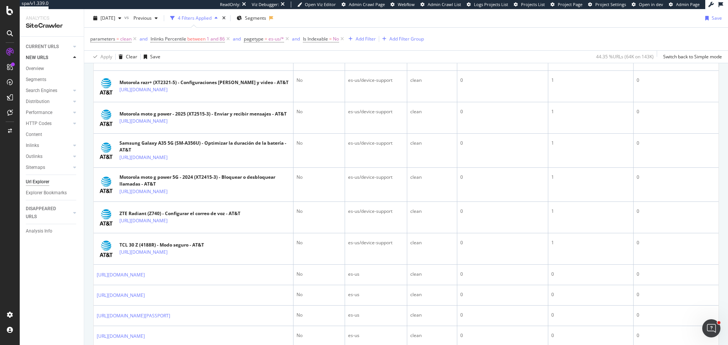
scroll to position [758, 0]
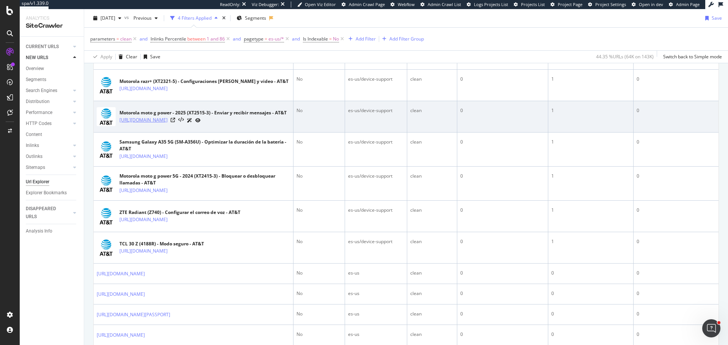
click at [168, 124] on link "https://www.att.com/es-us/device-support/article/wireless/000110576/Motorola/Mo…" at bounding box center [143, 120] width 48 height 8
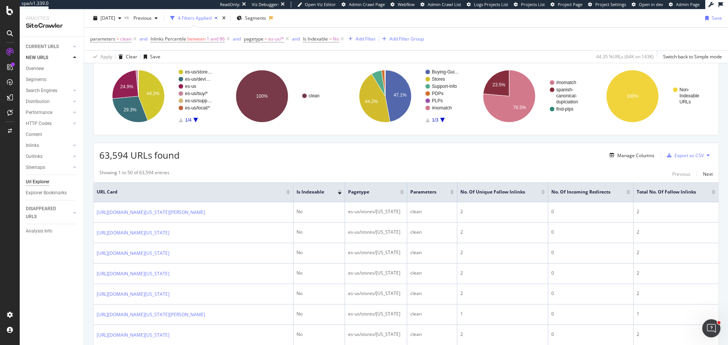
scroll to position [38, 0]
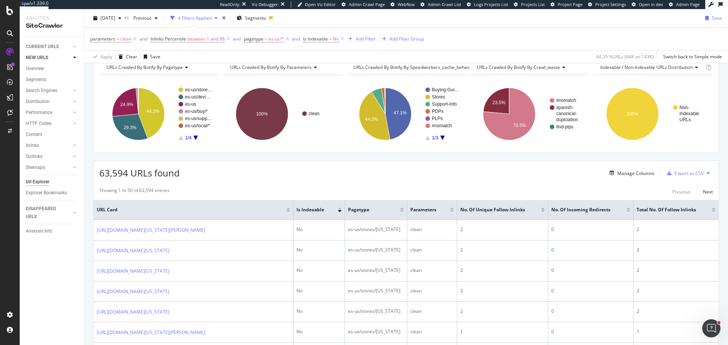
click at [275, 66] on span "URLs Crawled By Botify By parameters" at bounding box center [271, 67] width 82 height 6
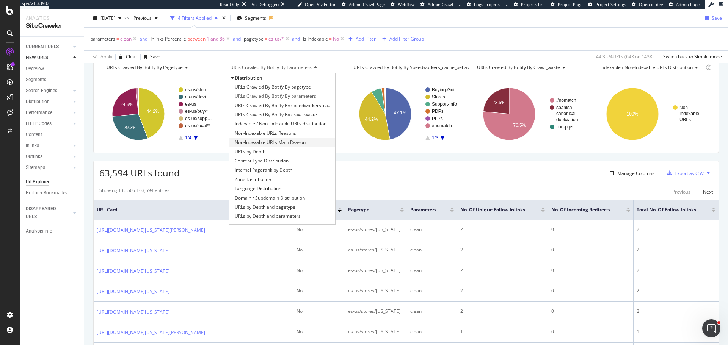
click at [279, 139] on span "Non-Indexable URLs Main Reason" at bounding box center [270, 143] width 71 height 8
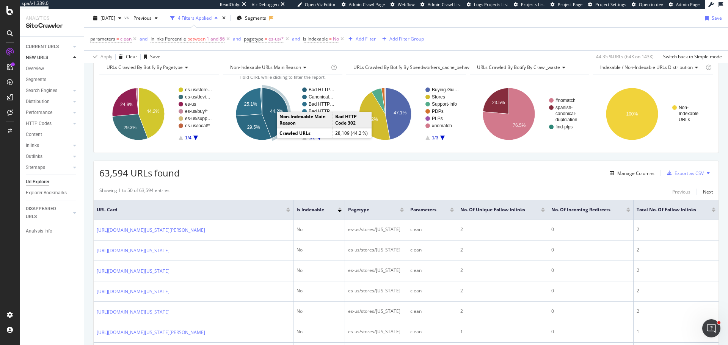
click at [274, 118] on icon "A chart." at bounding box center [275, 113] width 26 height 50
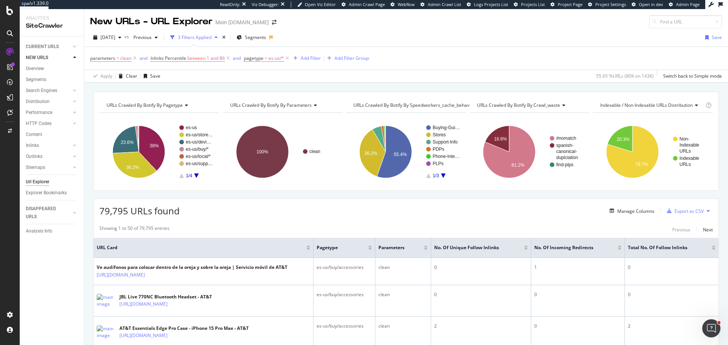
click at [289, 105] on span "URLs Crawled By Botify By parameters" at bounding box center [271, 105] width 82 height 6
click at [136, 57] on icon at bounding box center [135, 59] width 6 height 8
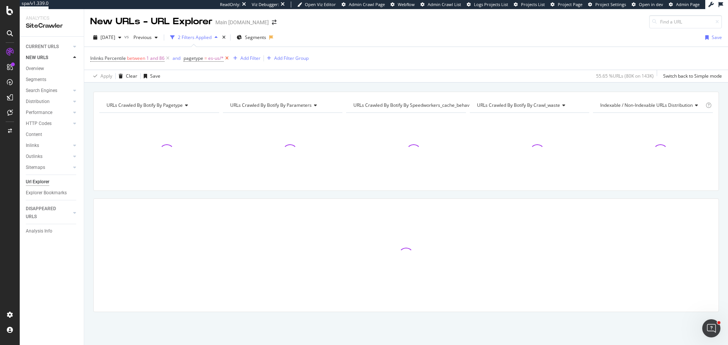
click at [226, 60] on icon at bounding box center [227, 59] width 6 height 8
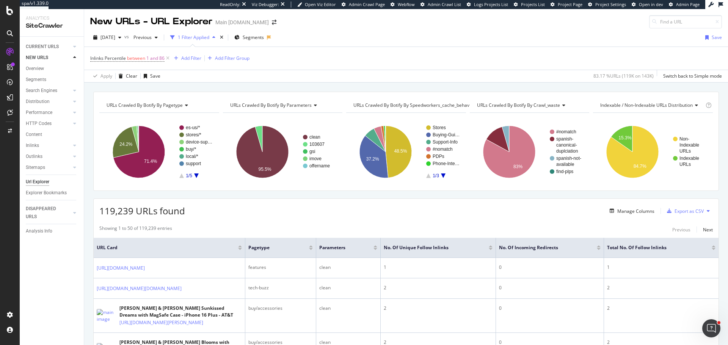
click at [490, 105] on span "URLs Crawled By Botify By crawl_waste" at bounding box center [518, 105] width 83 height 6
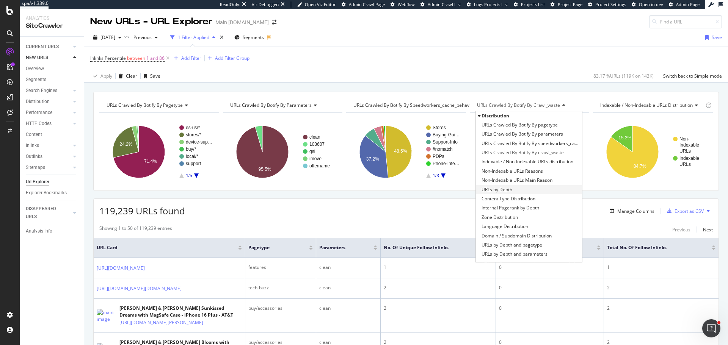
click at [506, 188] on span "URLs by Depth" at bounding box center [497, 190] width 31 height 8
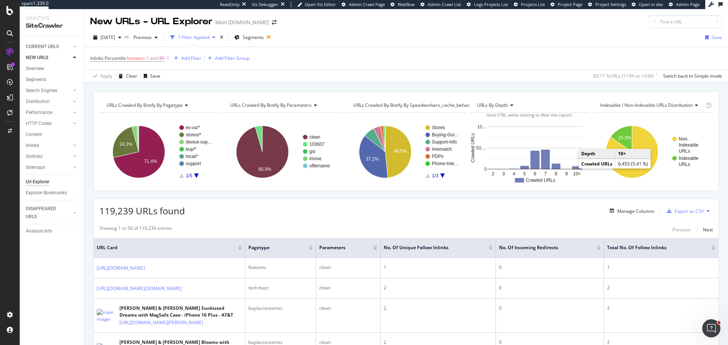
click at [573, 169] on rect "A chart." at bounding box center [577, 168] width 9 height 2
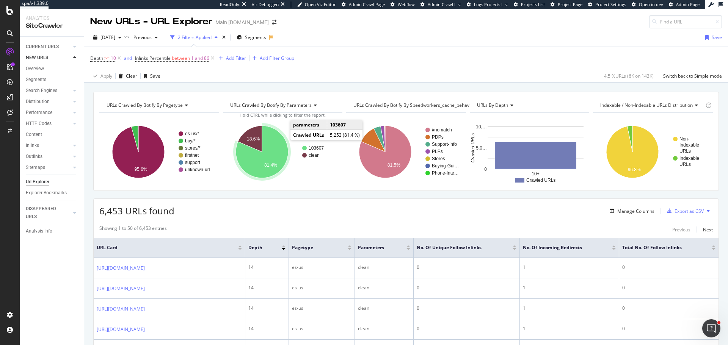
click at [278, 147] on icon "A chart." at bounding box center [262, 152] width 52 height 52
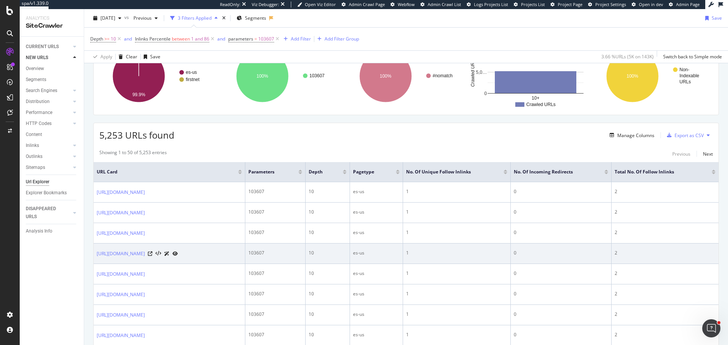
scroll to position [38, 0]
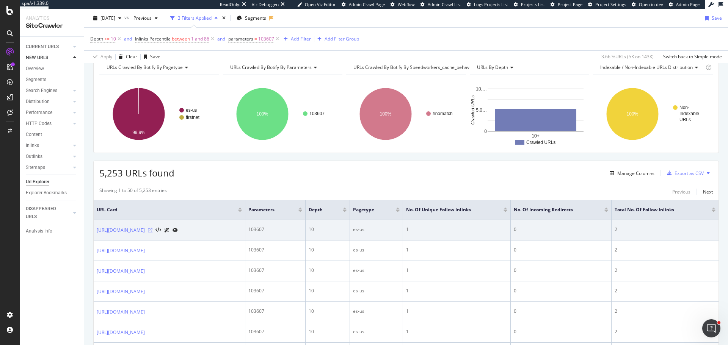
click at [152, 233] on icon at bounding box center [150, 230] width 5 height 5
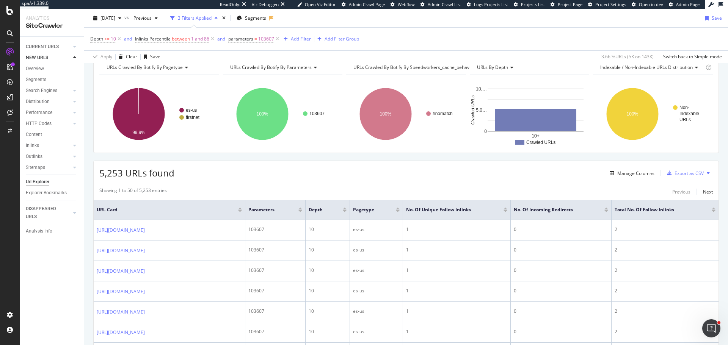
click at [656, 64] on span "Indexable / Non-Indexable URLs distribution" at bounding box center [646, 67] width 93 height 6
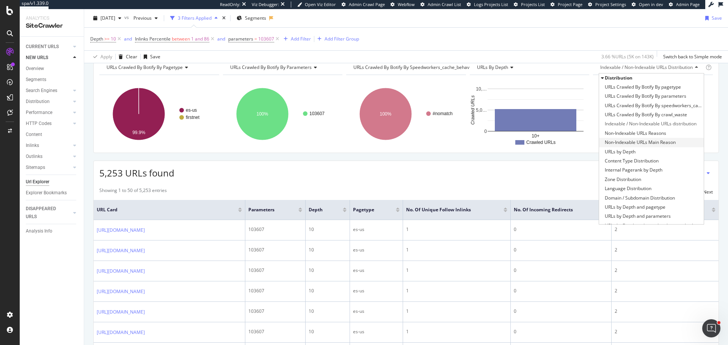
click at [660, 139] on span "Non-Indexable URLs Main Reason" at bounding box center [640, 143] width 71 height 8
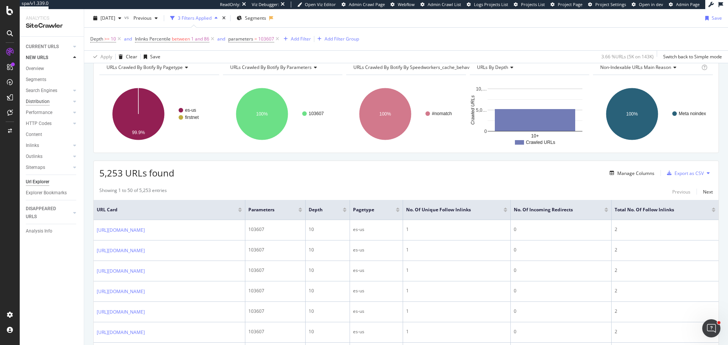
click at [45, 102] on div "Distribution" at bounding box center [38, 102] width 24 height 8
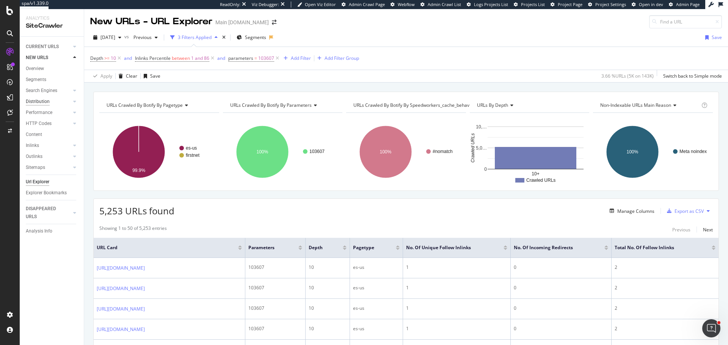
click at [40, 103] on div "Distribution" at bounding box center [38, 102] width 24 height 8
click at [52, 87] on div "Search Engines" at bounding box center [41, 91] width 31 height 8
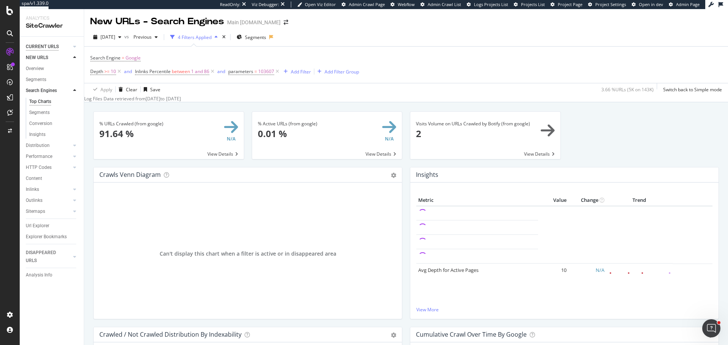
click at [44, 46] on div "CURRENT URLS" at bounding box center [42, 47] width 33 height 8
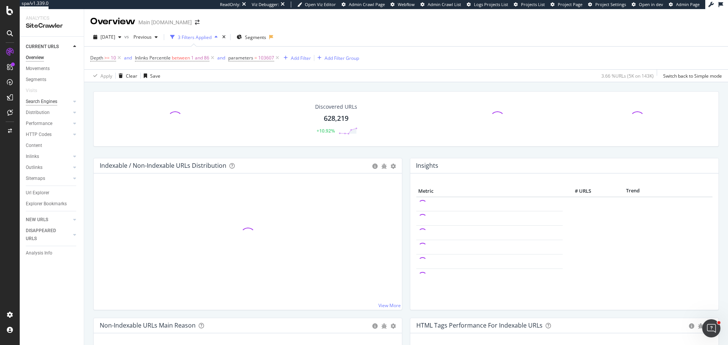
click at [48, 100] on div "Search Engines" at bounding box center [41, 102] width 31 height 8
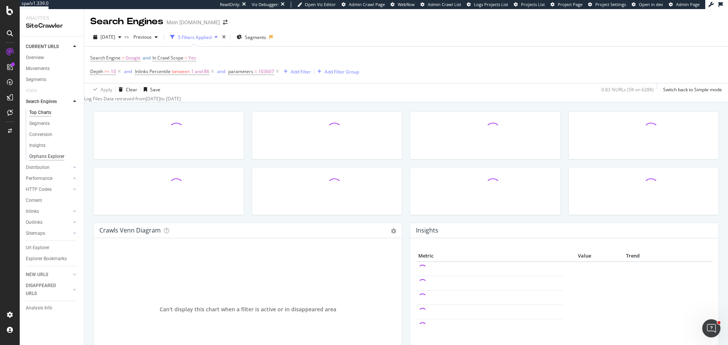
click at [48, 158] on div "Orphans Explorer" at bounding box center [46, 157] width 35 height 8
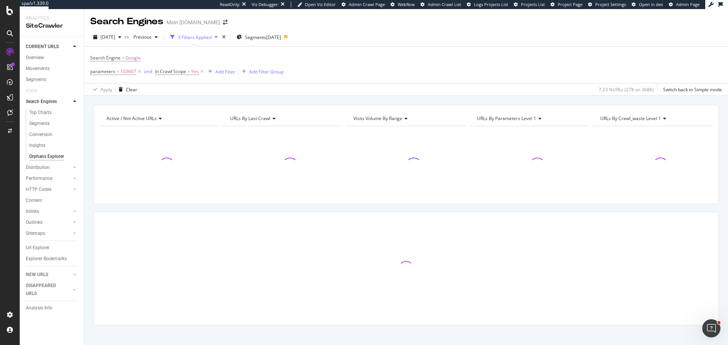
click at [3, 345] on icon "close toast" at bounding box center [1, 348] width 3 height 6
click at [140, 72] on icon at bounding box center [139, 72] width 6 height 8
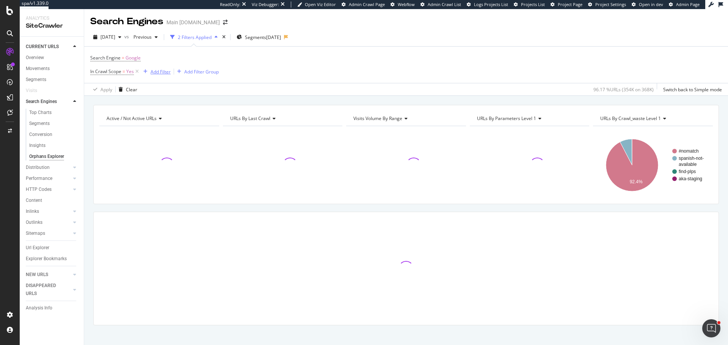
click at [168, 69] on div "Add Filter" at bounding box center [161, 72] width 20 height 6
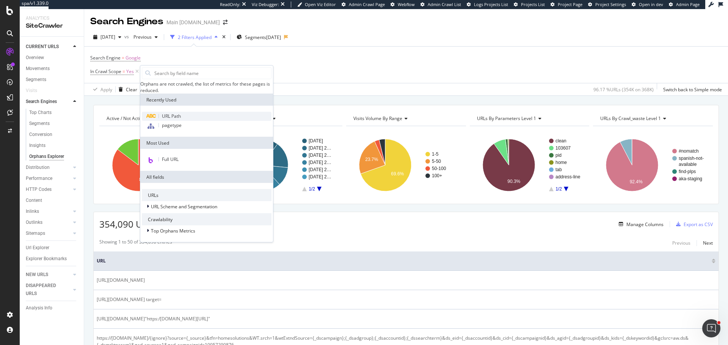
click at [176, 116] on span "URL Path" at bounding box center [171, 116] width 19 height 6
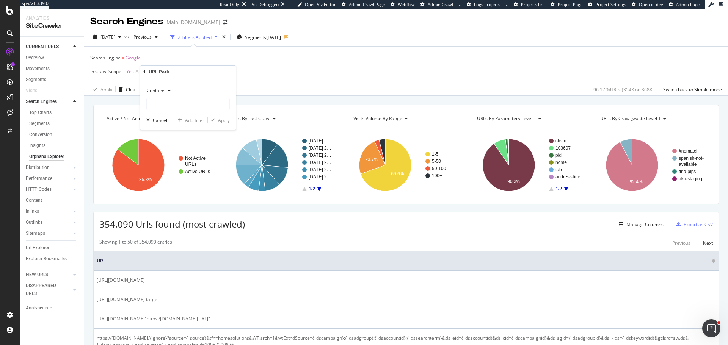
click at [163, 89] on span "Contains" at bounding box center [156, 90] width 19 height 6
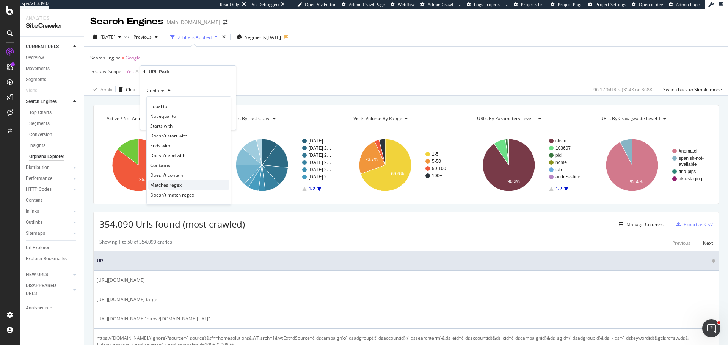
click at [175, 184] on span "Matches regex" at bounding box center [165, 185] width 31 height 6
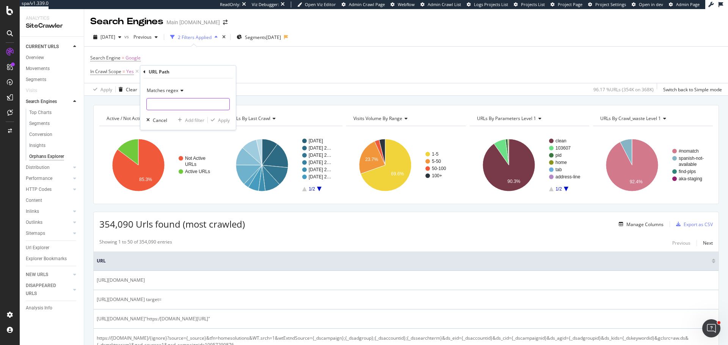
click at [168, 105] on input "text" at bounding box center [188, 104] width 83 height 12
paste input "/prod\d+[^/]+/prod"
type input "/prod\d+[^/]+/prod"
click at [219, 120] on div "Apply" at bounding box center [224, 120] width 12 height 6
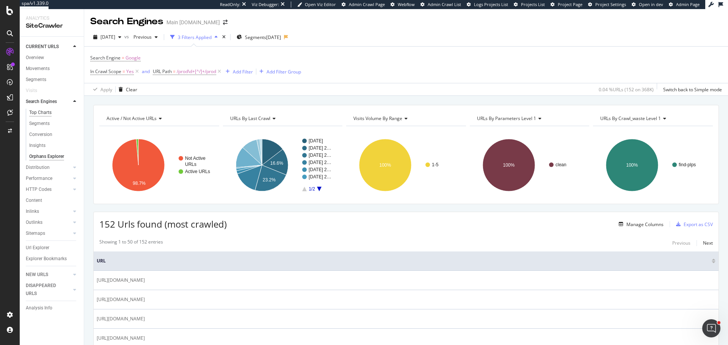
click at [49, 113] on div "Top Charts" at bounding box center [40, 113] width 22 height 8
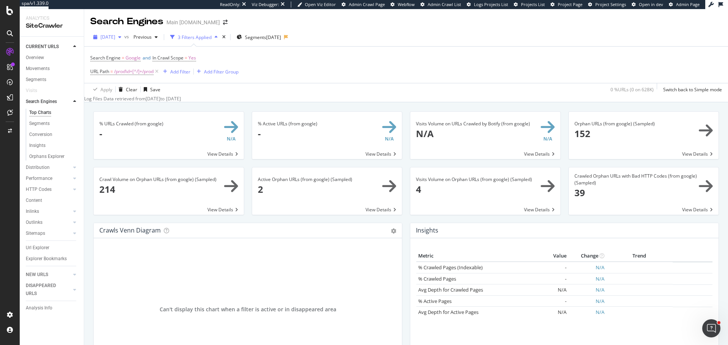
click at [124, 37] on div "button" at bounding box center [119, 37] width 9 height 5
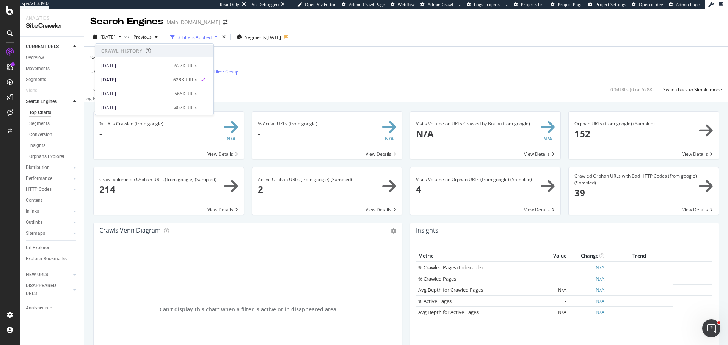
scroll to position [152, 0]
click at [165, 91] on div "2025 May. 18th" at bounding box center [135, 93] width 69 height 7
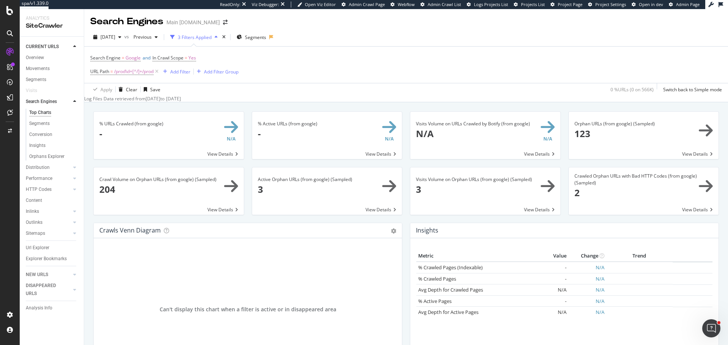
click at [336, 30] on div "2025 May. 18th vs Previous 3 Filters Applied Segments Search Engine = Google an…" at bounding box center [406, 65] width 644 height 74
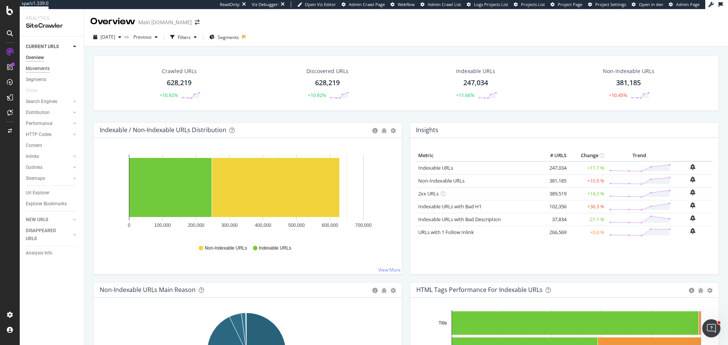
click at [41, 69] on div "Movements" at bounding box center [38, 69] width 24 height 8
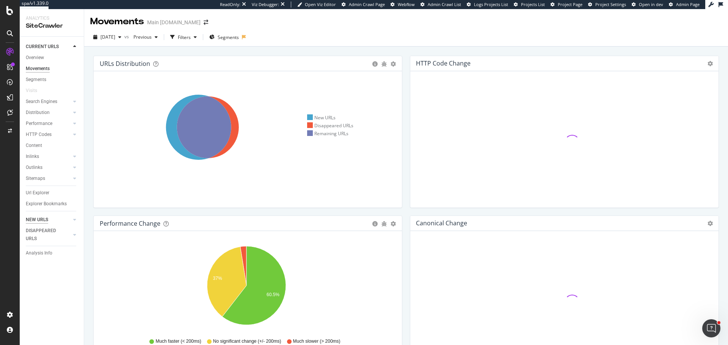
click at [33, 220] on div "NEW URLS" at bounding box center [37, 220] width 22 height 8
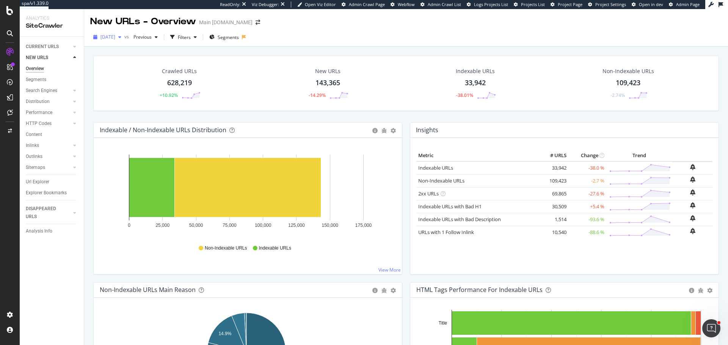
click at [124, 41] on div "[DATE]" at bounding box center [107, 36] width 34 height 11
click at [143, 64] on div "[DATE]" at bounding box center [135, 61] width 69 height 7
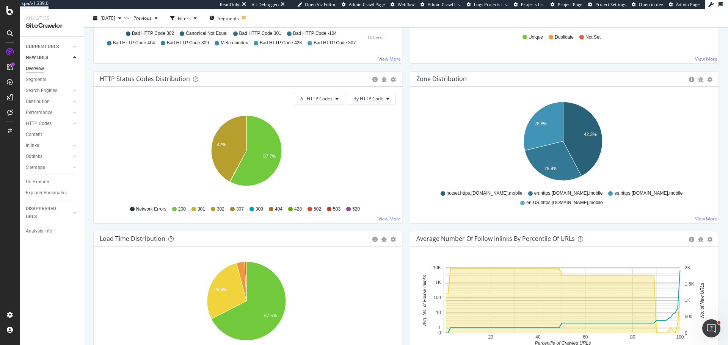
scroll to position [379, 0]
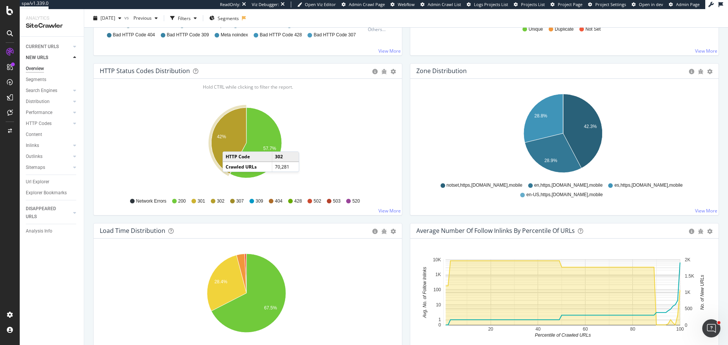
click at [230, 144] on icon "A chart." at bounding box center [228, 141] width 35 height 66
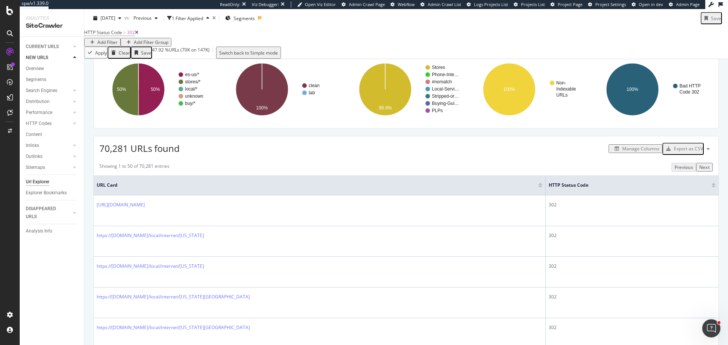
scroll to position [38, 0]
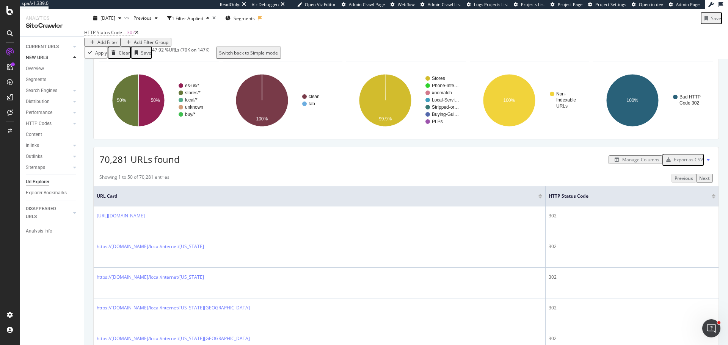
click at [635, 163] on div "Manage Columns" at bounding box center [640, 160] width 37 height 6
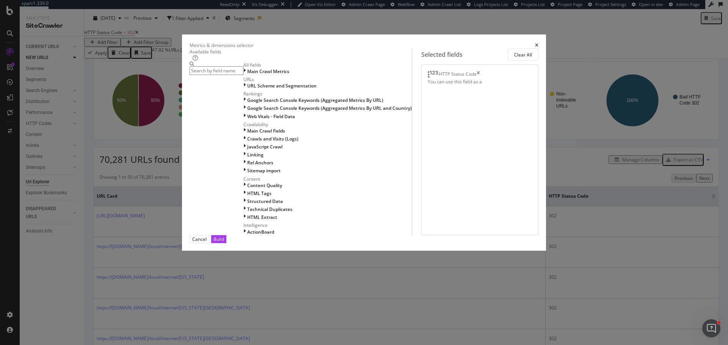
click at [243, 75] on input "modal" at bounding box center [217, 70] width 54 height 9
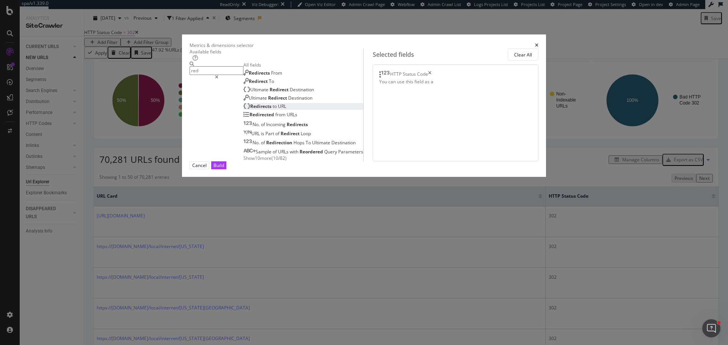
click at [267, 110] on div "Redirects to URL" at bounding box center [264, 106] width 43 height 6
click at [243, 75] on input "red" at bounding box center [217, 70] width 54 height 9
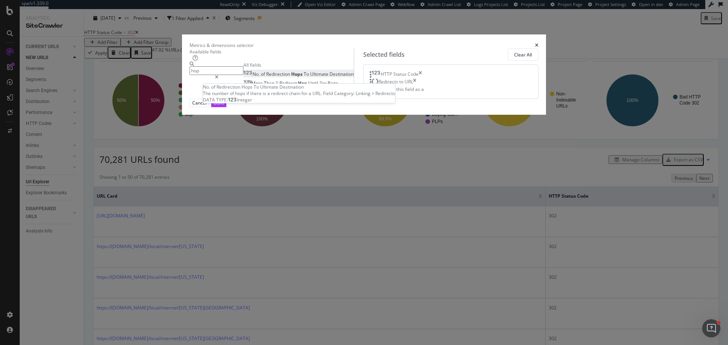
type input "hop"
click at [291, 77] on span "Hops" at bounding box center [297, 74] width 13 height 6
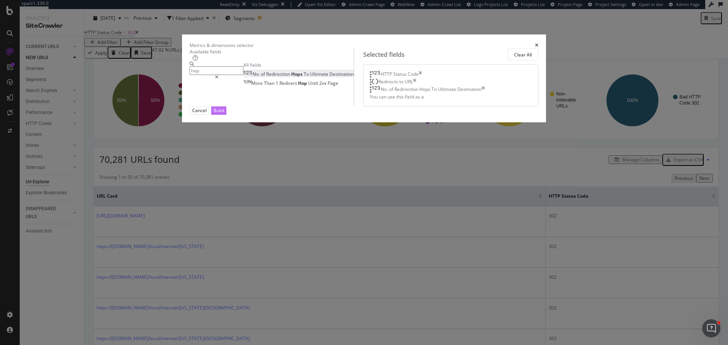
click at [224, 114] on div "Build" at bounding box center [218, 110] width 11 height 6
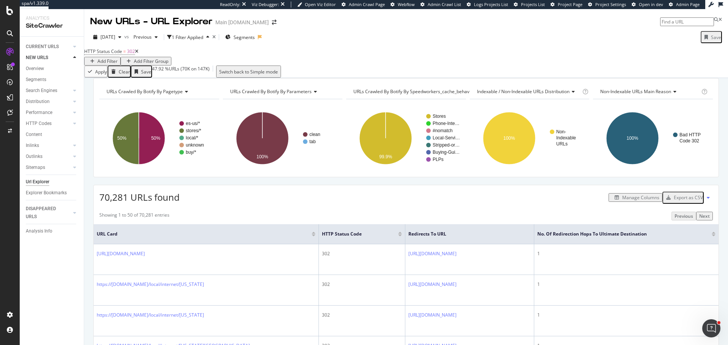
click at [138, 54] on icon at bounding box center [136, 51] width 3 height 5
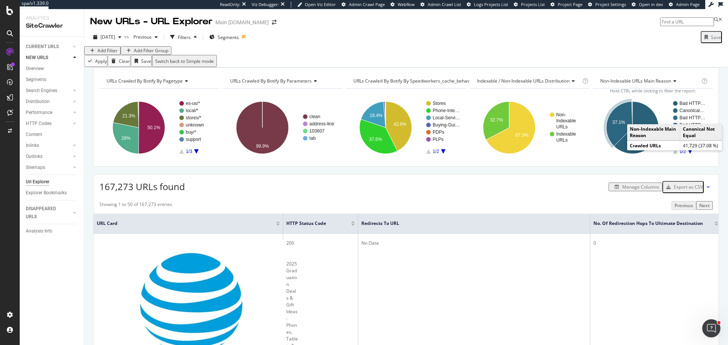
click at [612, 141] on icon "A chart." at bounding box center [619, 124] width 26 height 45
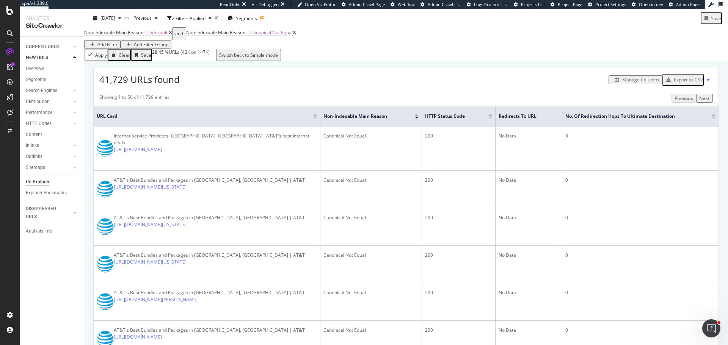
scroll to position [76, 0]
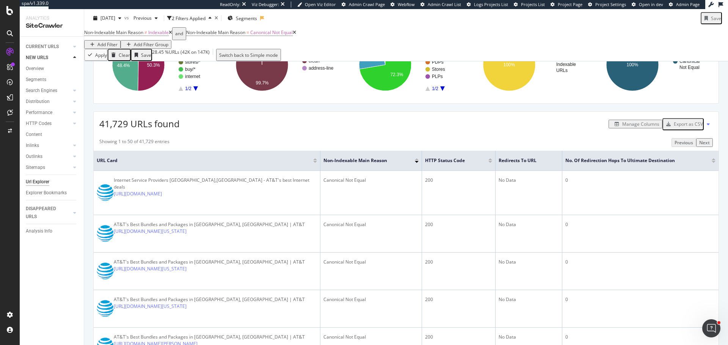
click at [634, 127] on div "Manage Columns" at bounding box center [640, 124] width 37 height 6
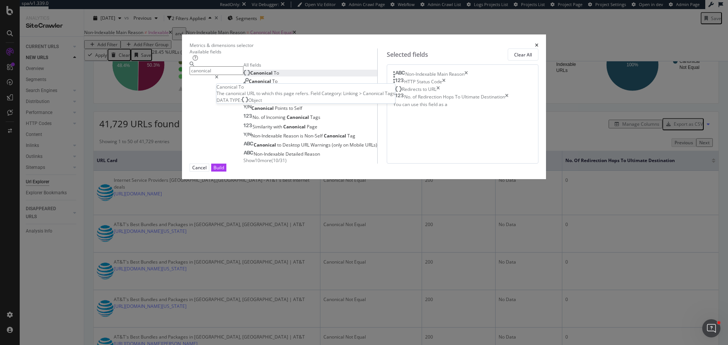
type input "canonical"
click at [274, 76] on div "Canonical To" at bounding box center [261, 73] width 36 height 6
click at [468, 78] on icon "times" at bounding box center [465, 75] width 3 height 8
click at [446, 78] on icon "times" at bounding box center [443, 75] width 3 height 8
click at [440, 78] on icon "times" at bounding box center [437, 75] width 3 height 8
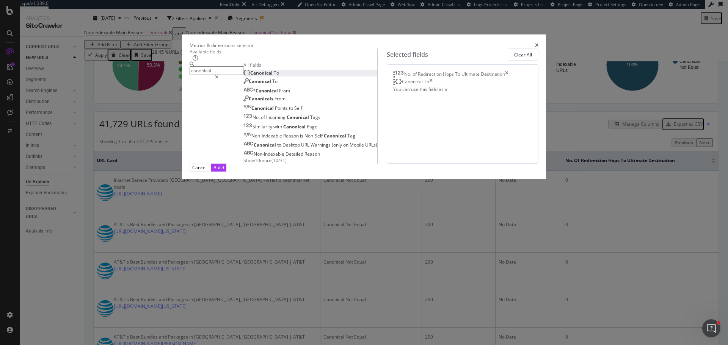
click at [508, 78] on icon "times" at bounding box center [506, 75] width 3 height 8
click at [224, 171] on div "Build" at bounding box center [218, 168] width 11 height 6
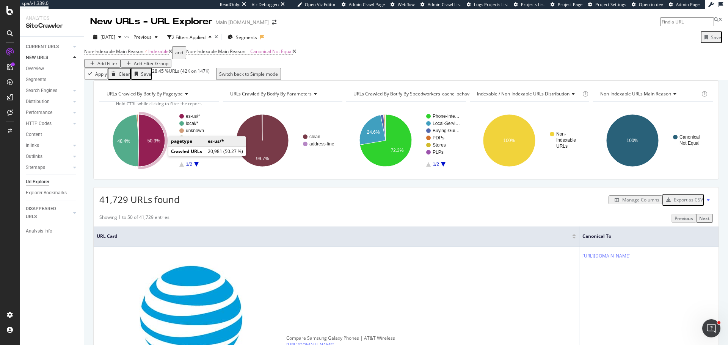
click at [160, 155] on icon "A chart." at bounding box center [151, 141] width 27 height 52
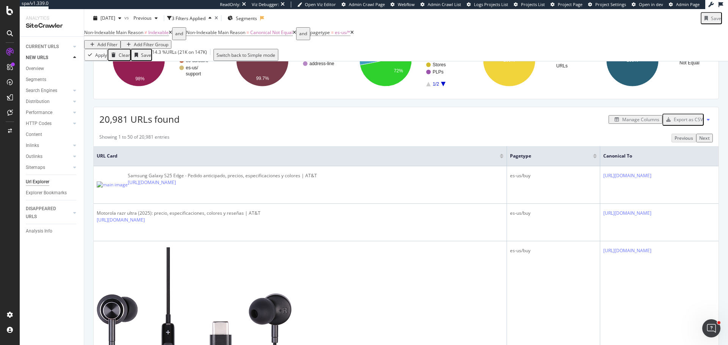
scroll to position [76, 0]
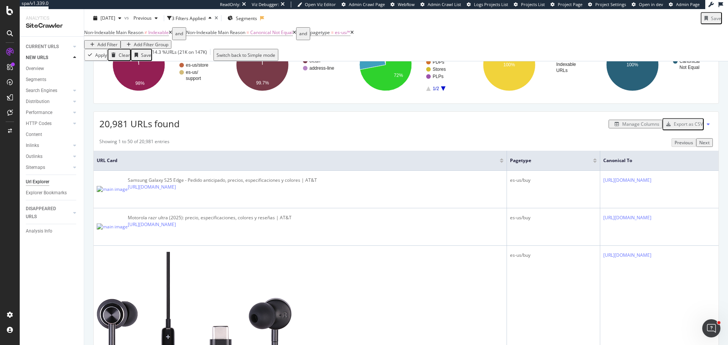
click at [624, 127] on div "Manage Columns" at bounding box center [640, 124] width 37 height 6
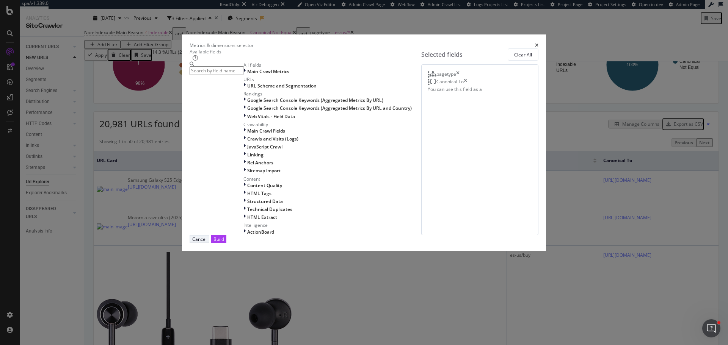
click at [207, 243] on div "Cancel" at bounding box center [199, 239] width 14 height 6
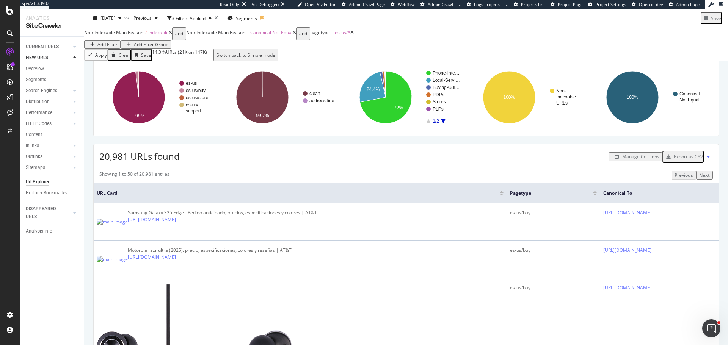
scroll to position [0, 0]
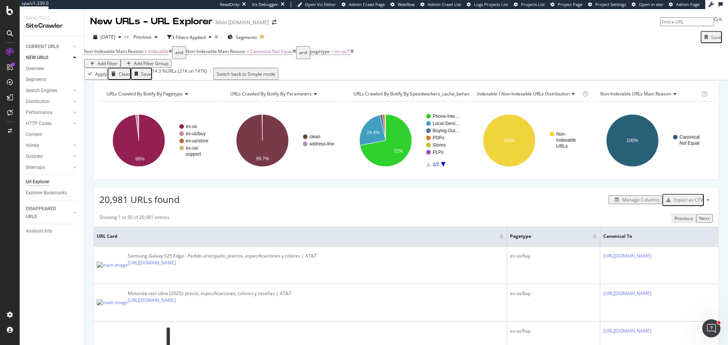
click at [540, 55] on div "Non-Indexable Main Reason ≠ Indexable and Non-Indexable Main Reason = Canonical…" at bounding box center [406, 57] width 644 height 22
click at [354, 54] on icon at bounding box center [351, 51] width 3 height 5
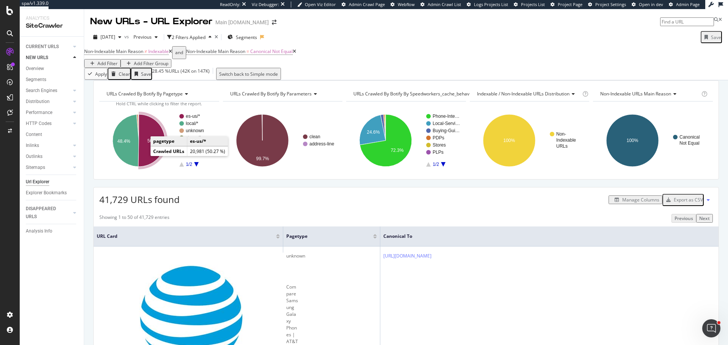
click at [153, 157] on icon "A chart." at bounding box center [151, 141] width 27 height 52
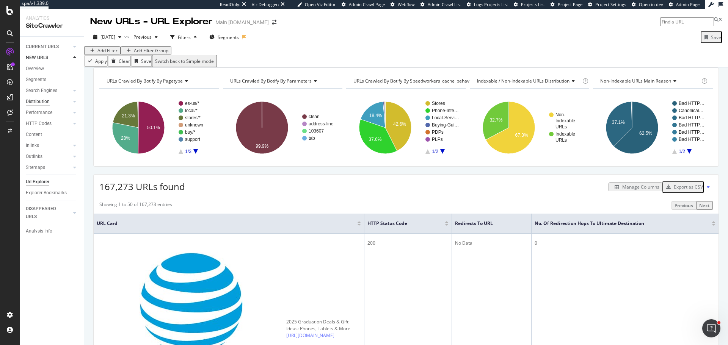
click at [38, 103] on div "Distribution" at bounding box center [38, 102] width 24 height 8
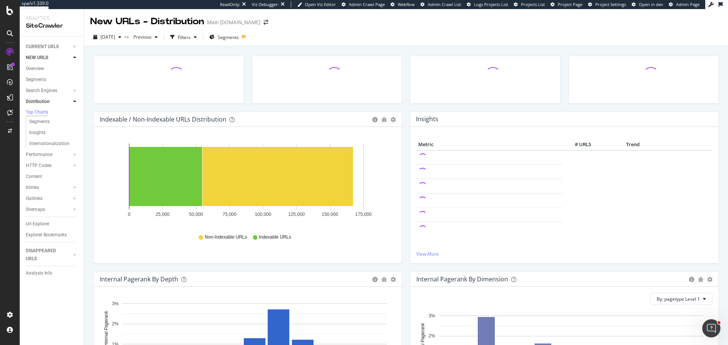
click at [31, 64] on div "Overview Segments Search Engines Top Charts Segments Conversion Insights Distri…" at bounding box center [55, 154] width 58 height 182
click at [34, 66] on div "Overview" at bounding box center [35, 69] width 18 height 8
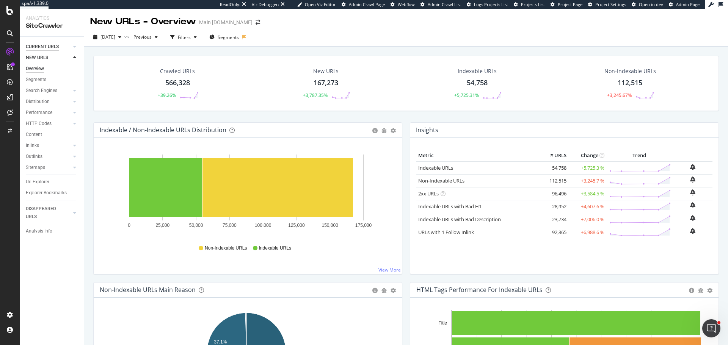
click at [45, 43] on div "CURRENT URLS" at bounding box center [42, 47] width 33 height 8
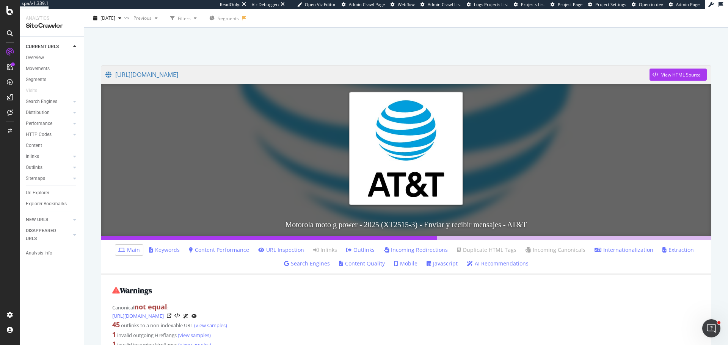
scroll to position [38, 0]
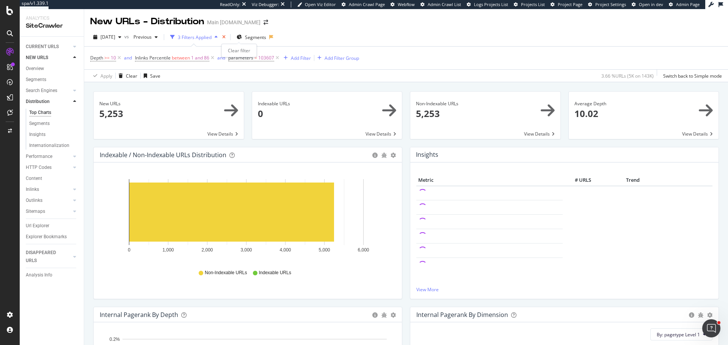
click at [226, 37] on icon "times" at bounding box center [223, 37] width 3 height 5
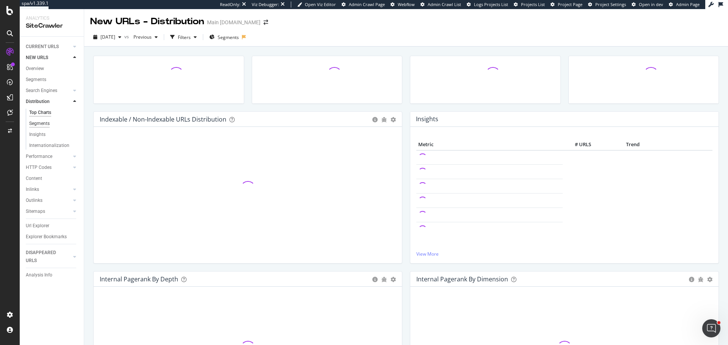
click at [45, 125] on div "Segments" at bounding box center [39, 124] width 20 height 8
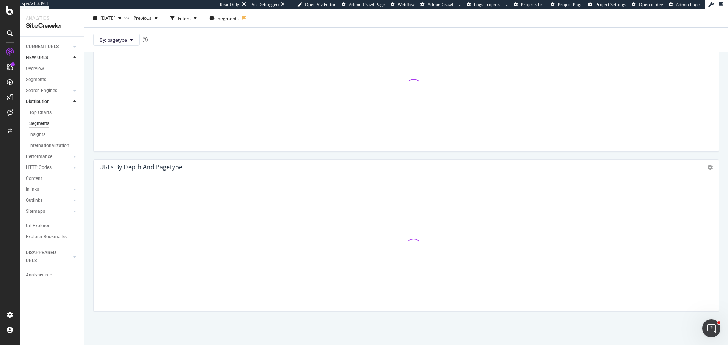
scroll to position [402, 0]
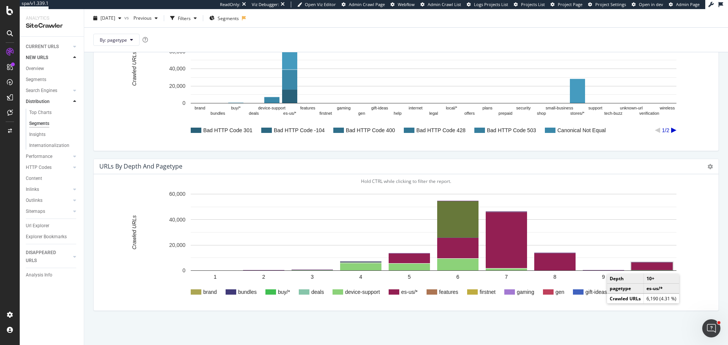
click at [666, 267] on rect "A chart." at bounding box center [651, 267] width 41 height 8
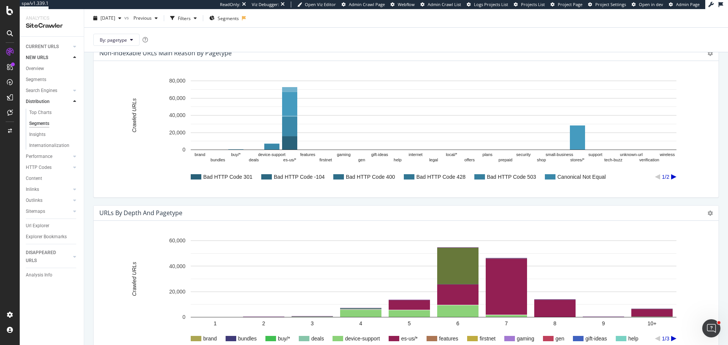
scroll to position [402, 0]
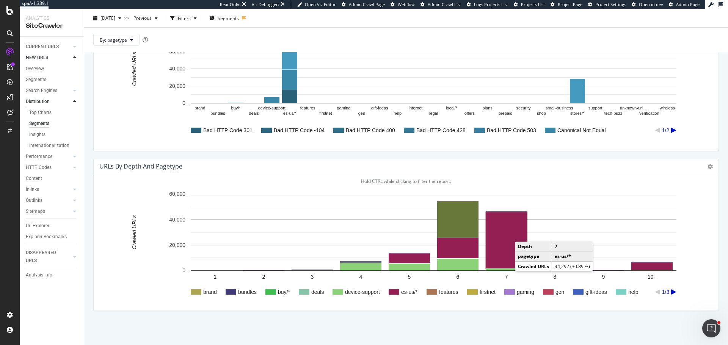
click at [502, 260] on rect "A chart." at bounding box center [506, 240] width 41 height 56
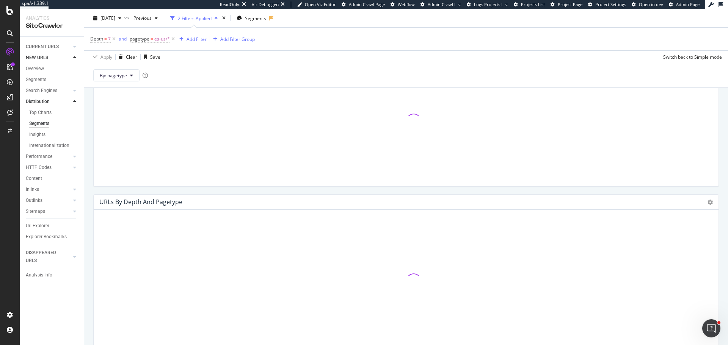
scroll to position [437, 0]
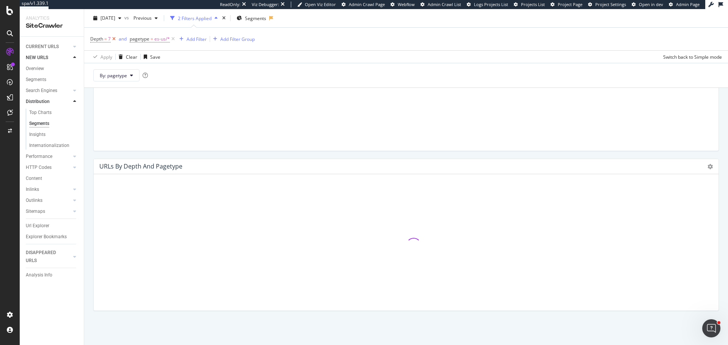
click at [113, 39] on icon at bounding box center [114, 39] width 6 height 8
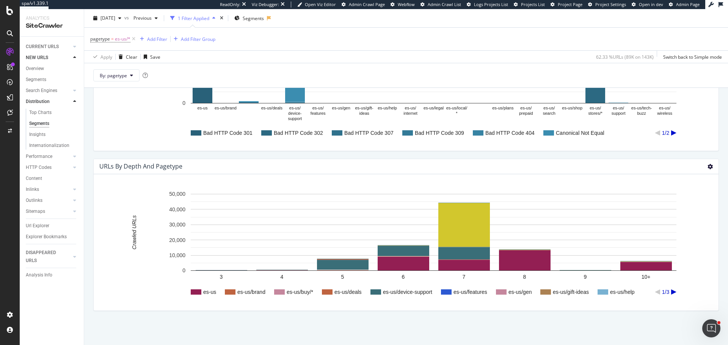
click at [707, 165] on icon at bounding box center [709, 166] width 5 height 5
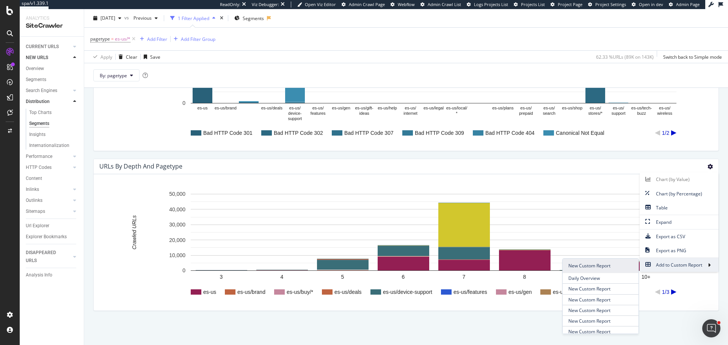
click at [576, 265] on span "New Custom Report" at bounding box center [601, 266] width 76 height 14
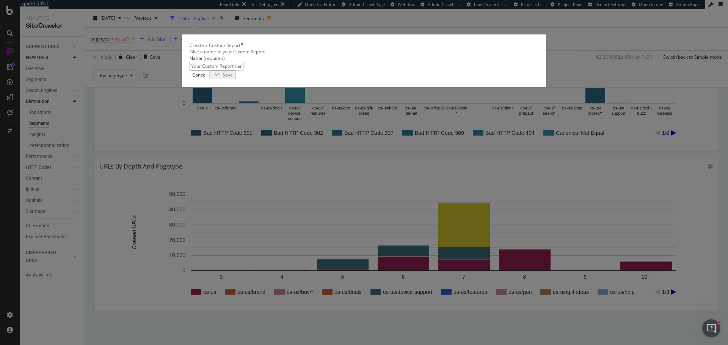
type input "a"
type input "-ab"
click at [234, 78] on div "Save" at bounding box center [229, 74] width 10 height 6
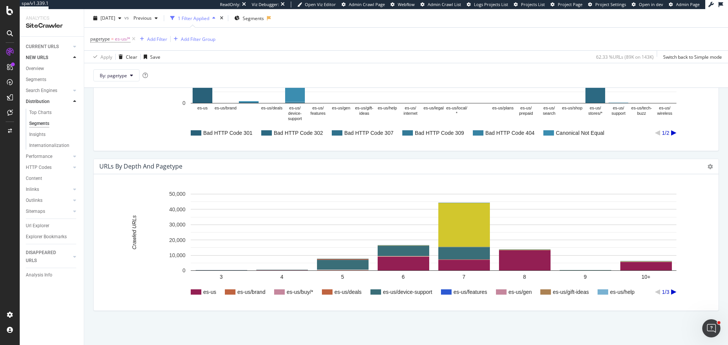
click at [129, 345] on span "-ab" at bounding box center [125, 348] width 7 height 6
click at [133, 35] on icon at bounding box center [133, 39] width 6 height 8
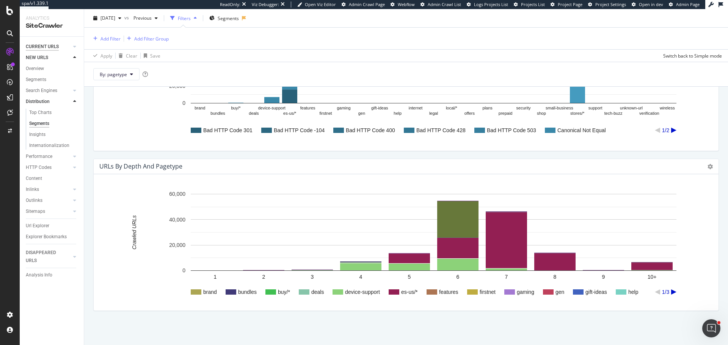
click at [55, 46] on div "CURRENT URLS" at bounding box center [42, 47] width 33 height 8
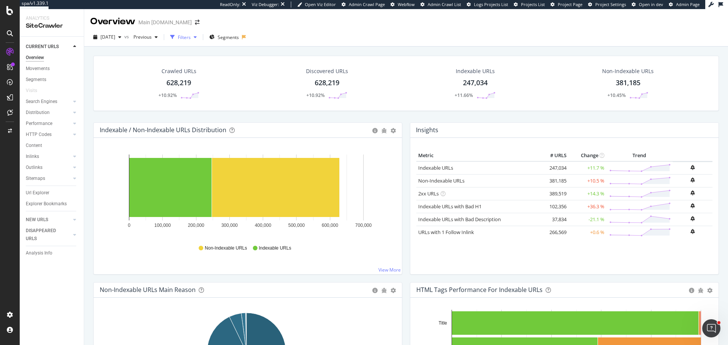
click at [191, 35] on div "Filters" at bounding box center [184, 37] width 13 height 6
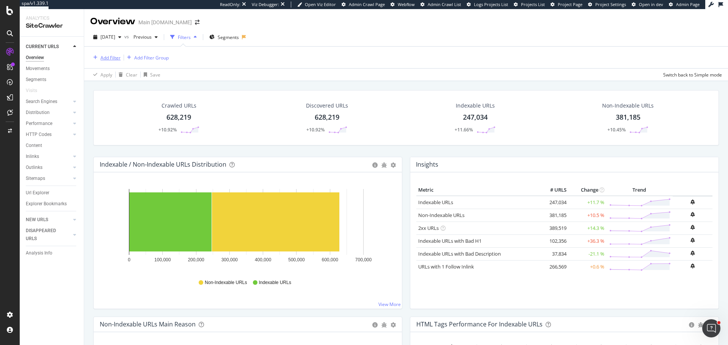
click at [115, 58] on div "Add Filter" at bounding box center [110, 58] width 20 height 6
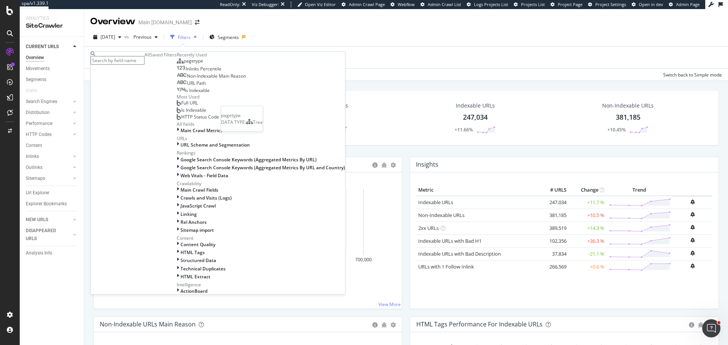
click at [177, 64] on div "pagetype" at bounding box center [190, 61] width 27 height 6
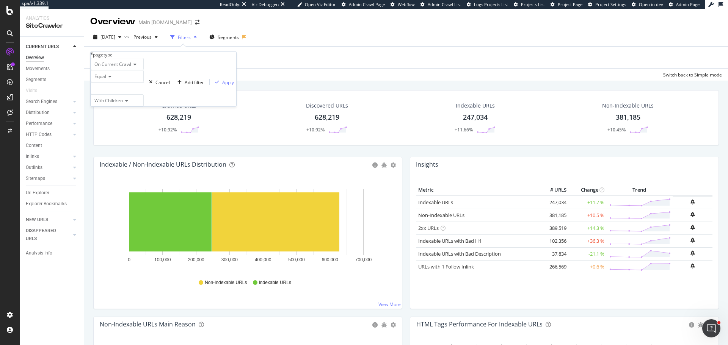
click at [93, 56] on icon at bounding box center [92, 54] width 2 height 5
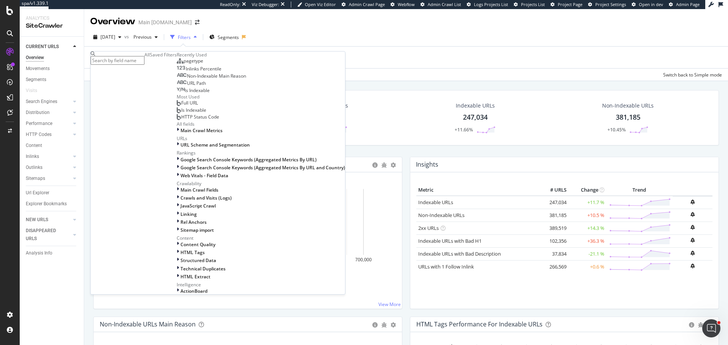
click at [187, 86] on span "URL Path" at bounding box center [196, 83] width 19 height 6
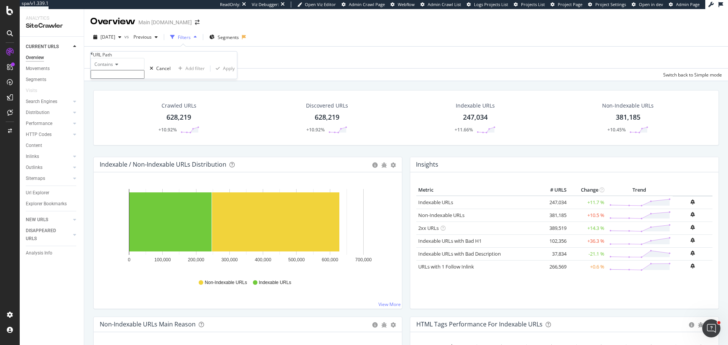
click at [116, 67] on icon at bounding box center [115, 64] width 5 height 5
click at [124, 141] on span "Matches regex" at bounding box center [108, 138] width 31 height 6
click at [129, 79] on input "text" at bounding box center [118, 74] width 54 height 9
paste input "/prod\d+[^/]+/prod"
type input "/prod\d+[^/]+/prod"
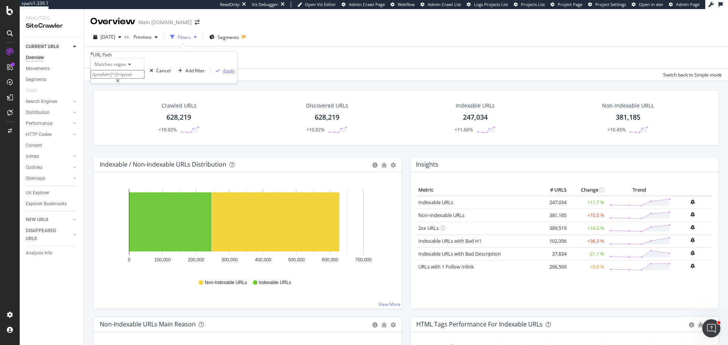
click at [223, 74] on div "Apply" at bounding box center [229, 70] width 12 height 6
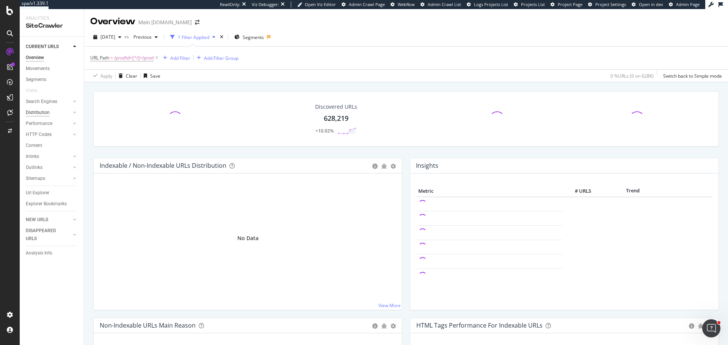
click at [47, 110] on div "Distribution" at bounding box center [38, 113] width 24 height 8
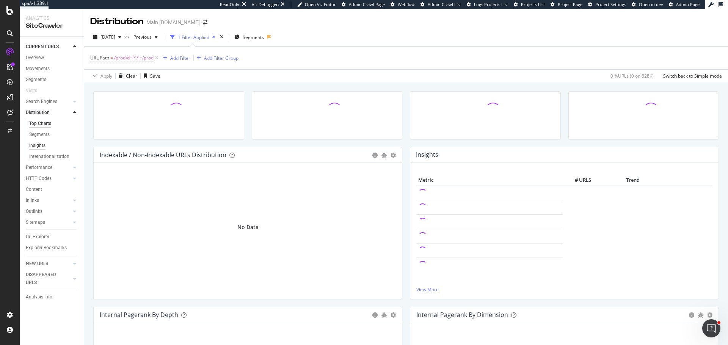
click at [43, 143] on div "Insights" at bounding box center [37, 146] width 16 height 8
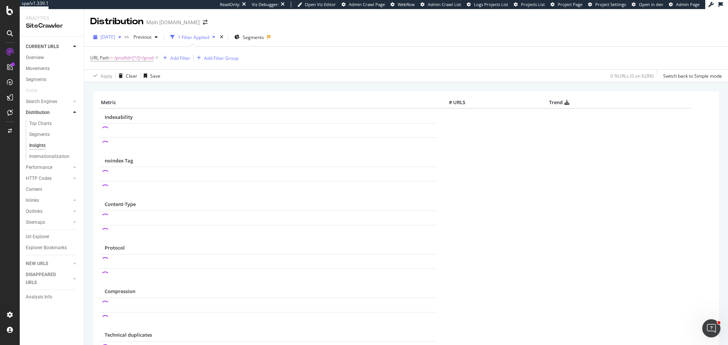
click at [121, 38] on icon "button" at bounding box center [119, 37] width 3 height 5
click at [154, 67] on div "[DATE]" at bounding box center [135, 68] width 69 height 7
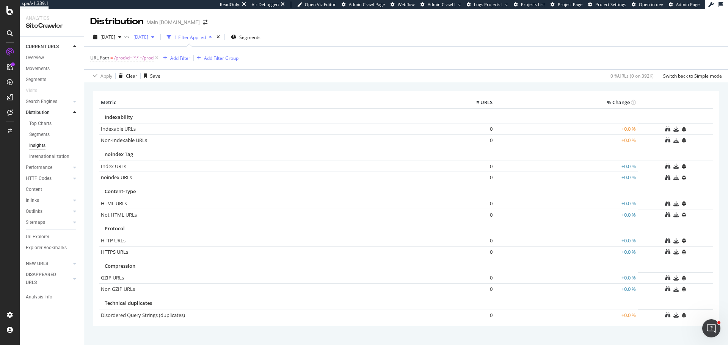
click at [148, 36] on span "[DATE]" at bounding box center [139, 37] width 18 height 6
click at [189, 85] on div "[DATE]" at bounding box center [182, 82] width 69 height 7
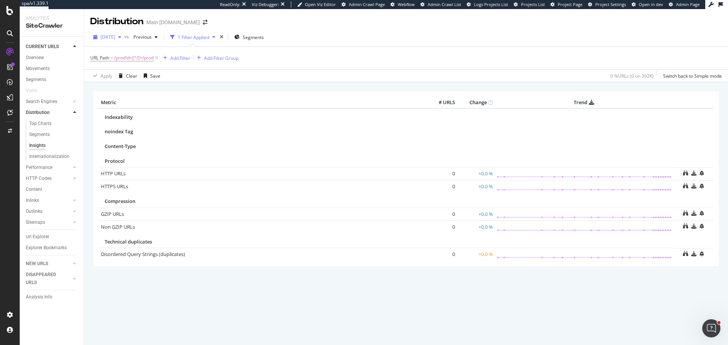
click at [124, 37] on div "button" at bounding box center [119, 37] width 9 height 5
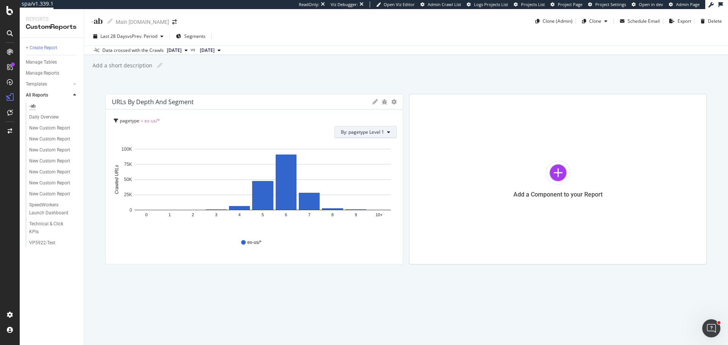
click at [382, 133] on span "By: pagetype Level 1" at bounding box center [362, 132] width 43 height 6
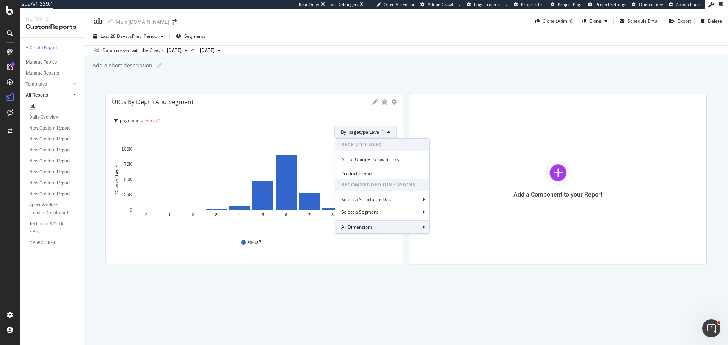
click at [382, 227] on div "All Dimensions" at bounding box center [382, 227] width 94 height 13
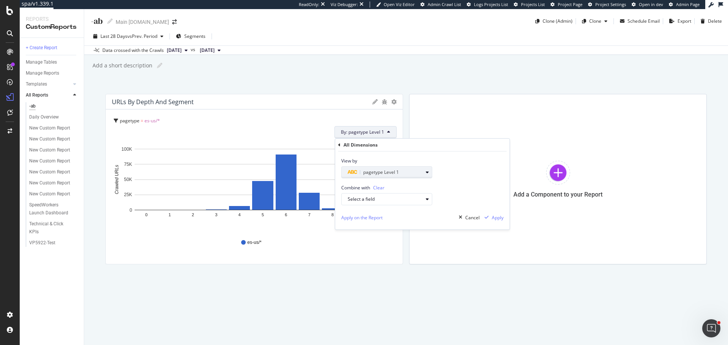
click at [387, 171] on span "pagetype Level 1" at bounding box center [381, 172] width 36 height 6
type input "main"
click at [315, 182] on div "pagetype Level" at bounding box center [352, 185] width 89 height 13
click at [311, 185] on div "pagetype Level" at bounding box center [352, 185] width 89 height 13
click at [309, 184] on icon at bounding box center [309, 185] width 2 height 5
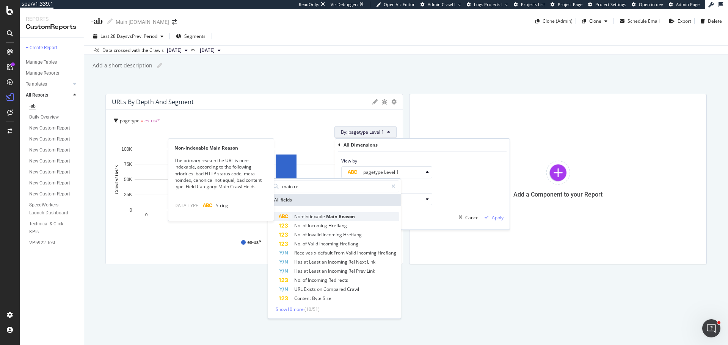
type input "main re"
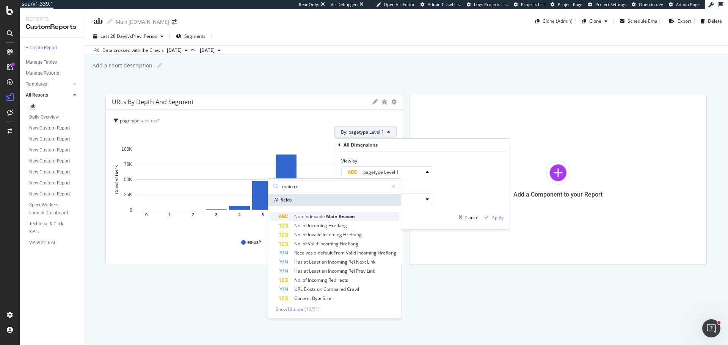
click at [333, 216] on span "Main" at bounding box center [332, 216] width 13 height 6
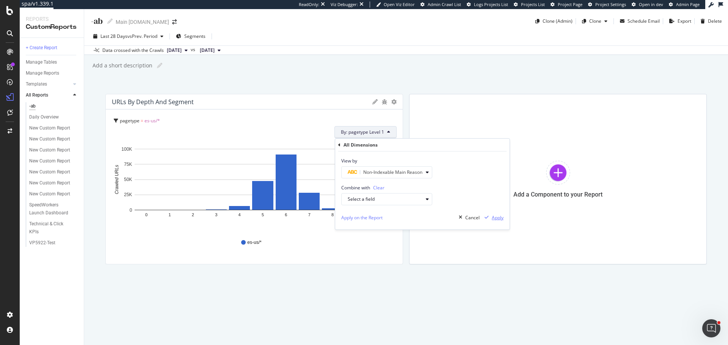
click at [499, 216] on div "Apply" at bounding box center [498, 218] width 12 height 6
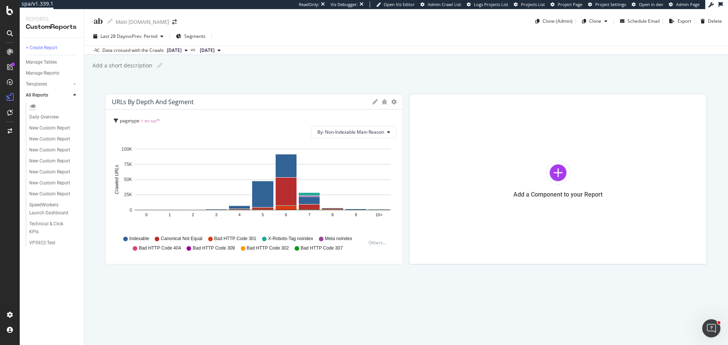
click at [153, 120] on span "es-us/*" at bounding box center [152, 121] width 16 height 6
click at [394, 99] on icon "gear" at bounding box center [393, 101] width 5 height 5
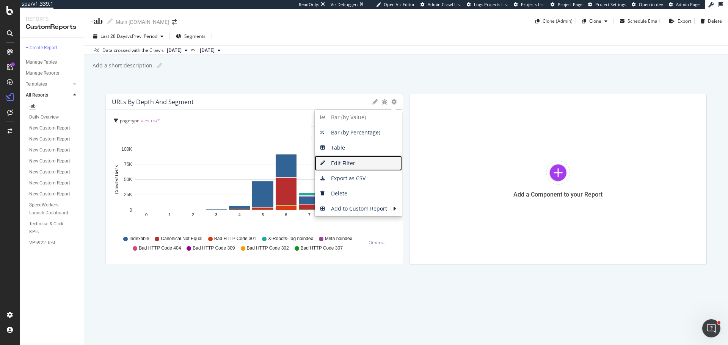
click at [339, 162] on span "Edit Filter" at bounding box center [358, 163] width 87 height 11
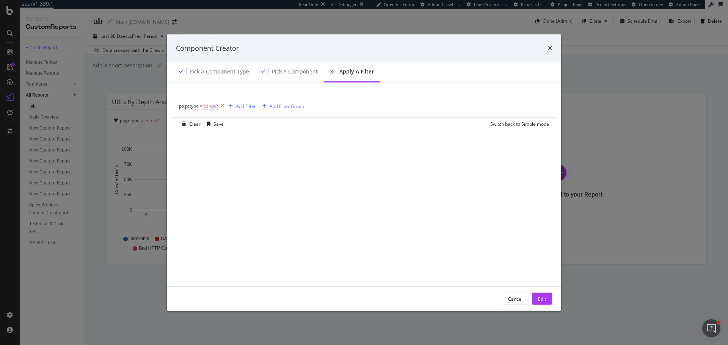
click at [223, 105] on icon "modal" at bounding box center [222, 106] width 6 height 8
click at [539, 300] on div "Edit" at bounding box center [542, 299] width 8 height 6
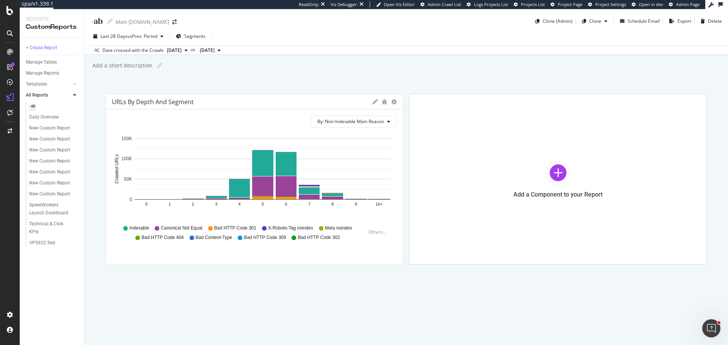
click at [391, 103] on div "Bar (by Value) Bar (by Percentage) Table Apply Filter Export as CSV Delete Add …" at bounding box center [384, 102] width 24 height 8
click at [393, 104] on icon "gear" at bounding box center [393, 101] width 5 height 5
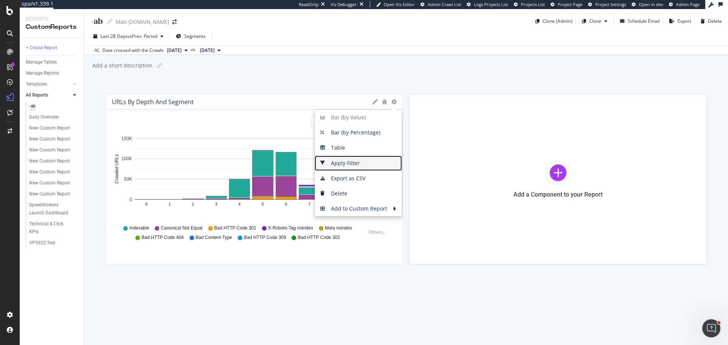
click at [336, 165] on span "Apply Filter" at bounding box center [358, 163] width 87 height 11
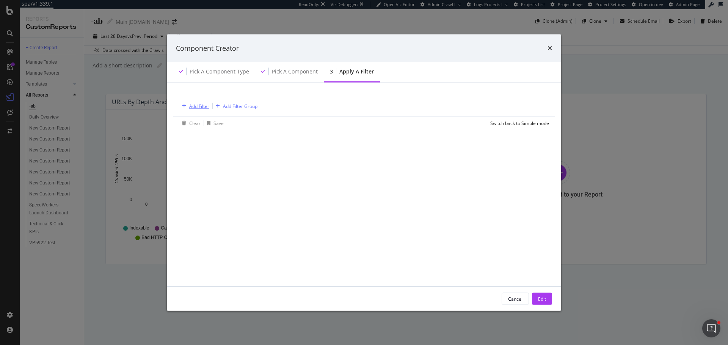
click at [199, 102] on div "Add Filter" at bounding box center [194, 106] width 30 height 8
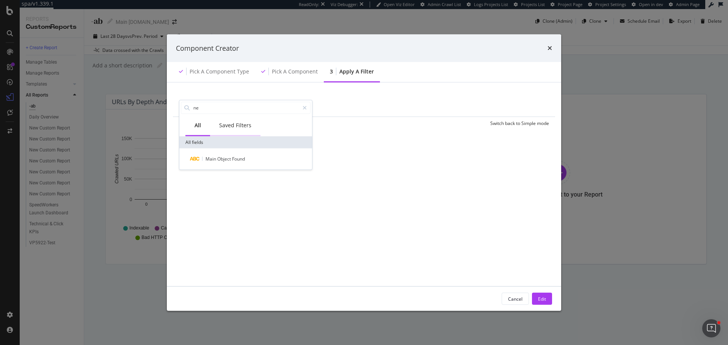
type input "n"
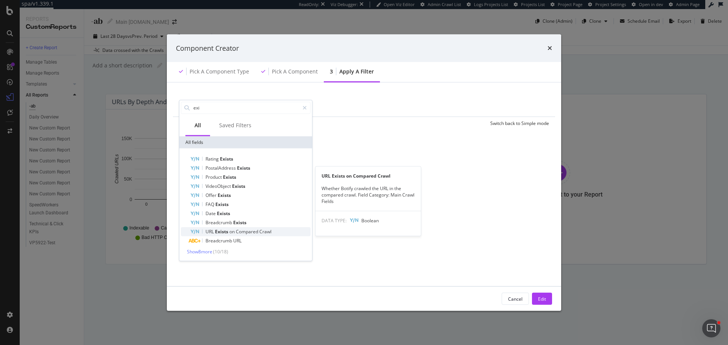
type input "exi"
click at [238, 235] on span "Compared" at bounding box center [248, 231] width 24 height 6
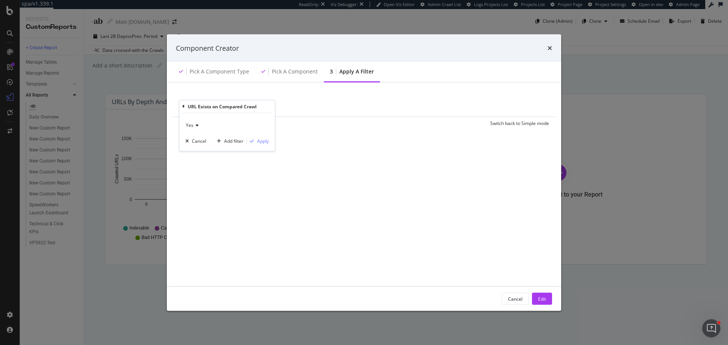
click at [196, 125] on icon "modal" at bounding box center [195, 125] width 5 height 5
click at [196, 149] on div "No" at bounding box center [227, 151] width 81 height 10
click at [265, 143] on div "Apply" at bounding box center [263, 141] width 12 height 6
click at [543, 299] on div "Edit" at bounding box center [542, 299] width 8 height 6
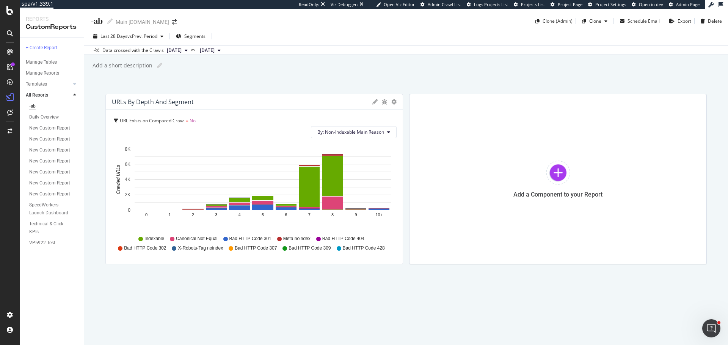
click at [197, 45] on div "Last 28 Days vs Prev. Period Segments" at bounding box center [406, 37] width 644 height 15
click at [191, 49] on button "[DATE]" at bounding box center [177, 50] width 27 height 9
click at [203, 89] on div "[DATE]" at bounding box center [200, 91] width 69 height 7
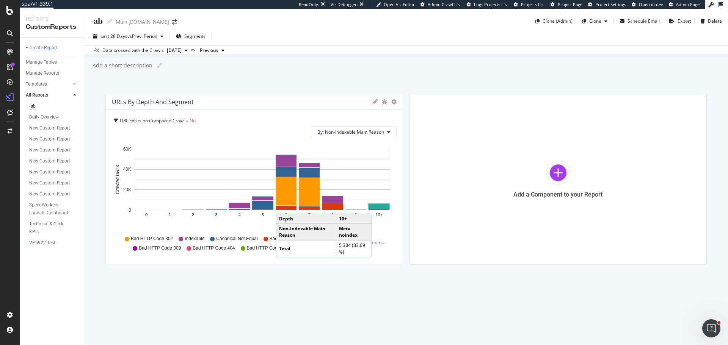
click at [379, 206] on rect "A chart." at bounding box center [379, 206] width 21 height 5
click at [379, 209] on rect "A chart." at bounding box center [379, 209] width 21 height 0
click at [711, 17] on div "Delete" at bounding box center [710, 21] width 24 height 11
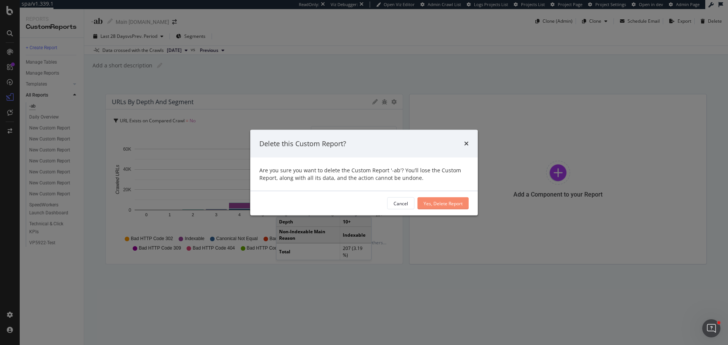
click at [447, 205] on div "Yes, Delete Report" at bounding box center [443, 203] width 39 height 6
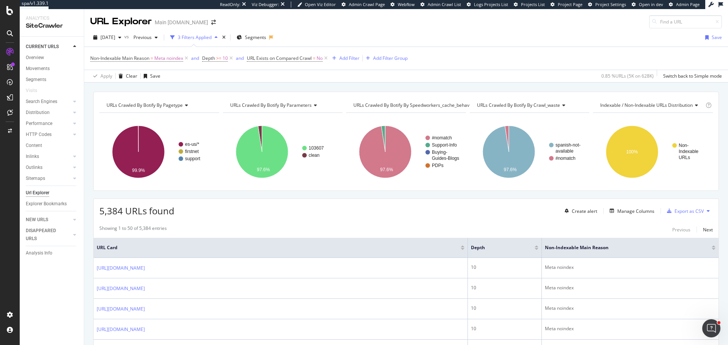
click at [537, 249] on div at bounding box center [537, 249] width 4 height 2
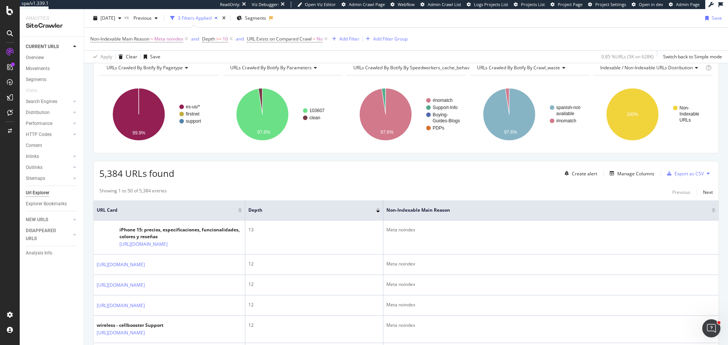
scroll to position [38, 0]
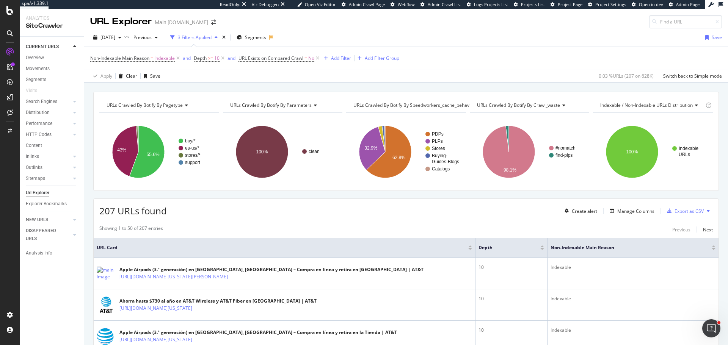
click at [540, 250] on div at bounding box center [542, 249] width 4 height 2
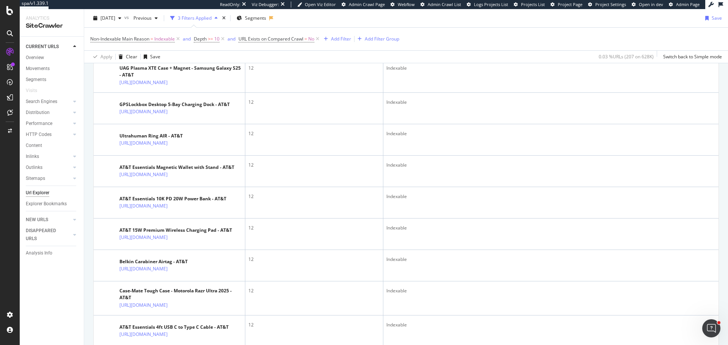
scroll to position [1251, 0]
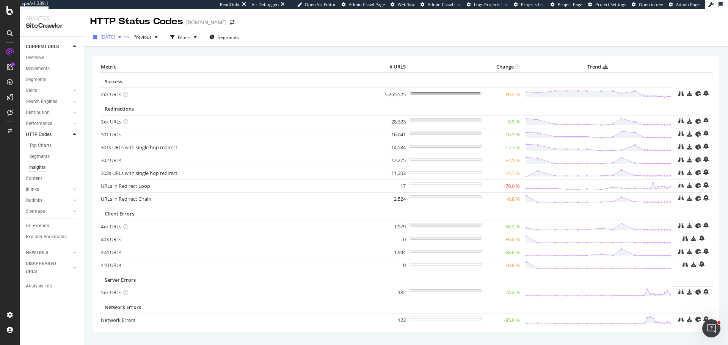
click at [124, 38] on div "button" at bounding box center [119, 37] width 9 height 5
click at [42, 117] on div "CustomReports" at bounding box center [46, 116] width 37 height 8
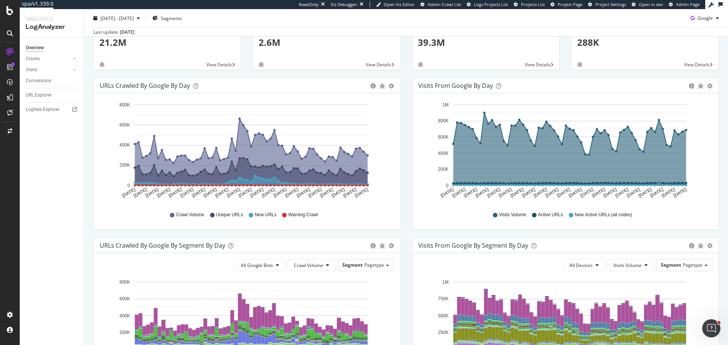
scroll to position [114, 0]
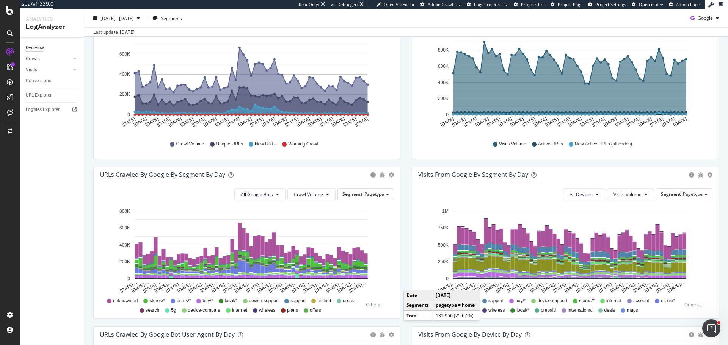
click at [121, 203] on div "All Google Bots Crawl Volume Segment Pagetype Hold CTRL while clicking to filte…" at bounding box center [247, 250] width 306 height 136
click at [41, 81] on div "Conversions" at bounding box center [38, 81] width 25 height 8
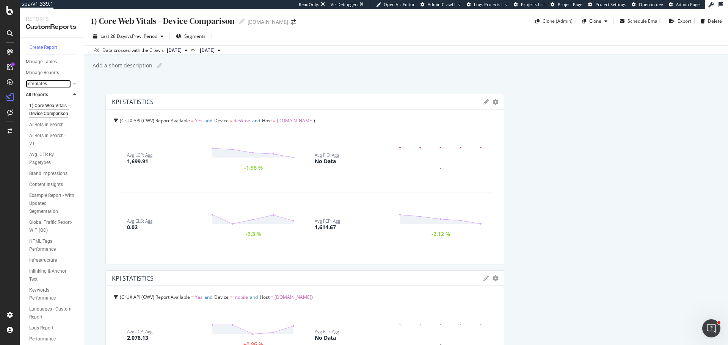
click at [51, 83] on link "Templates" at bounding box center [48, 84] width 45 height 8
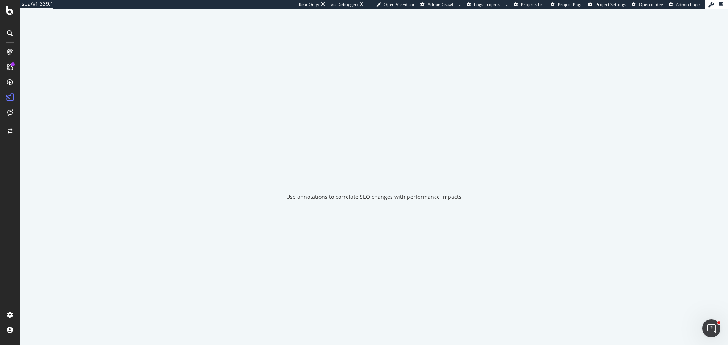
click at [74, 83] on div "Use annotations to correlate SEO changes with performance impacts" at bounding box center [374, 177] width 708 height 336
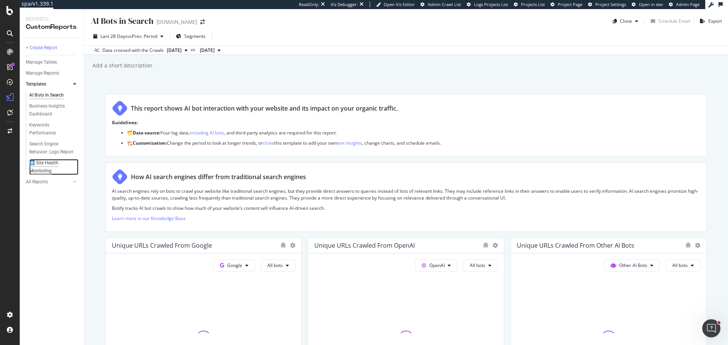
click at [47, 166] on div "🩻 Site Health Monitoring" at bounding box center [50, 167] width 43 height 16
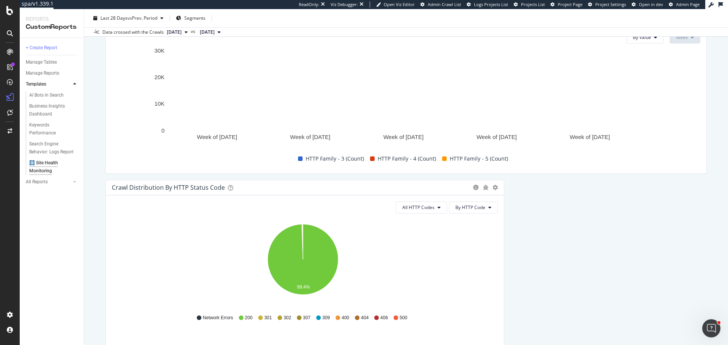
scroll to position [417, 0]
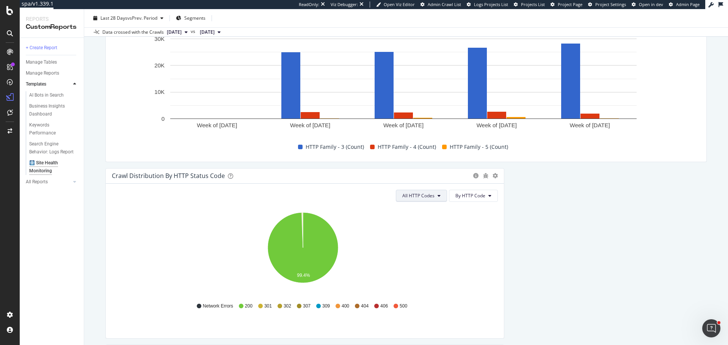
click at [431, 197] on span "All HTTP Codes" at bounding box center [418, 196] width 32 height 6
click at [419, 265] on span "4xx family" at bounding box center [419, 267] width 38 height 7
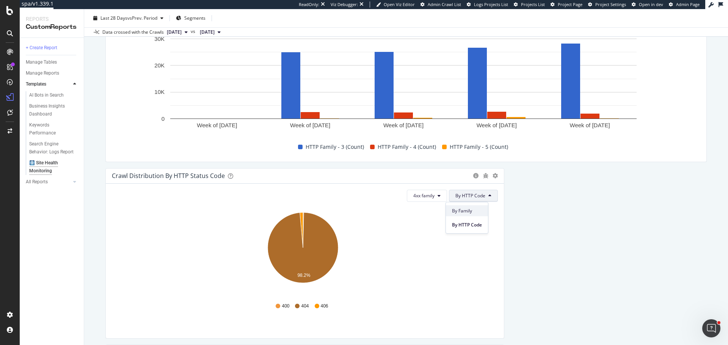
click at [467, 209] on span "By Family" at bounding box center [467, 211] width 30 height 7
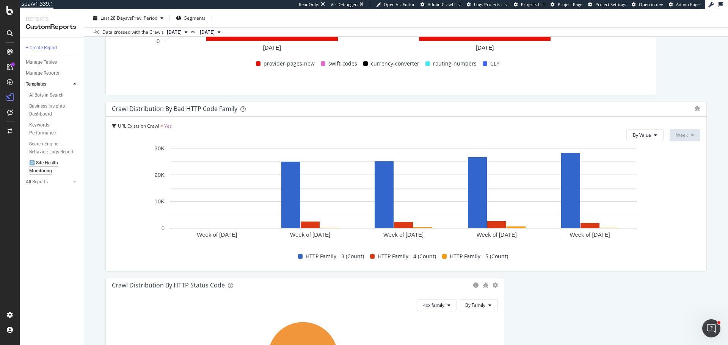
scroll to position [265, 0]
